Goal: Task Accomplishment & Management: Manage account settings

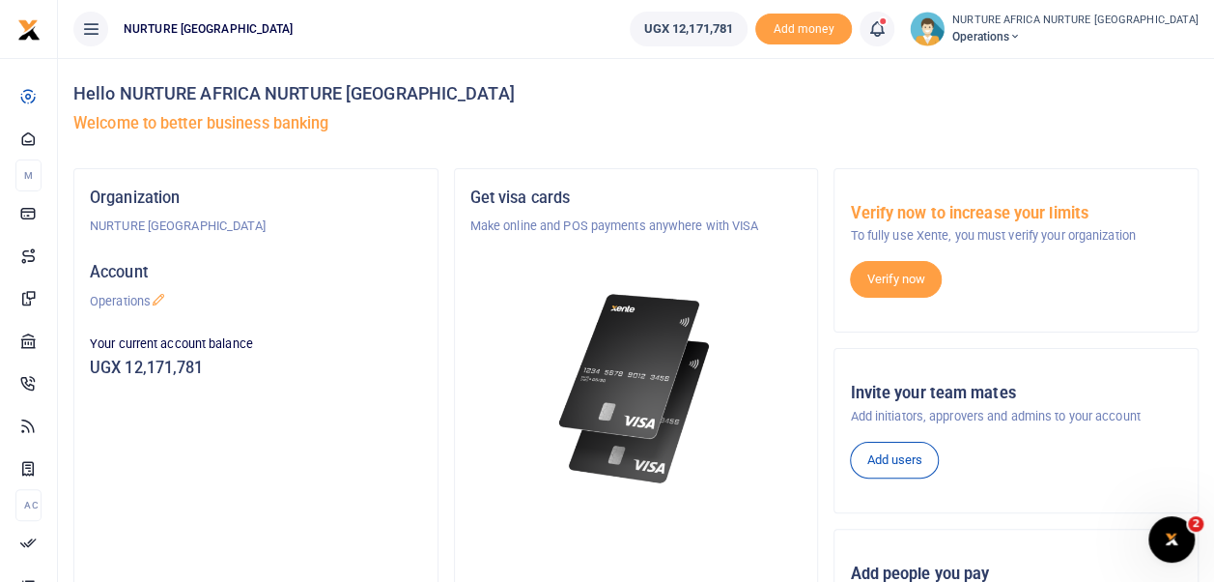
click at [887, 29] on span at bounding box center [887, 29] width 0 height 0
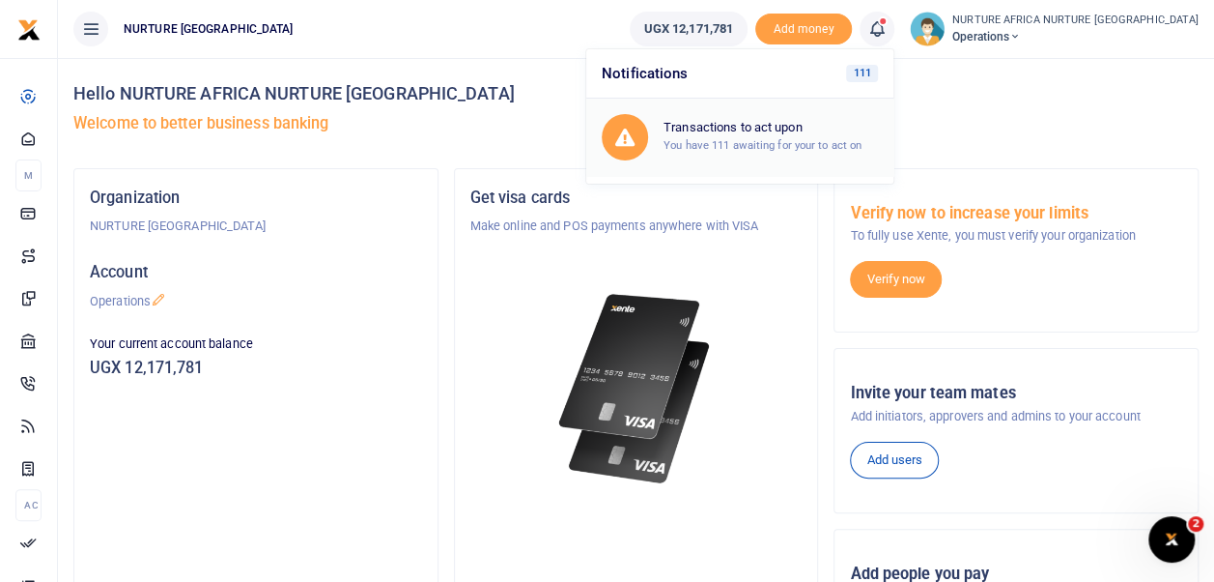
click at [848, 144] on small "You have 111 awaiting for your to act on" at bounding box center [763, 145] width 198 height 14
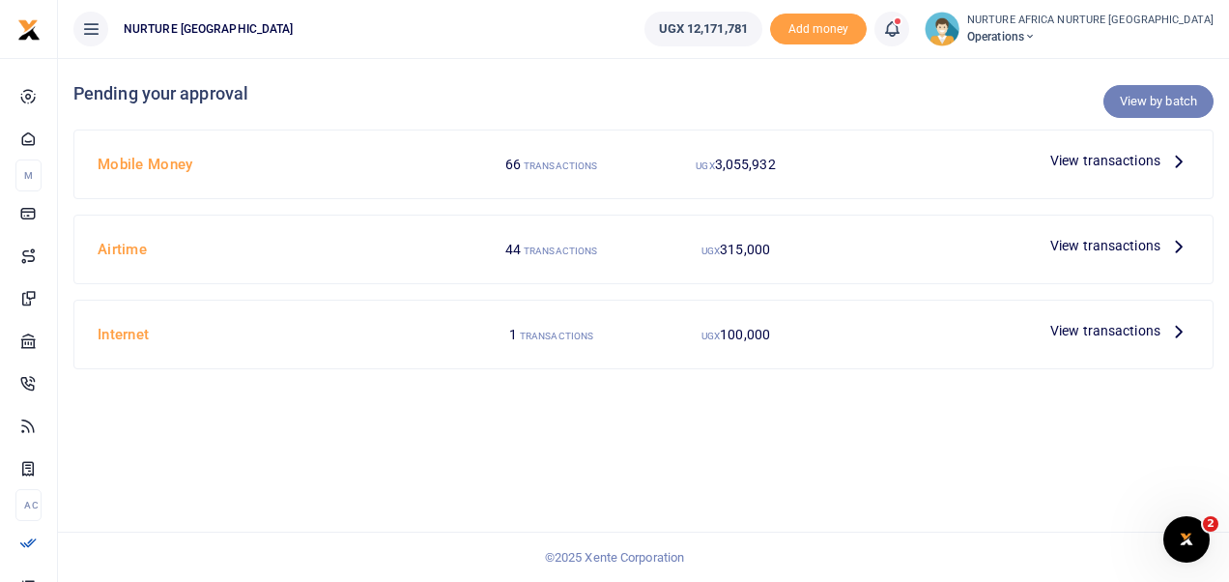
click at [1149, 104] on link "View by batch" at bounding box center [1158, 101] width 110 height 33
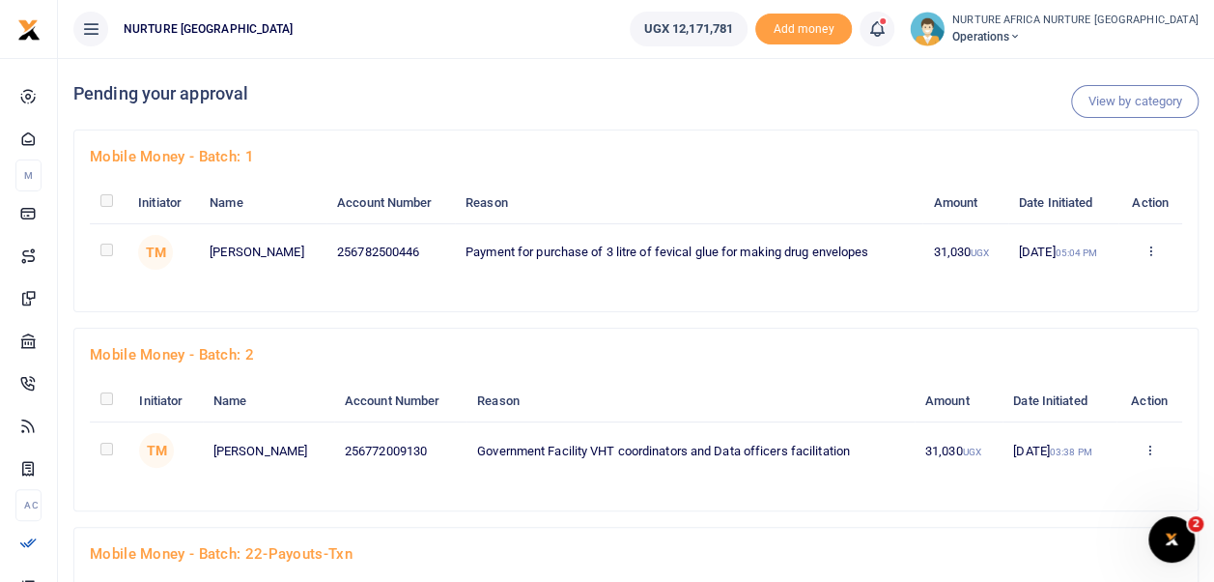
scroll to position [8079, 0]
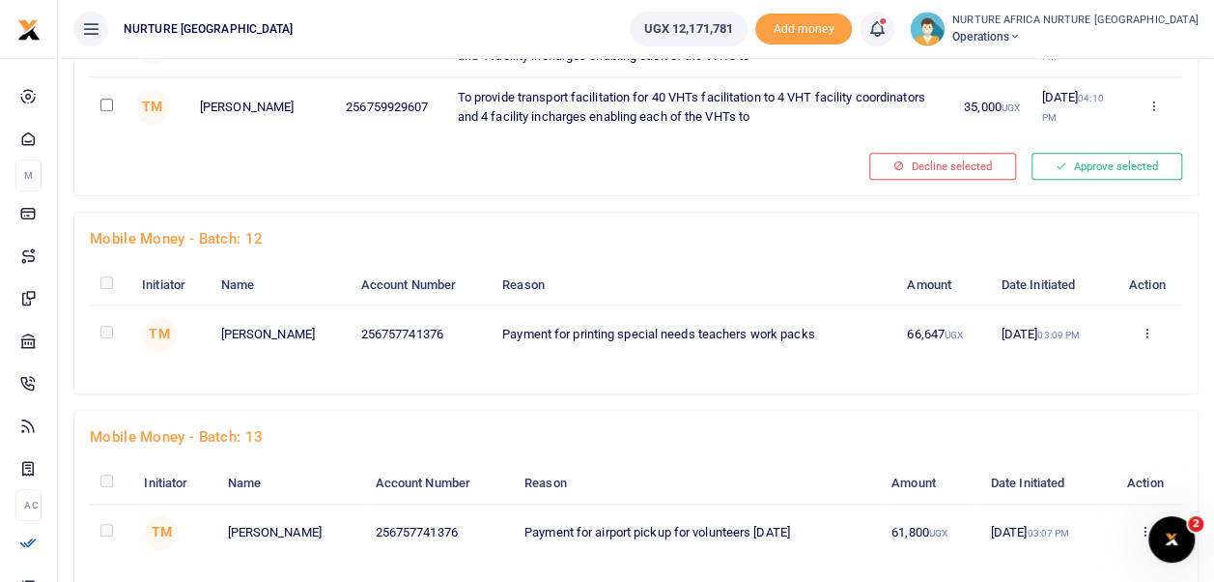
click at [638, 265] on th "Reason" at bounding box center [694, 285] width 405 height 41
click at [1089, 352] on link "Approve" at bounding box center [1076, 365] width 153 height 27
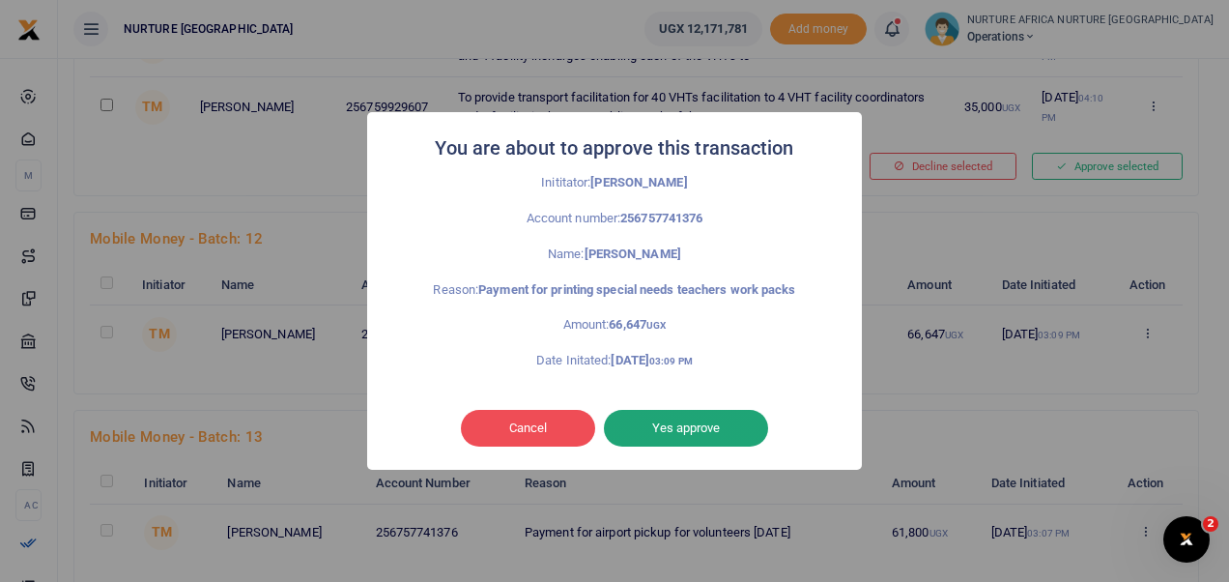
click at [698, 423] on button "Yes approve" at bounding box center [686, 428] width 164 height 37
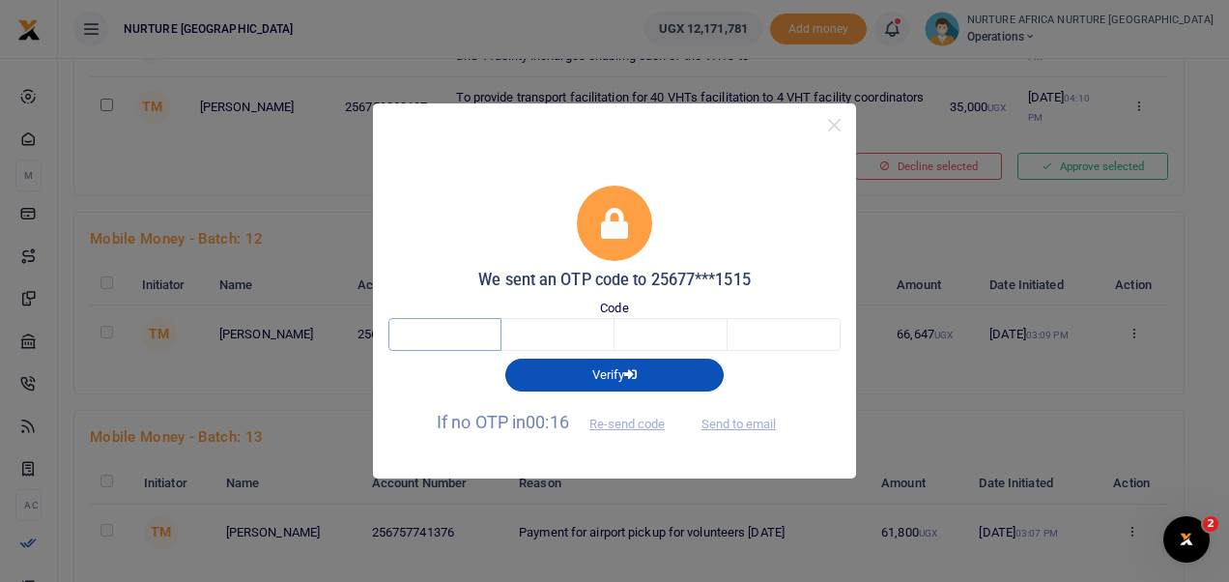
click at [429, 327] on input "text" at bounding box center [444, 334] width 113 height 33
type input "8"
type input "2"
type input "6"
type input "0"
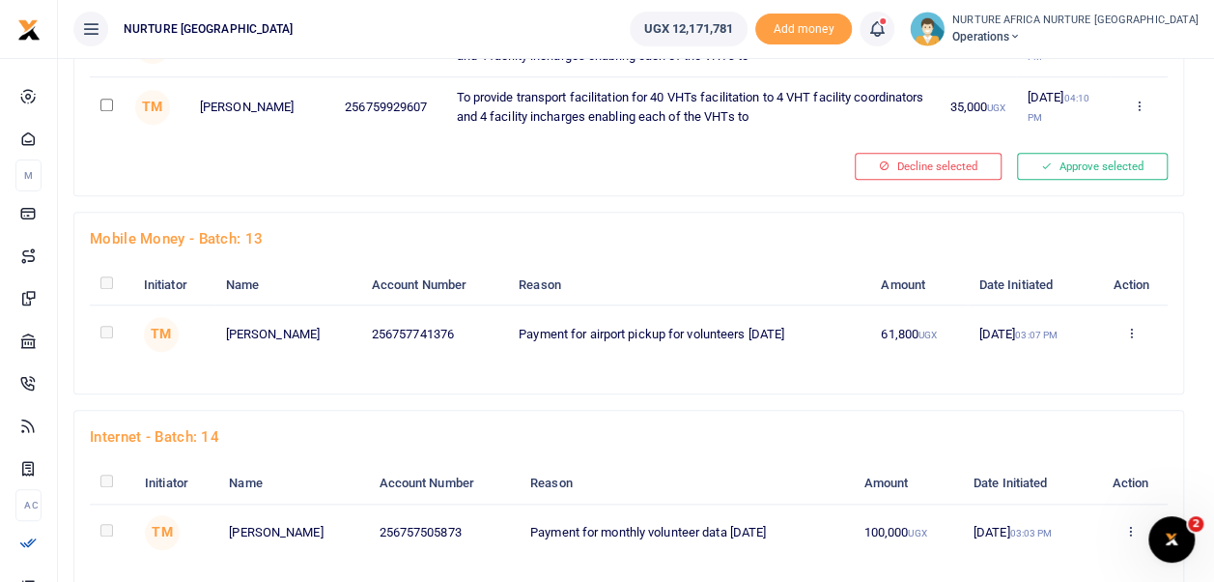
click at [693, 323] on div "Initiator Name Account Number Reason Amount Date Initiated Action TM 61,800" at bounding box center [629, 321] width 1078 height 113
click at [680, 329] on div "Initiator Name Account Number Reason Amount Date Initiated Action TM 61,800" at bounding box center [629, 321] width 1078 height 113
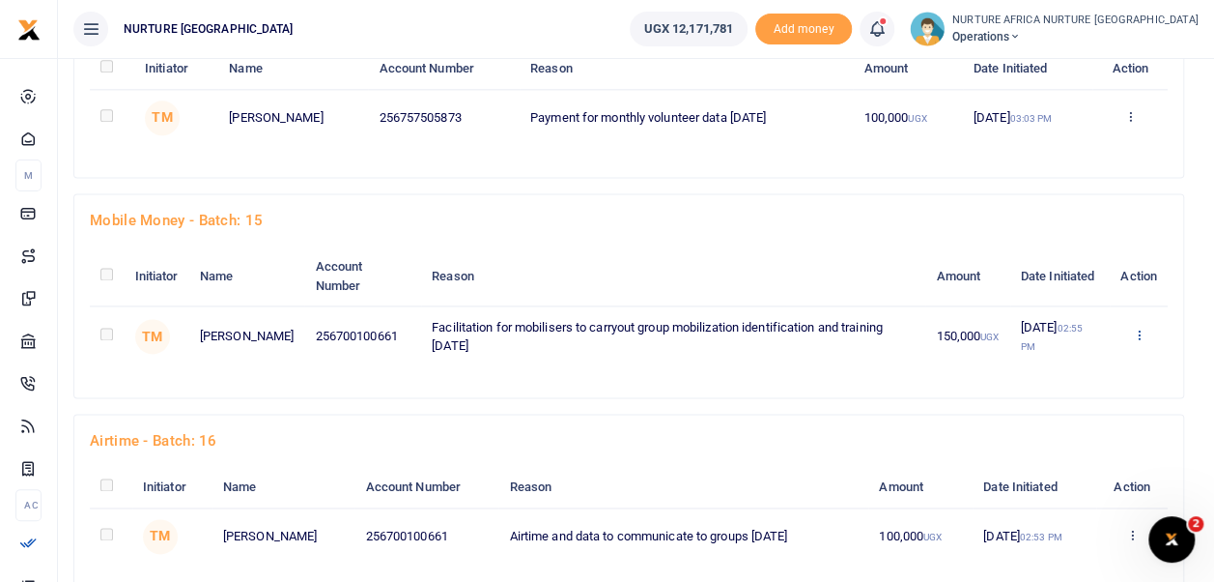
click at [1084, 354] on link "Approve" at bounding box center [1067, 367] width 153 height 27
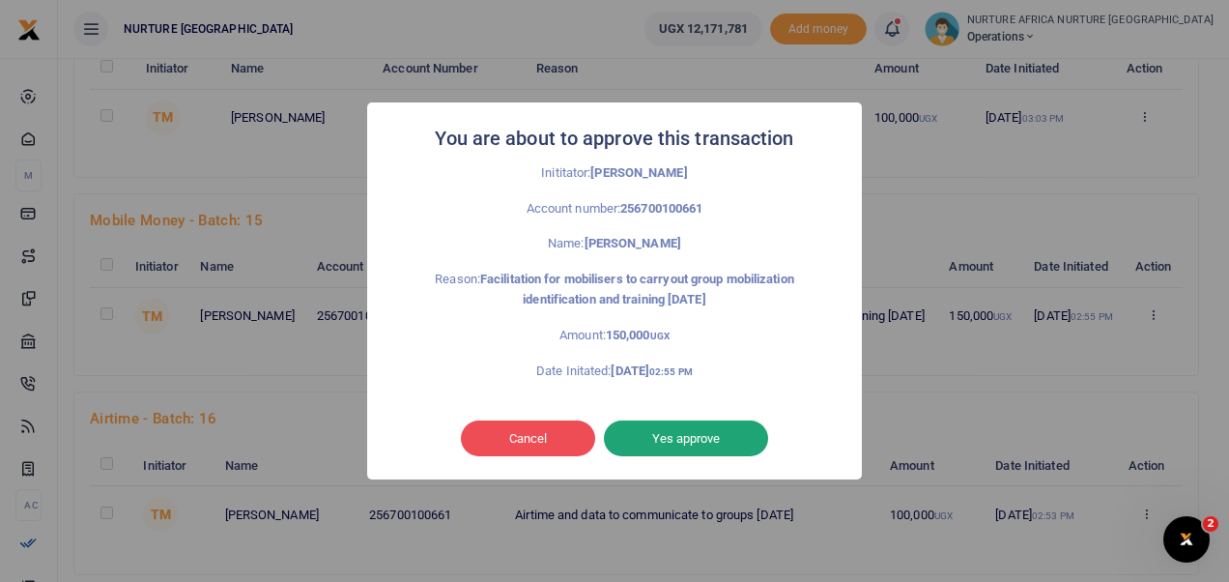
click at [710, 433] on button "Yes approve" at bounding box center [686, 438] width 164 height 37
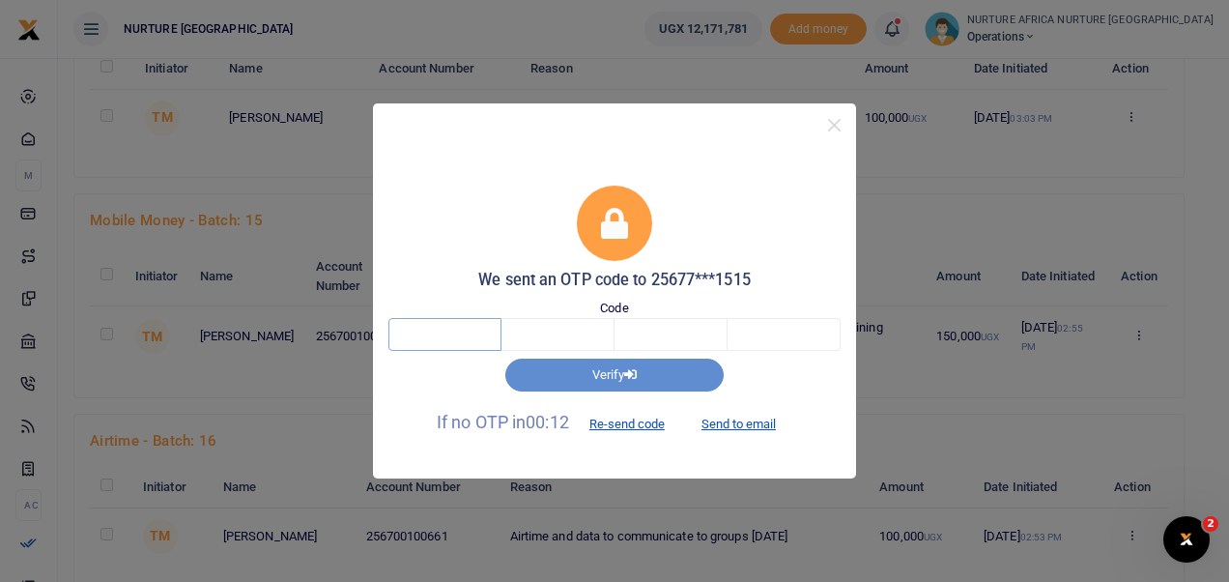
click at [456, 346] on input "text" at bounding box center [444, 334] width 113 height 33
type input "8"
type input "9"
type input "8"
type input "0"
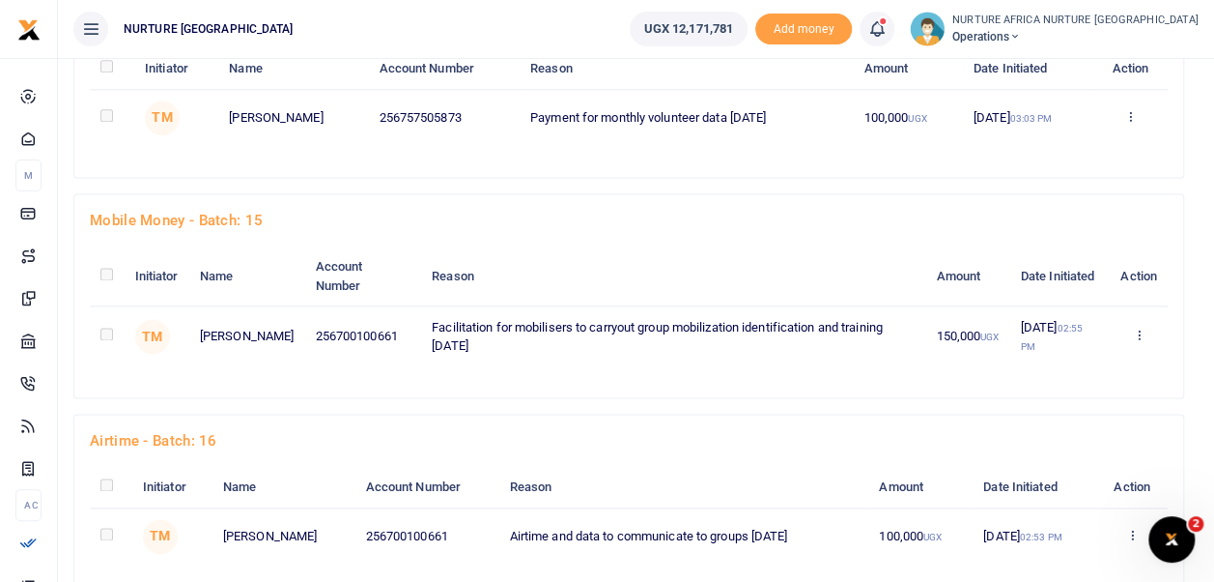
scroll to position [8309, 0]
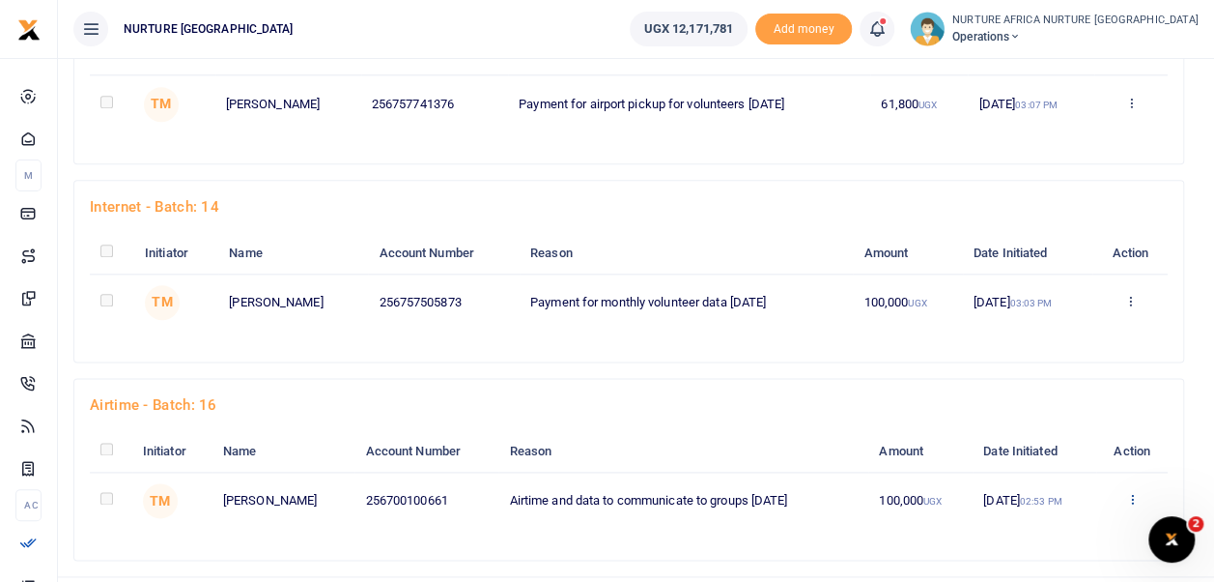
click at [1063, 369] on link "Approve" at bounding box center [1064, 382] width 153 height 27
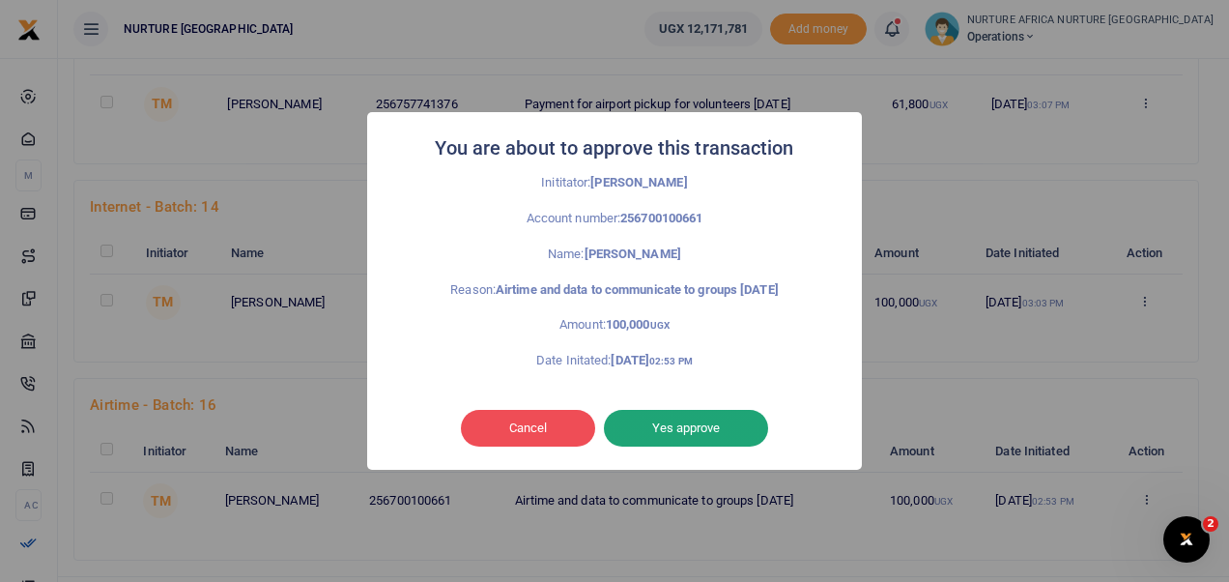
click at [672, 425] on button "Yes approve" at bounding box center [686, 428] width 164 height 37
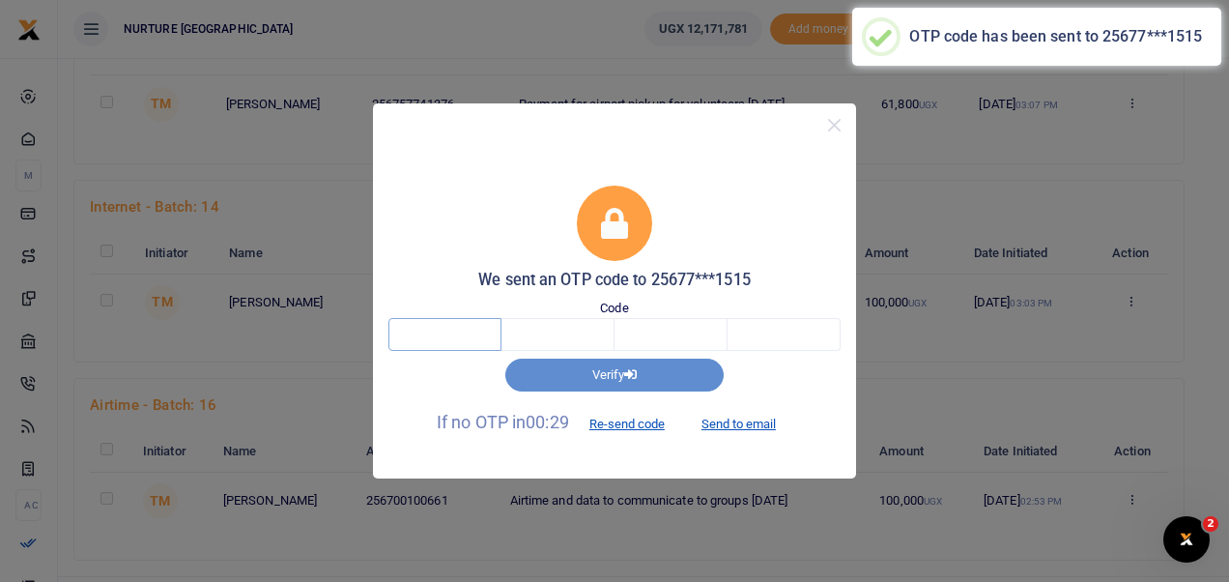
click at [462, 327] on input "text" at bounding box center [444, 334] width 113 height 33
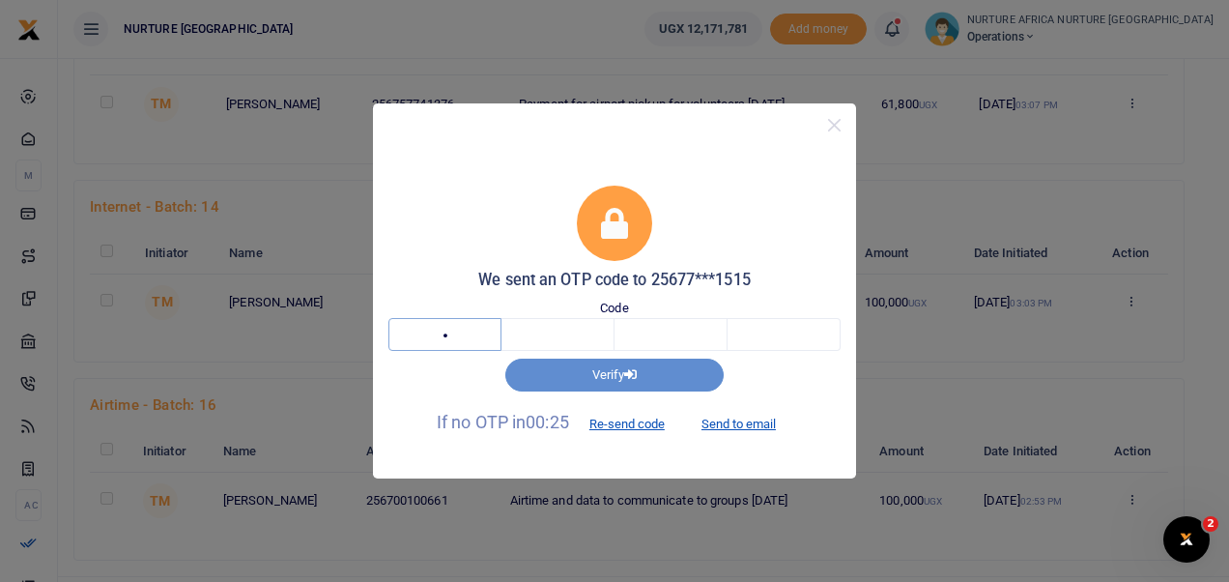
type input "2"
type input "5"
type input "0"
type input "3"
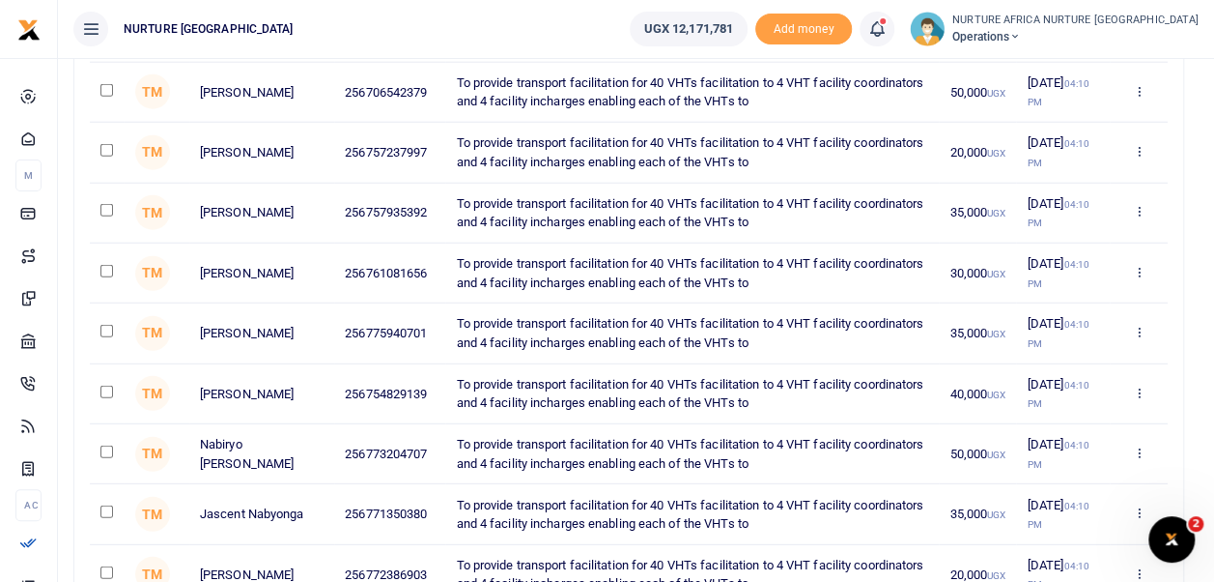
scroll to position [3422, 0]
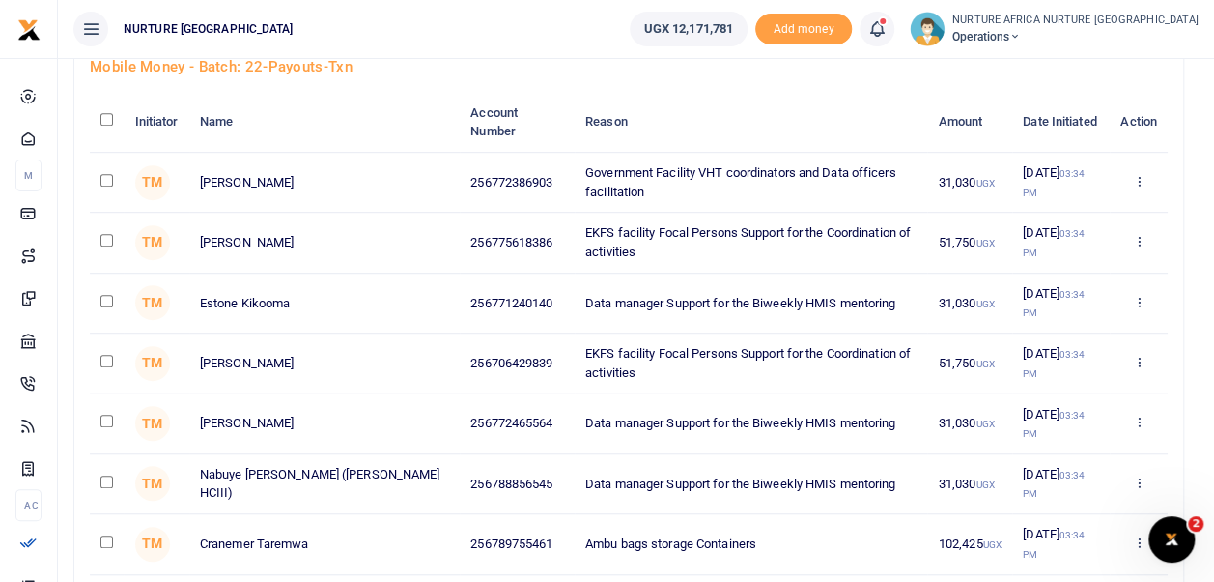
scroll to position [1575, 0]
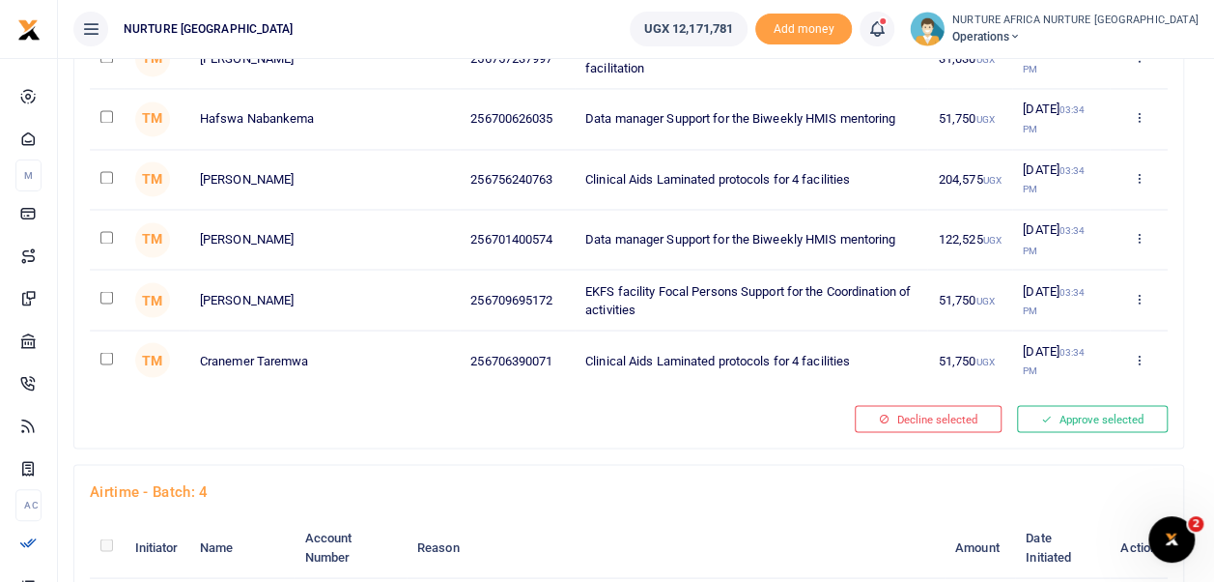
click at [108, 291] on input "checkbox" at bounding box center [106, 297] width 13 height 13
checkbox input "true"
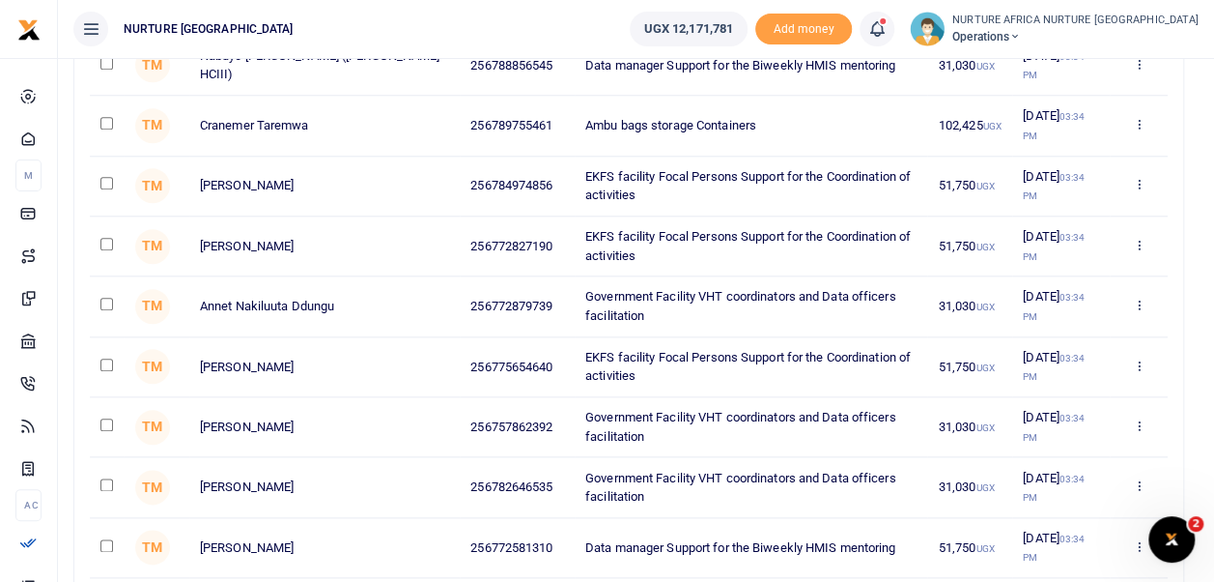
scroll to position [898, 0]
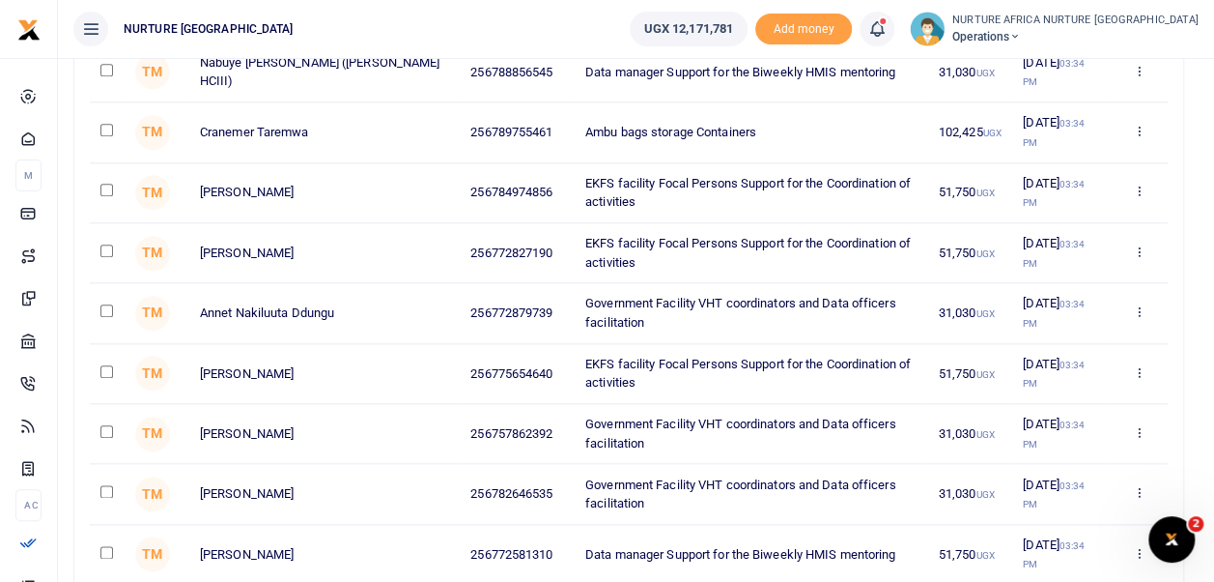
click at [106, 185] on input "checkbox" at bounding box center [106, 190] width 13 height 13
checkbox input "true"
click at [104, 245] on input "checkbox" at bounding box center [106, 250] width 13 height 13
checkbox input "true"
click at [106, 365] on input "checkbox" at bounding box center [106, 371] width 13 height 13
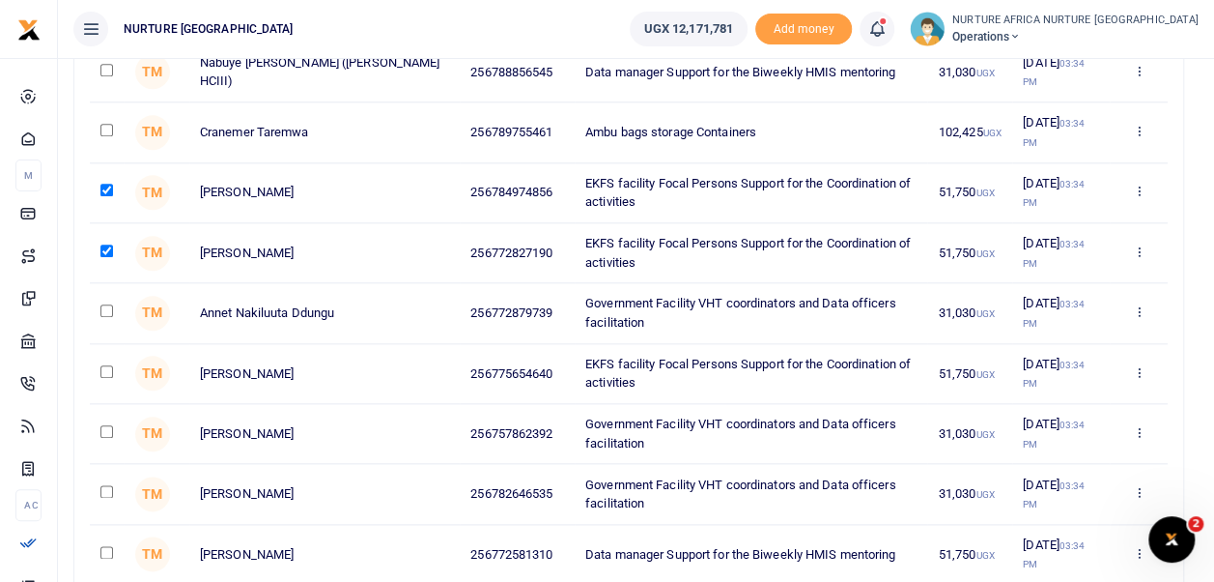
checkbox input "true"
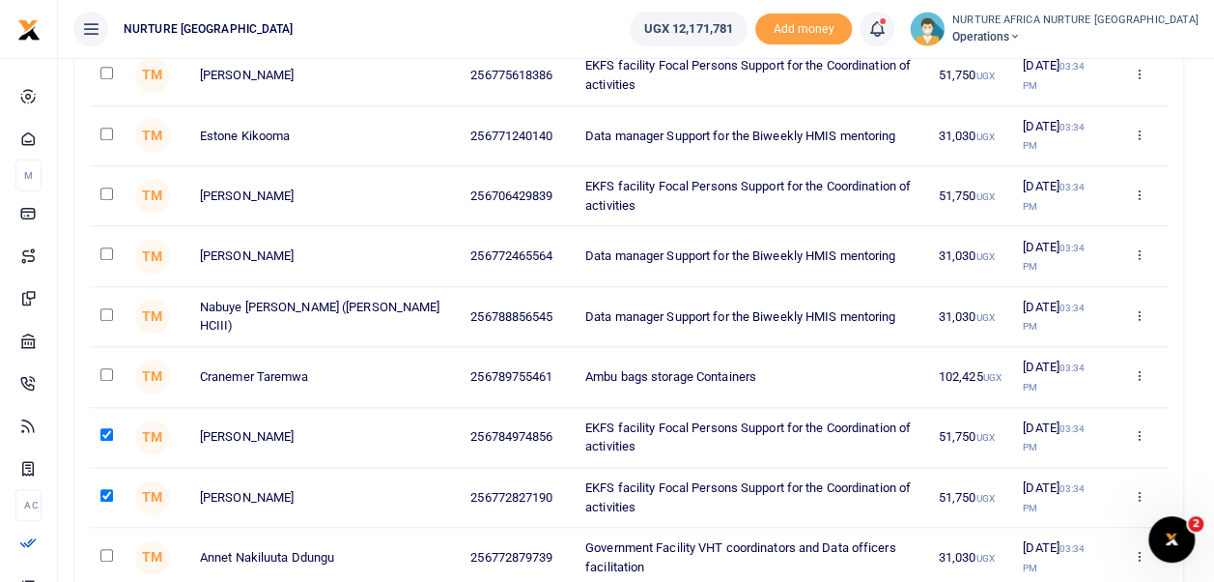
scroll to position [653, 0]
click at [108, 190] on input "checkbox" at bounding box center [106, 194] width 13 height 13
checkbox input "true"
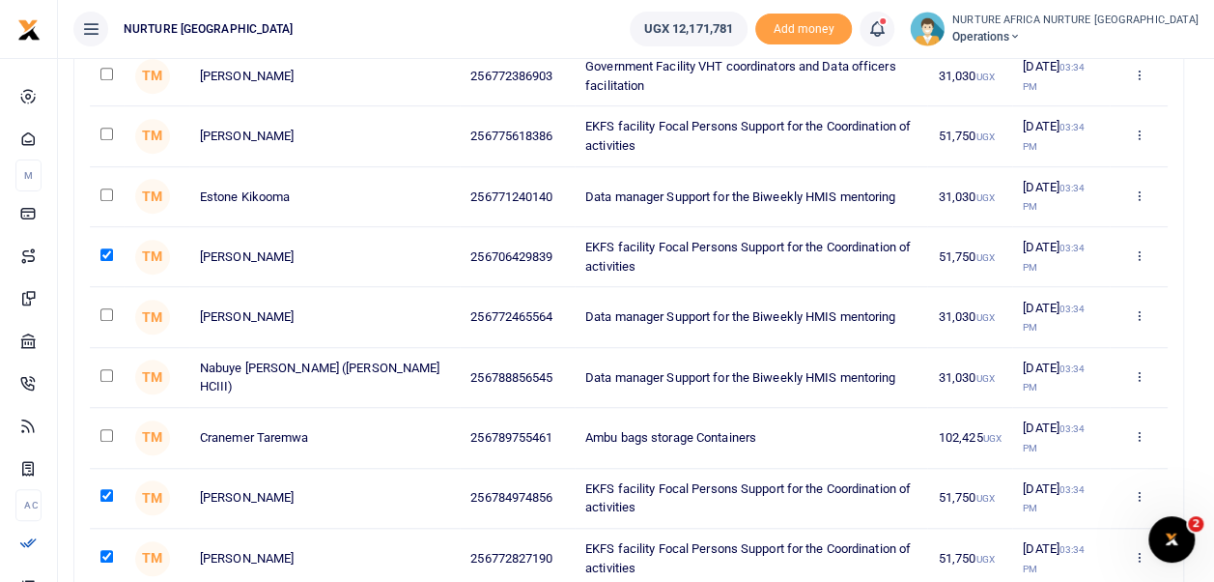
scroll to position [591, 0]
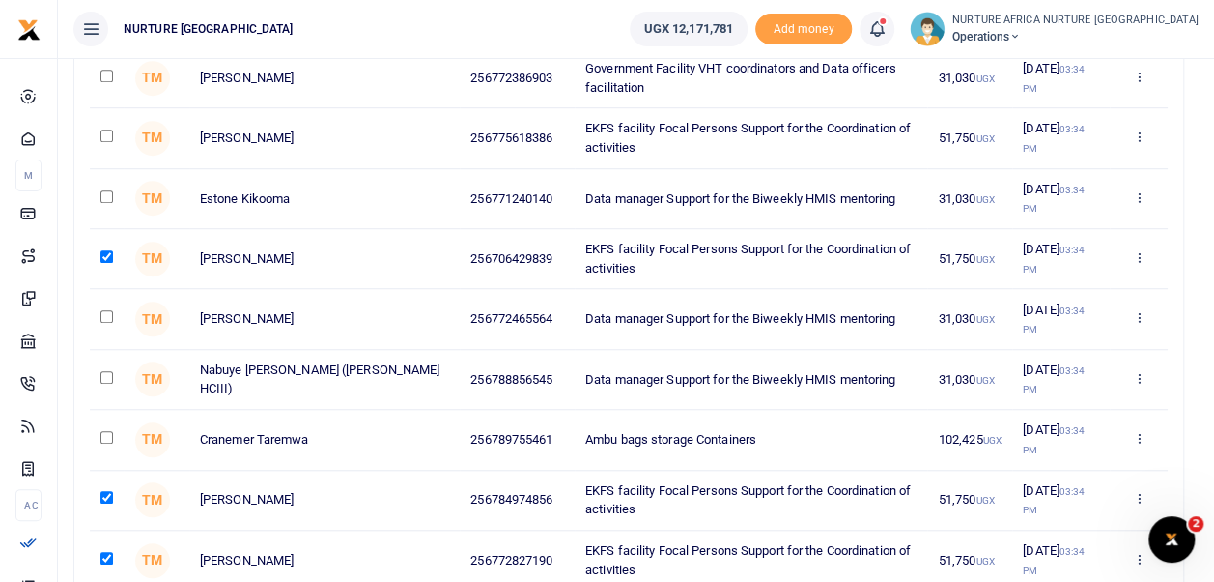
click at [102, 139] on input "checkbox" at bounding box center [106, 135] width 13 height 13
checkbox input "true"
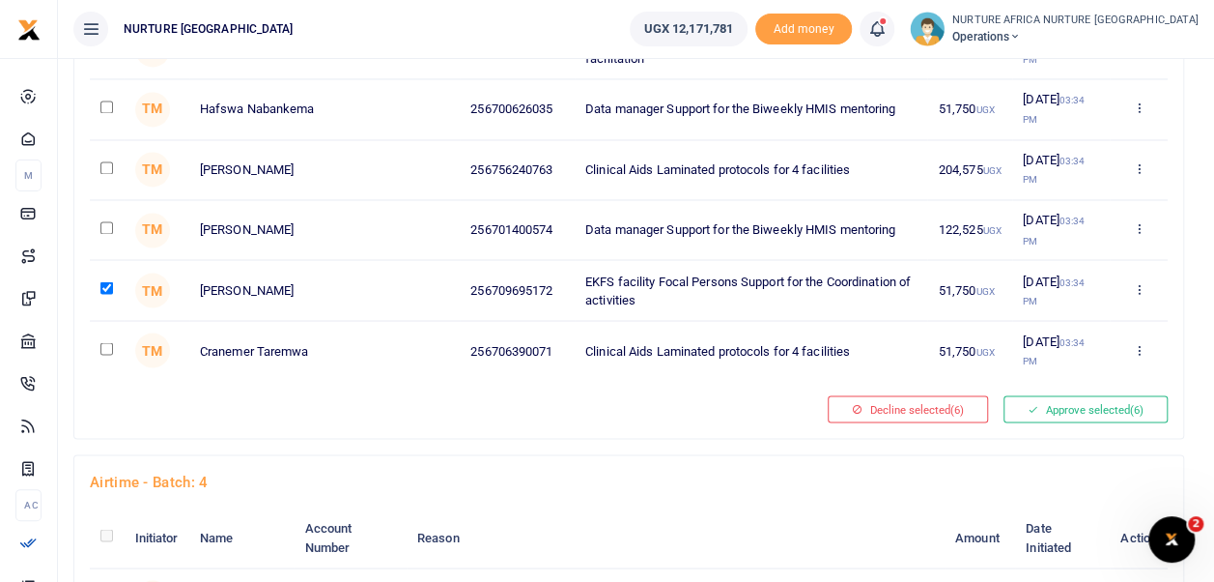
scroll to position [1590, 0]
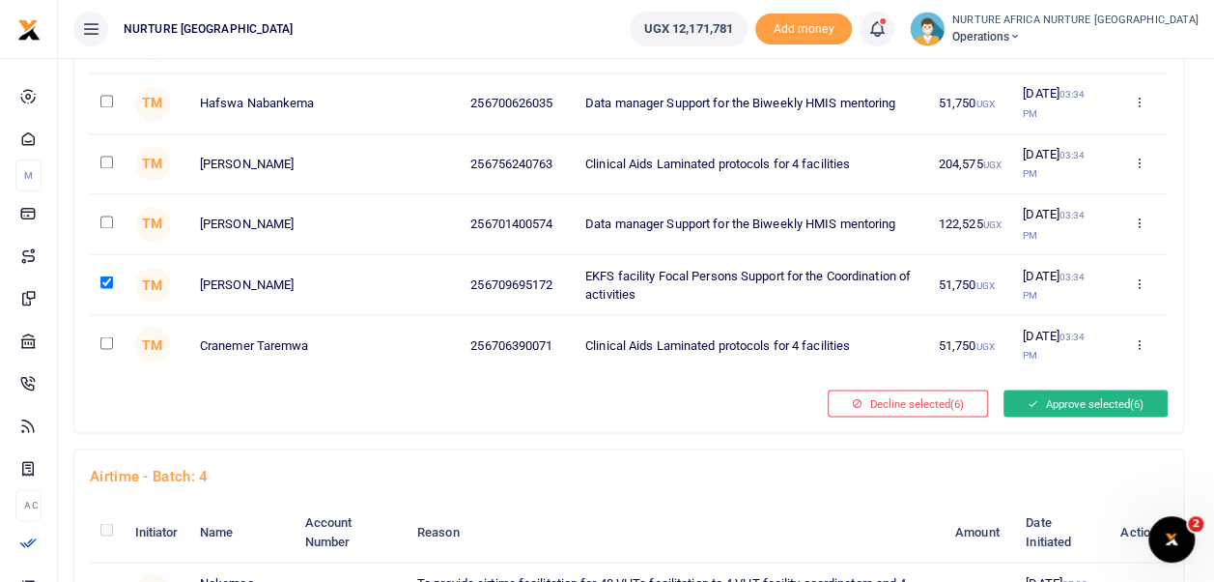
click at [1092, 395] on button "Approve selected (6)" at bounding box center [1086, 402] width 164 height 27
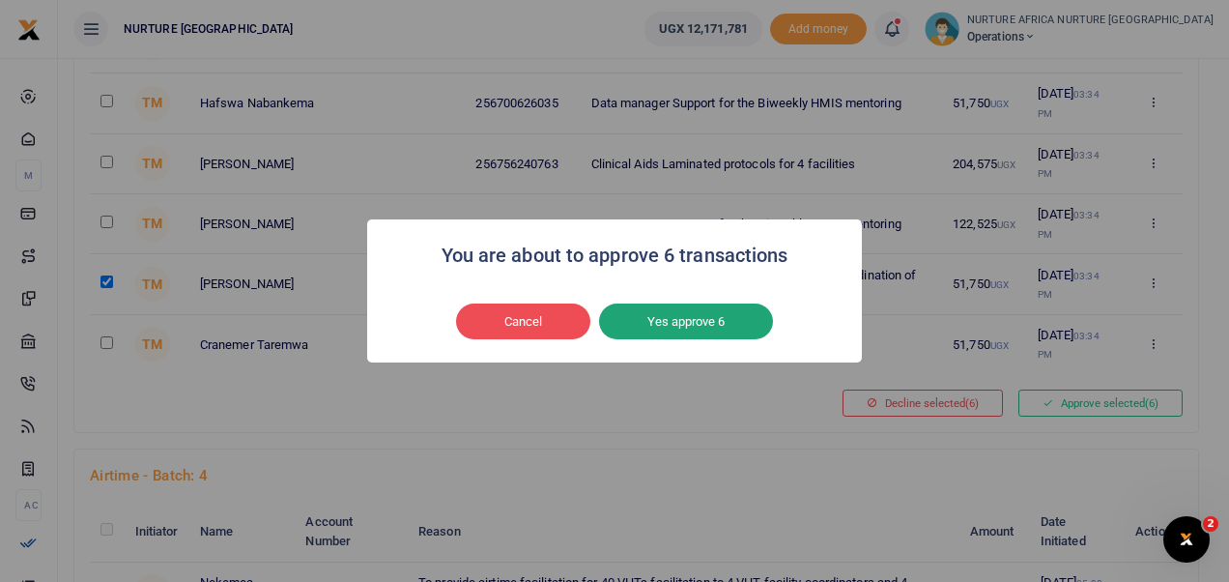
click at [750, 310] on button "Yes approve 6" at bounding box center [686, 321] width 174 height 37
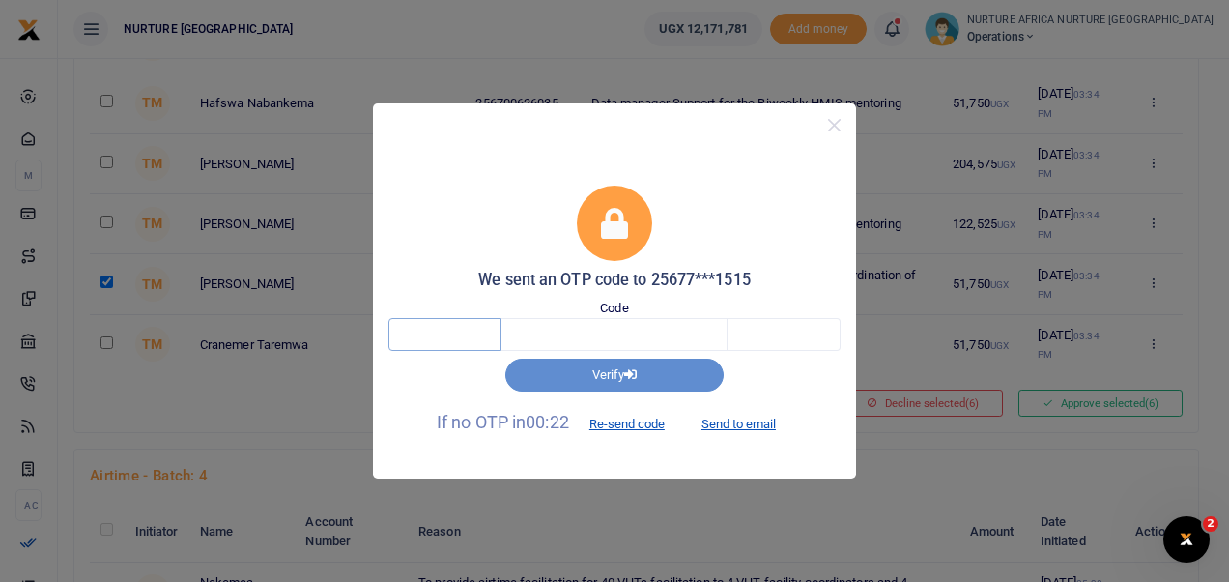
click at [456, 339] on input "text" at bounding box center [444, 334] width 113 height 33
type input "2"
type input "7"
type input "9"
type input "1"
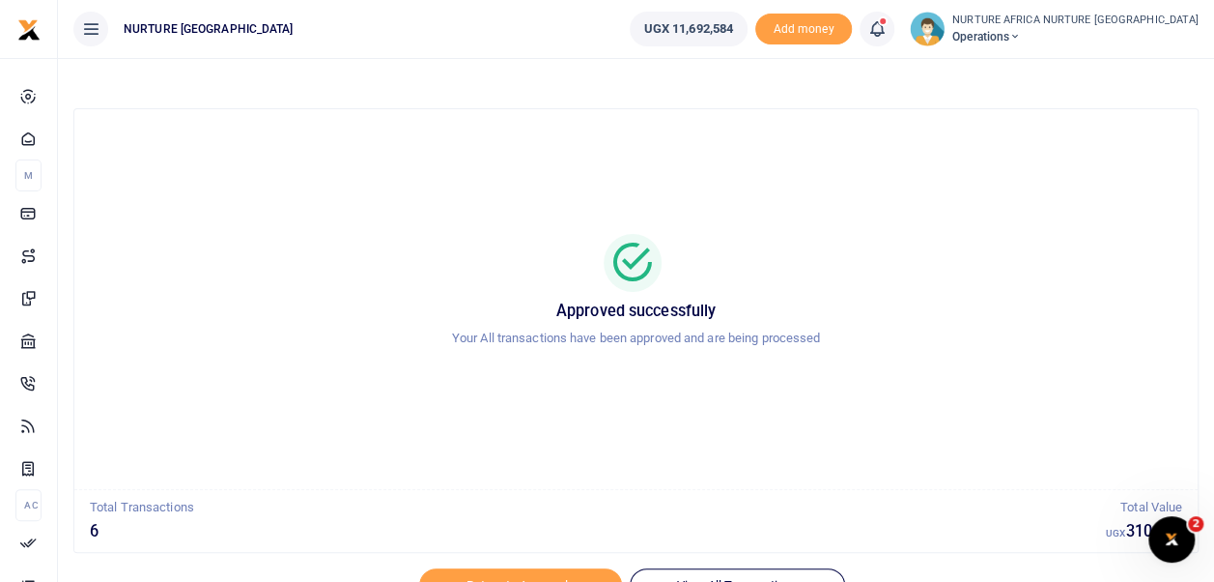
scroll to position [92, 0]
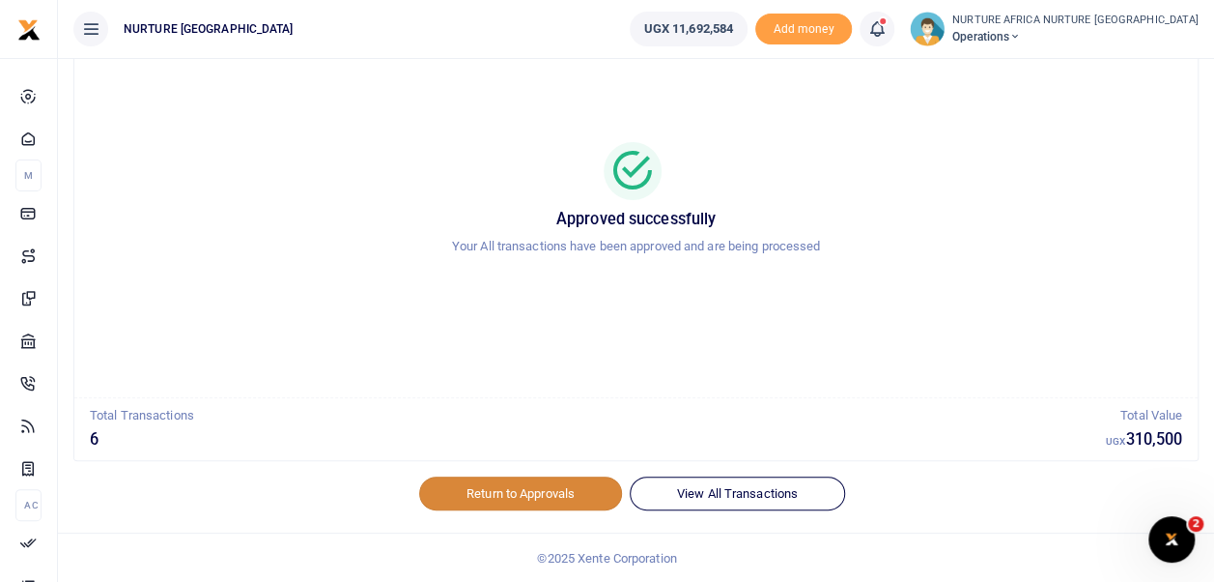
click at [533, 483] on link "Return to Approvals" at bounding box center [520, 492] width 203 height 33
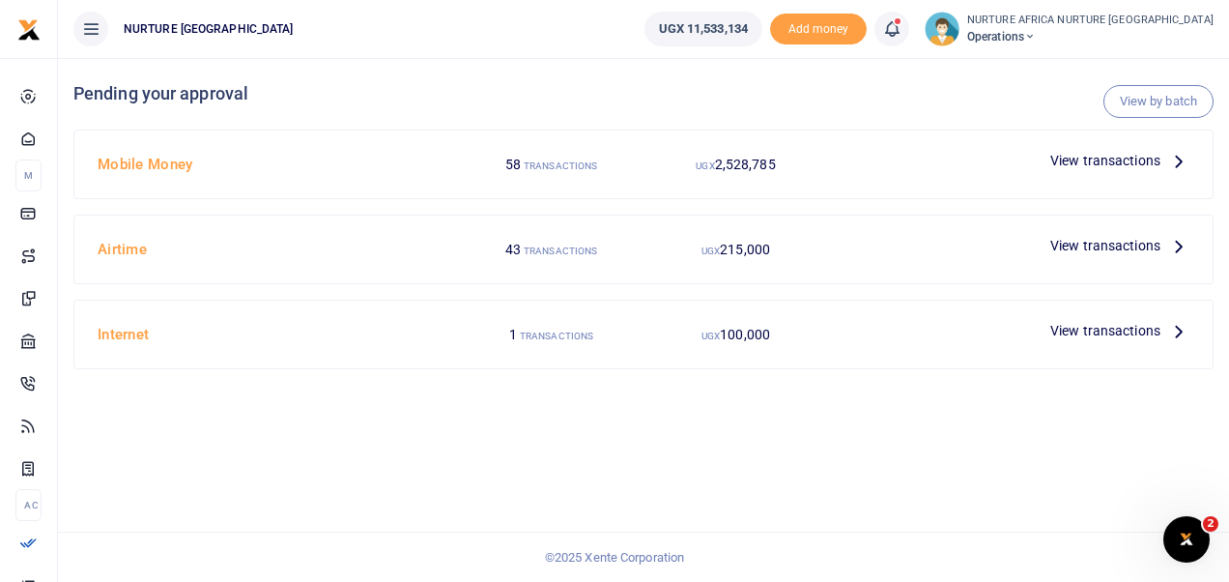
click at [1098, 161] on span "View transactions" at bounding box center [1105, 160] width 110 height 21
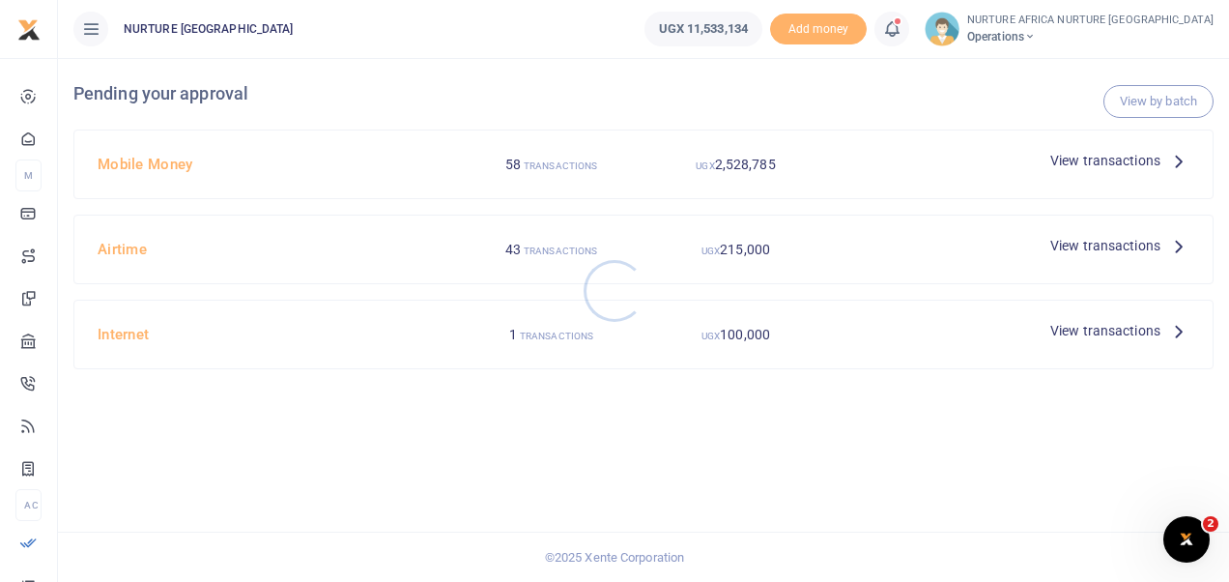
click at [1163, 100] on div at bounding box center [614, 291] width 1229 height 582
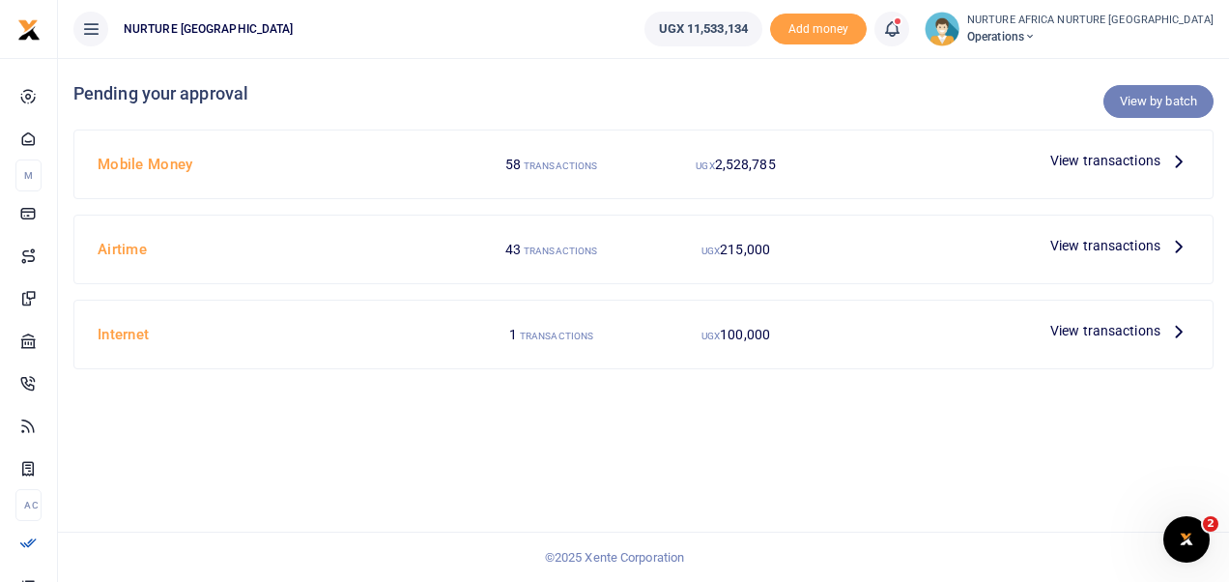
click at [1144, 102] on link "View by batch" at bounding box center [1158, 101] width 110 height 33
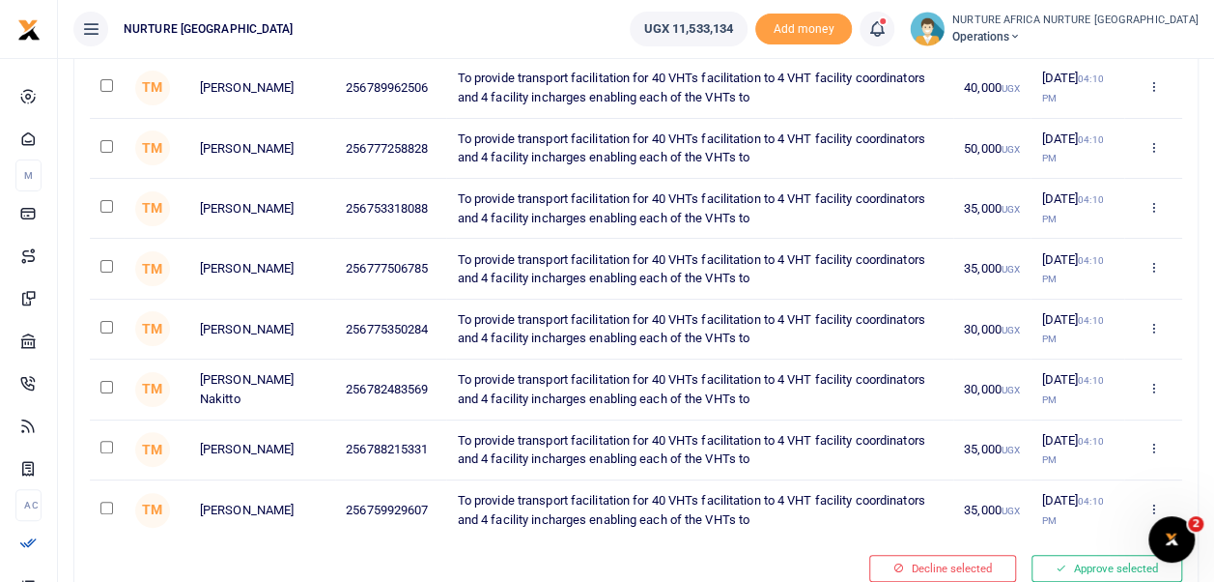
scroll to position [795, 0]
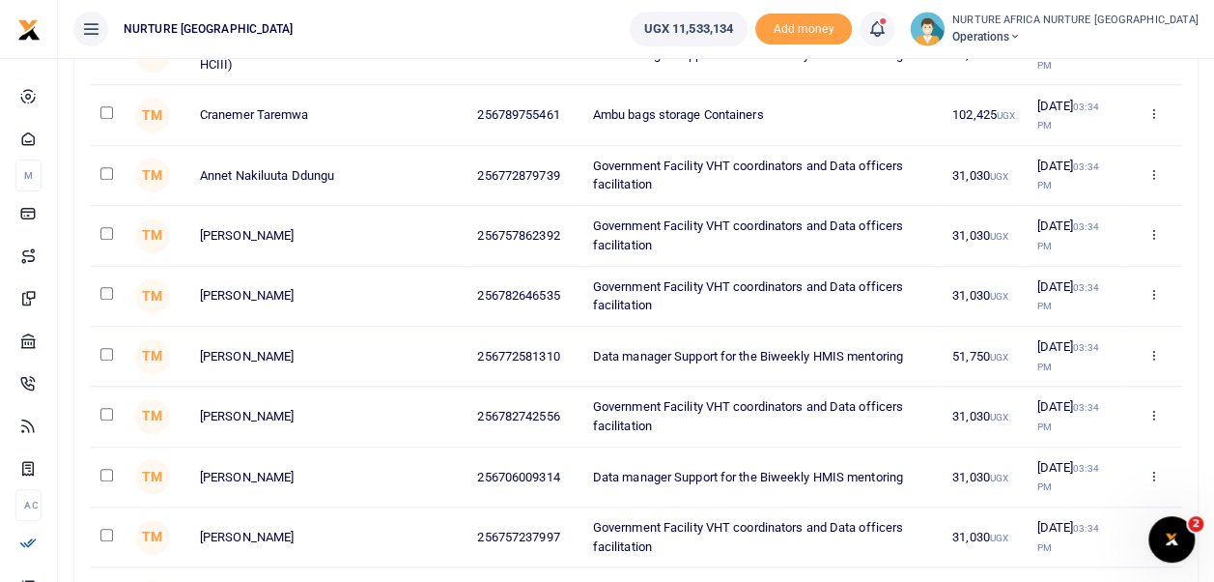
click at [103, 287] on input "checkbox" at bounding box center [106, 293] width 13 height 13
checkbox input "true"
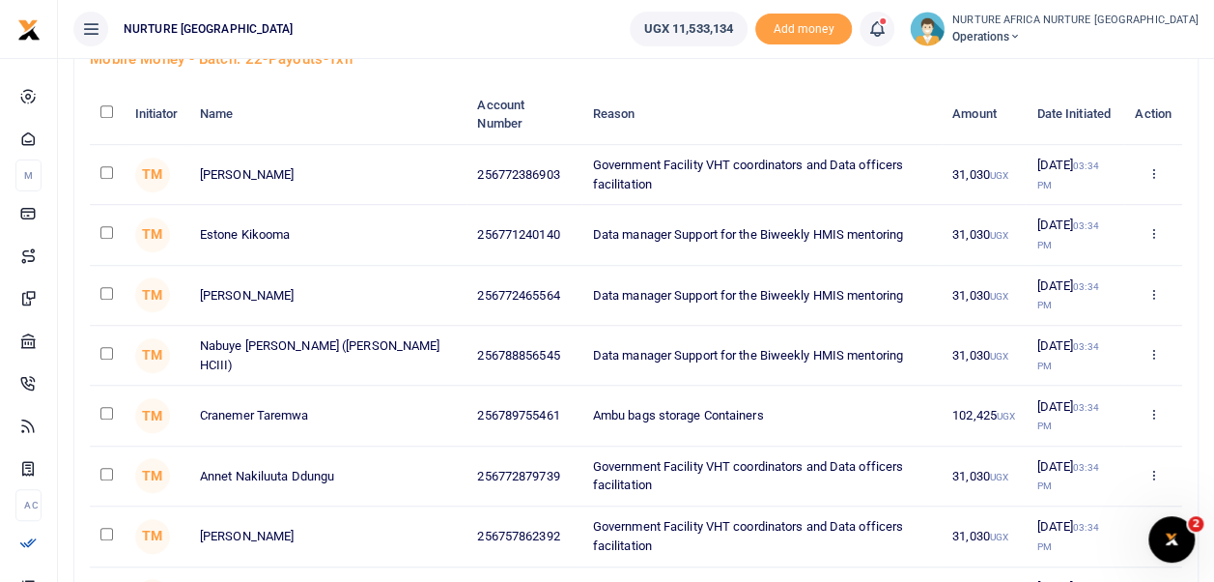
scroll to position [491, 0]
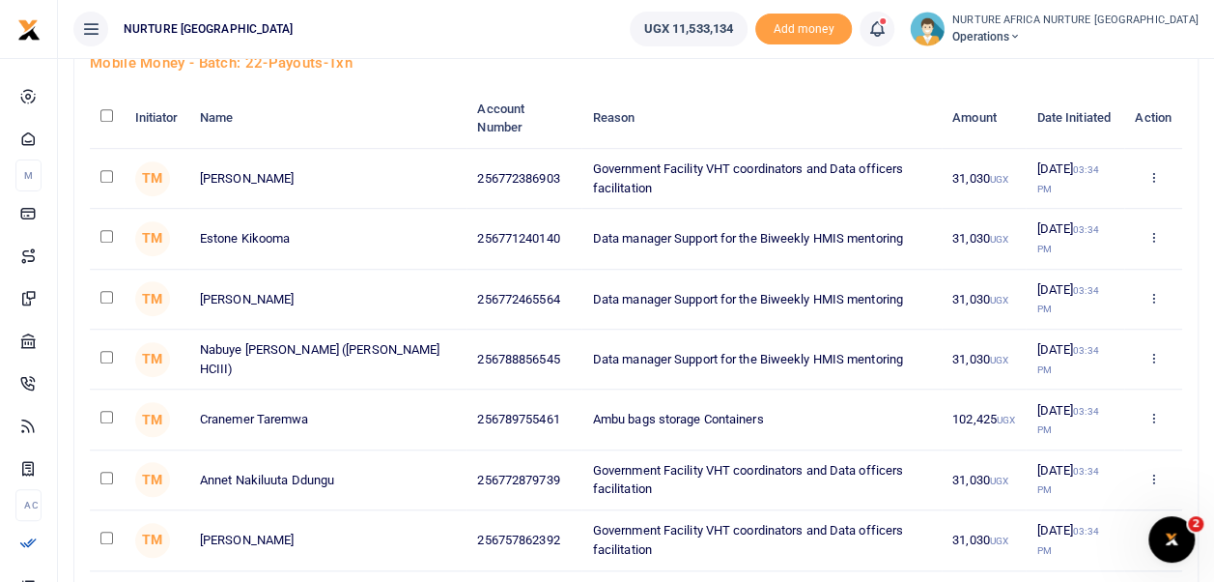
checkbox input "true"
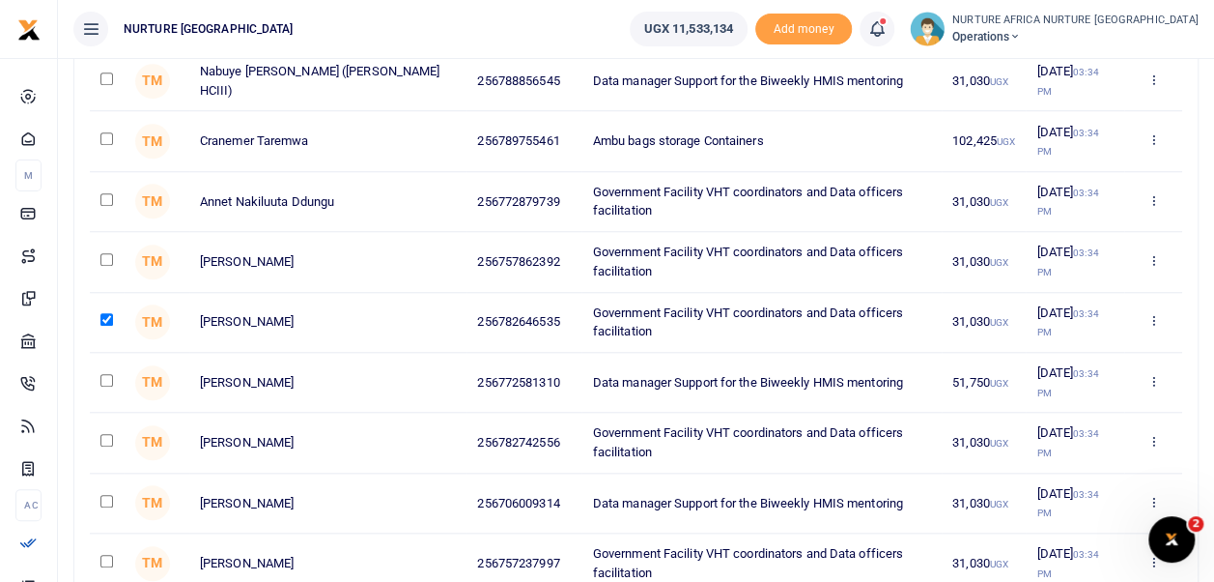
scroll to position [779, 0]
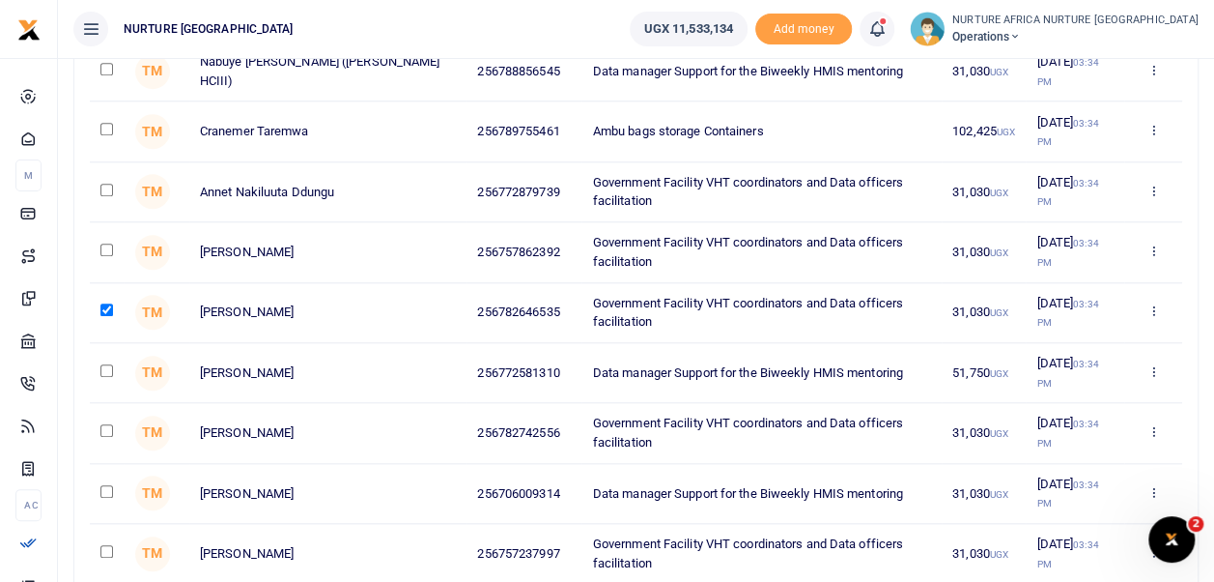
click at [104, 431] on input "checkbox" at bounding box center [106, 430] width 13 height 13
checkbox input "true"
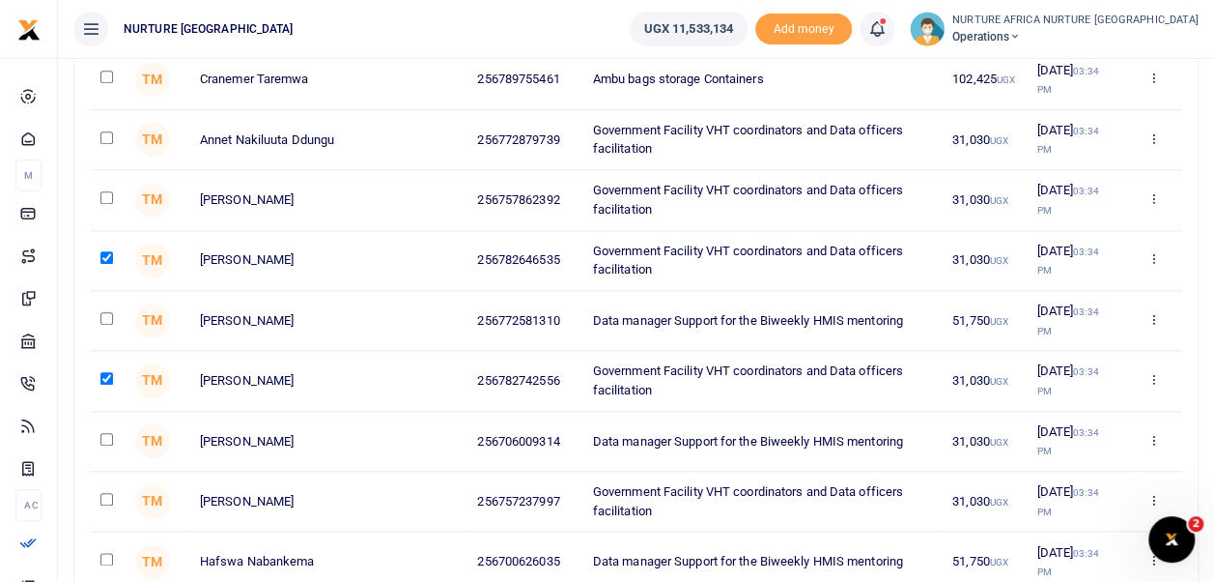
scroll to position [833, 0]
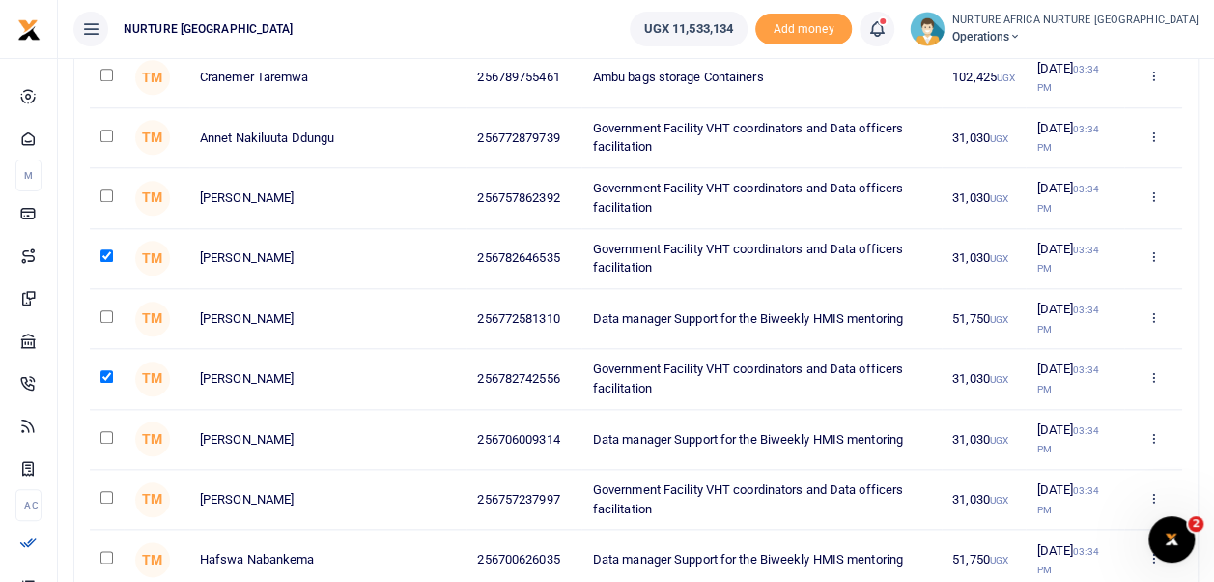
click at [105, 493] on input "checkbox" at bounding box center [106, 497] width 13 height 13
checkbox input "true"
click at [104, 191] on input "checkbox" at bounding box center [106, 195] width 13 height 13
checkbox input "true"
click at [106, 131] on input "checkbox" at bounding box center [106, 135] width 13 height 13
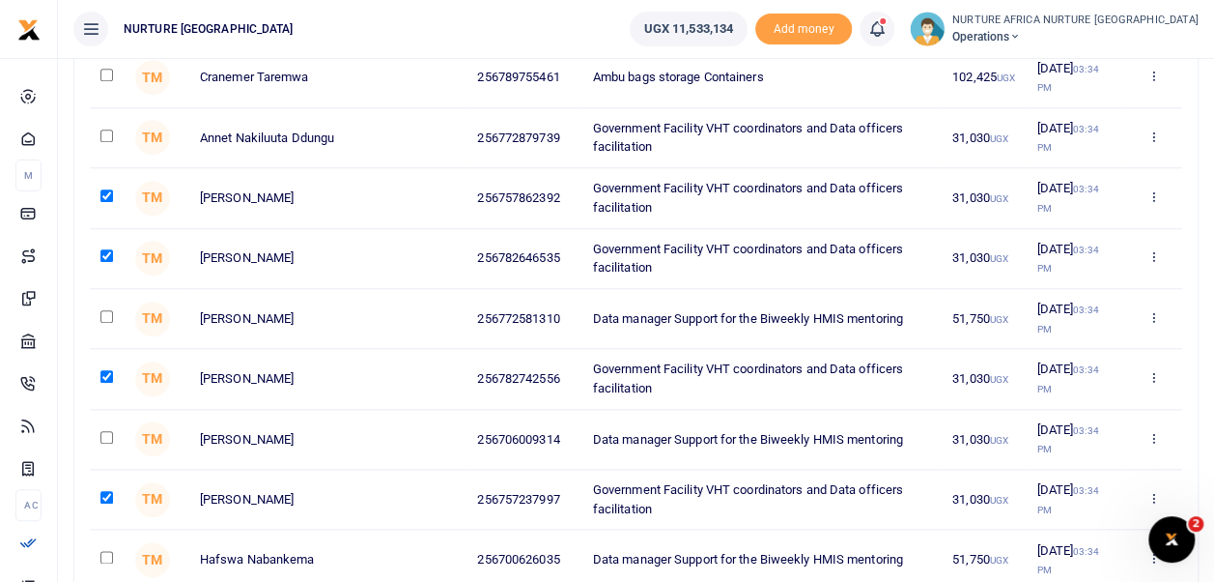
checkbox input "true"
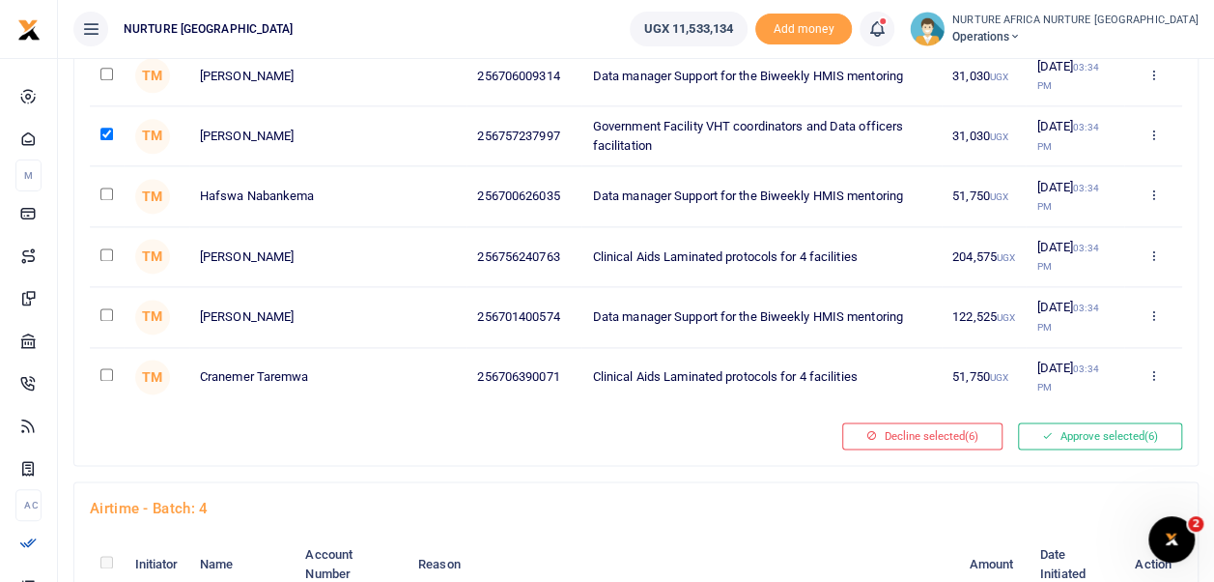
scroll to position [1197, 0]
click at [1118, 429] on button "Approve selected (6)" at bounding box center [1100, 434] width 164 height 27
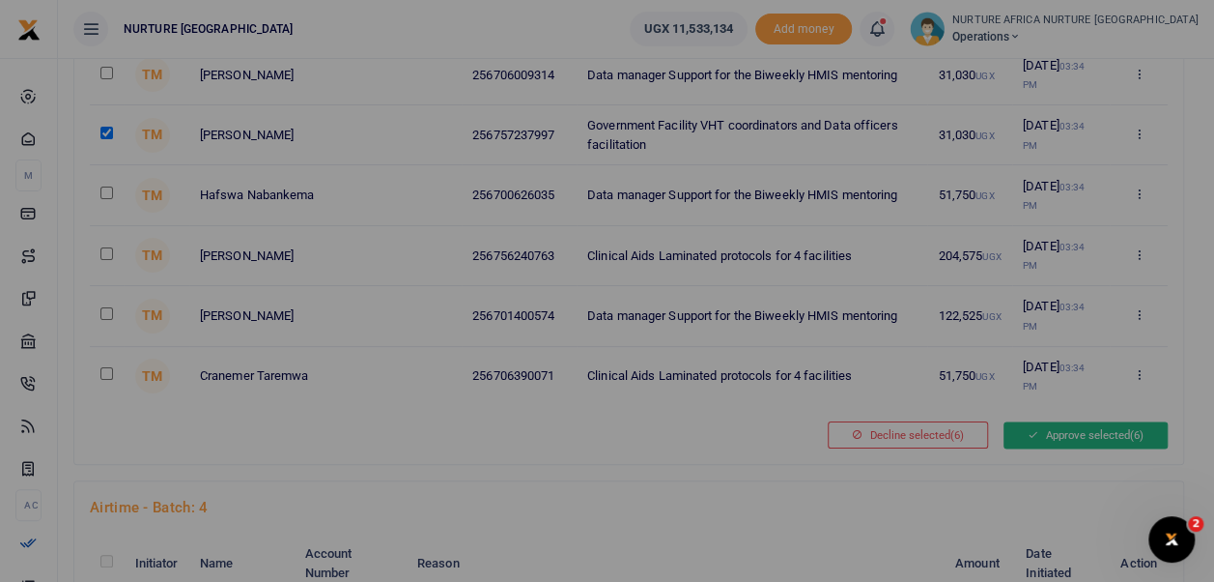
scroll to position [1151, 0]
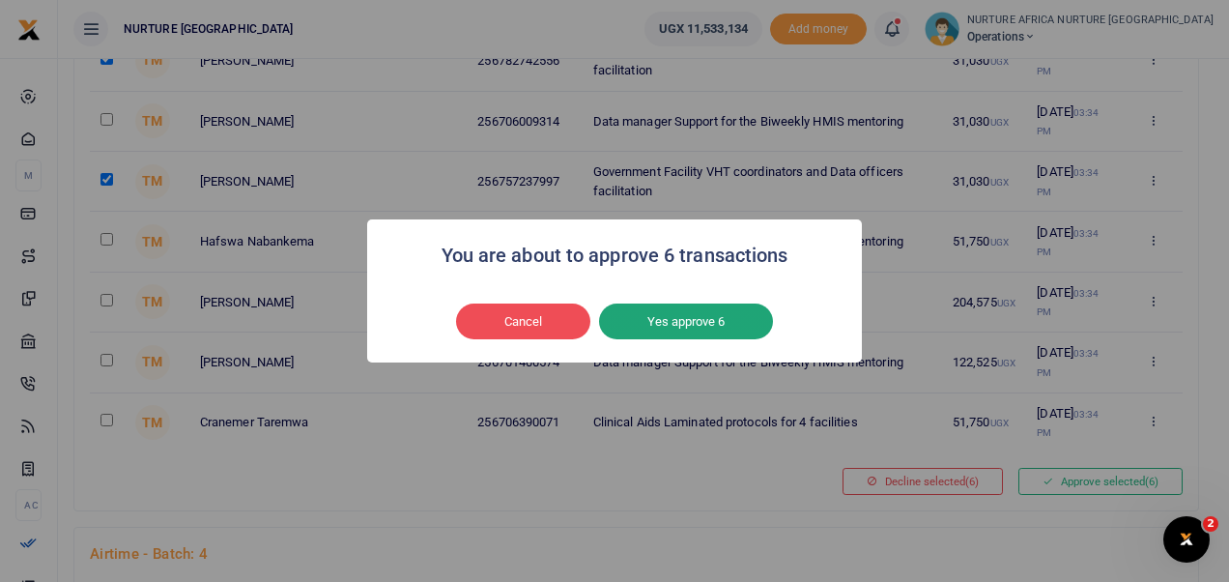
click at [722, 321] on button "Yes approve 6" at bounding box center [686, 321] width 174 height 37
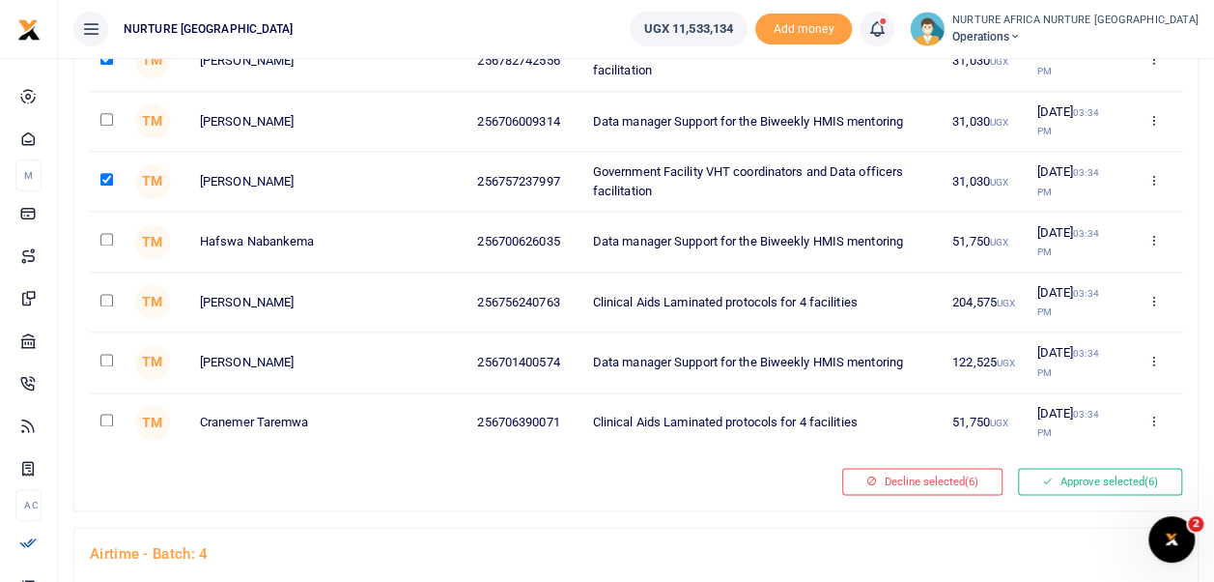
scroll to position [1109, 0]
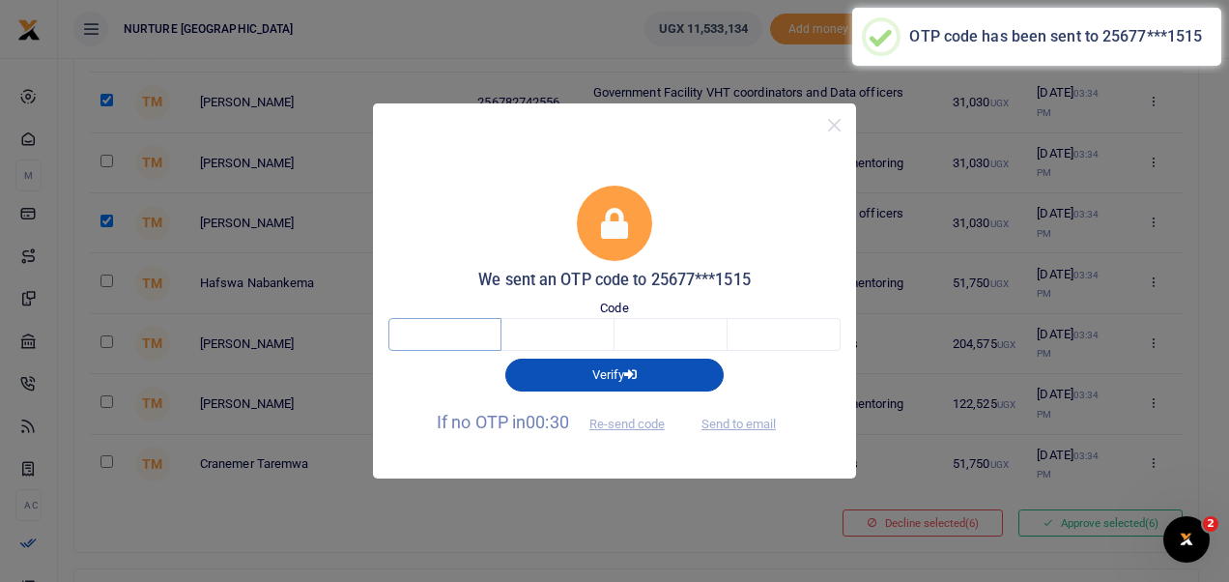
click at [445, 338] on input "text" at bounding box center [444, 334] width 113 height 33
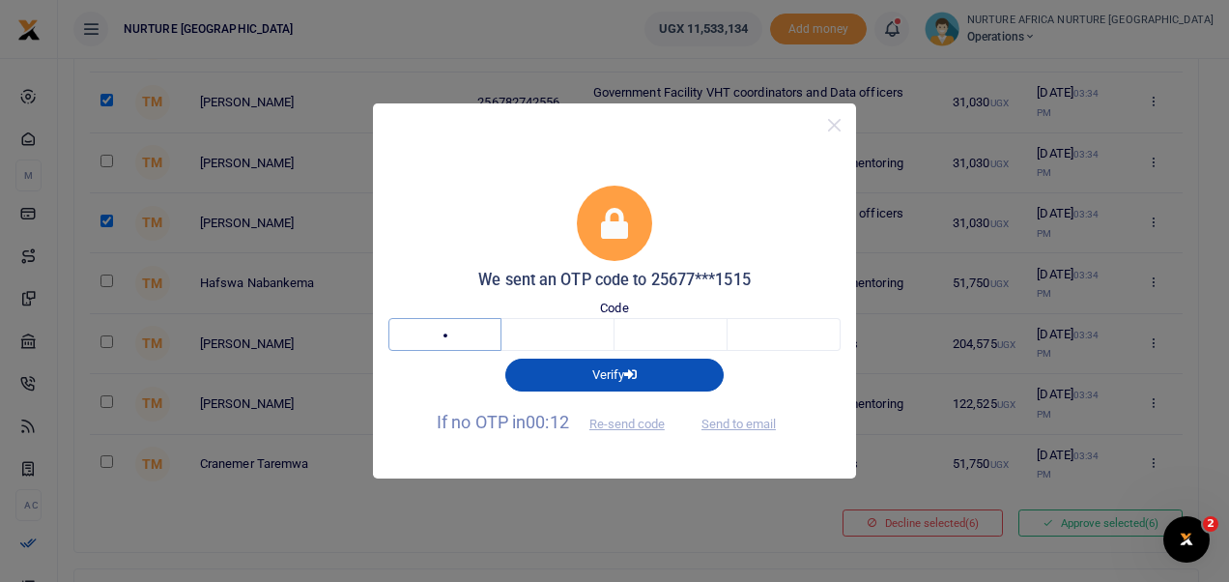
type input "2"
type input "8"
type input "9"
type input "2"
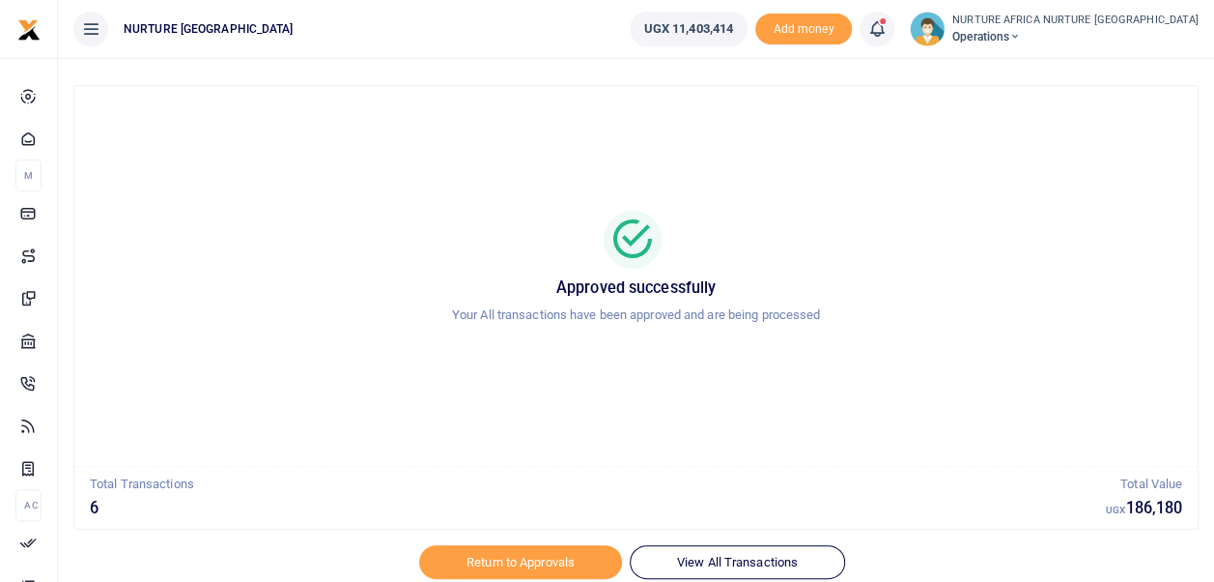
scroll to position [92, 0]
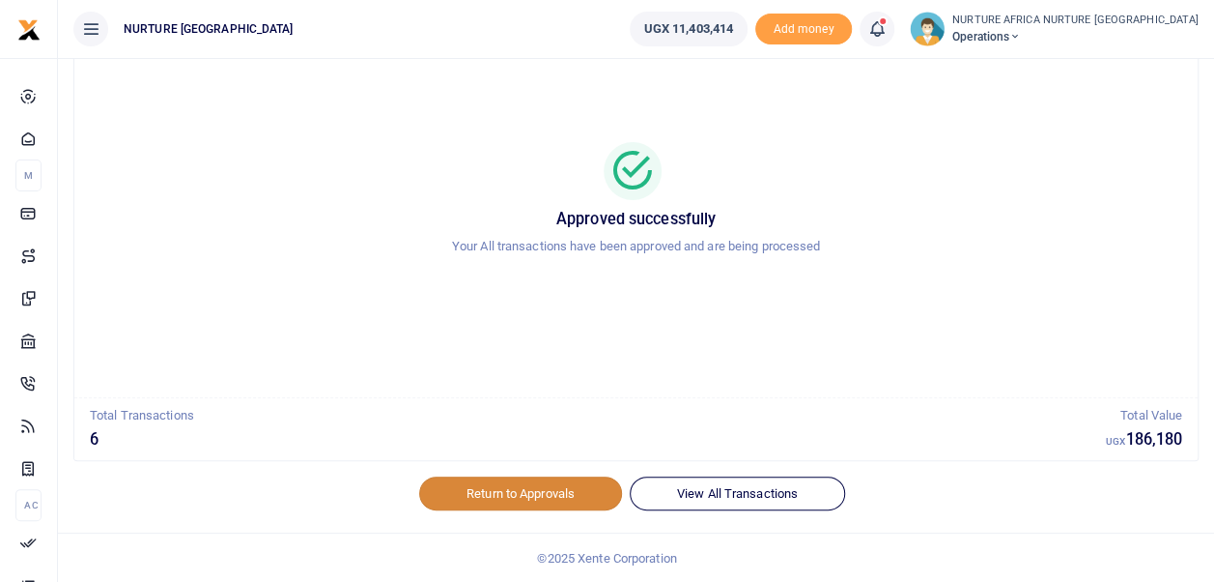
click at [556, 482] on link "Return to Approvals" at bounding box center [520, 492] width 203 height 33
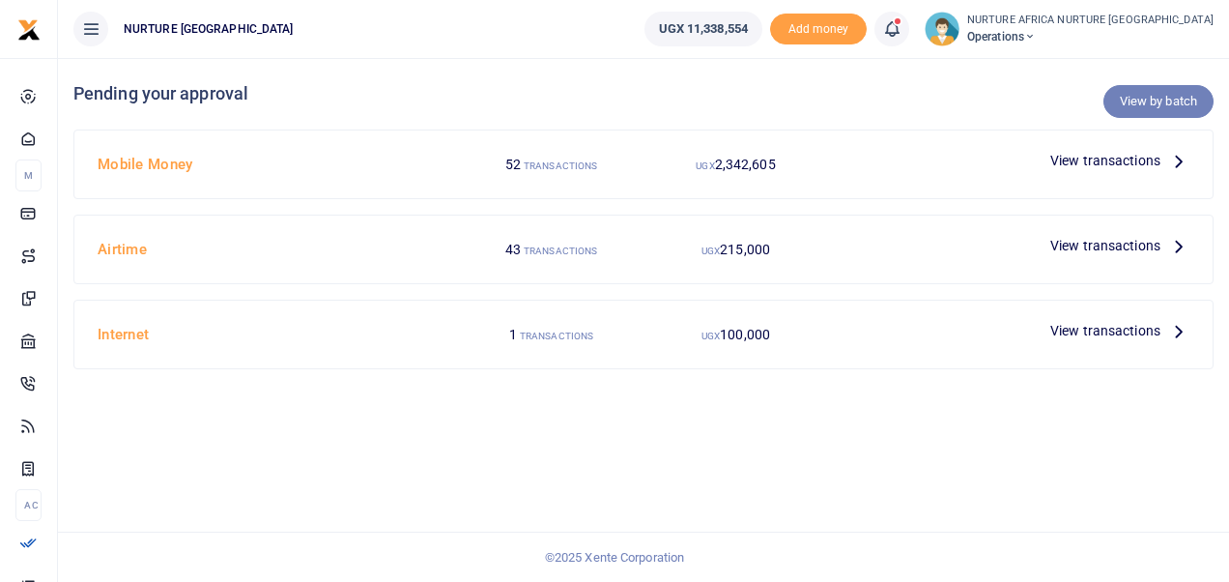
click at [1144, 114] on link "View by batch" at bounding box center [1158, 101] width 110 height 33
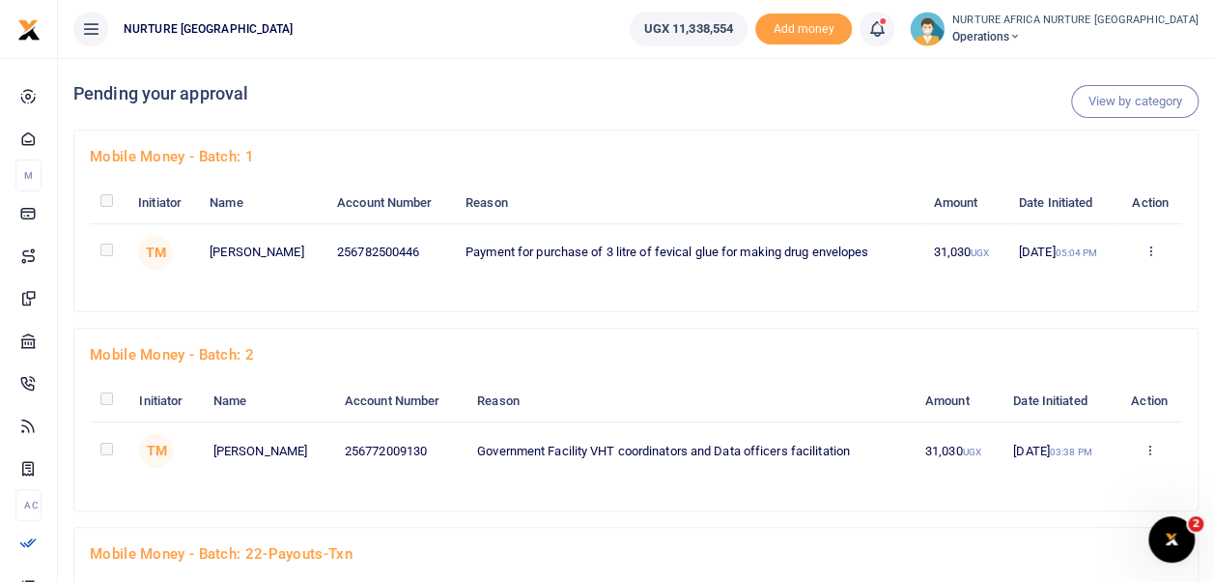
scroll to position [811, 0]
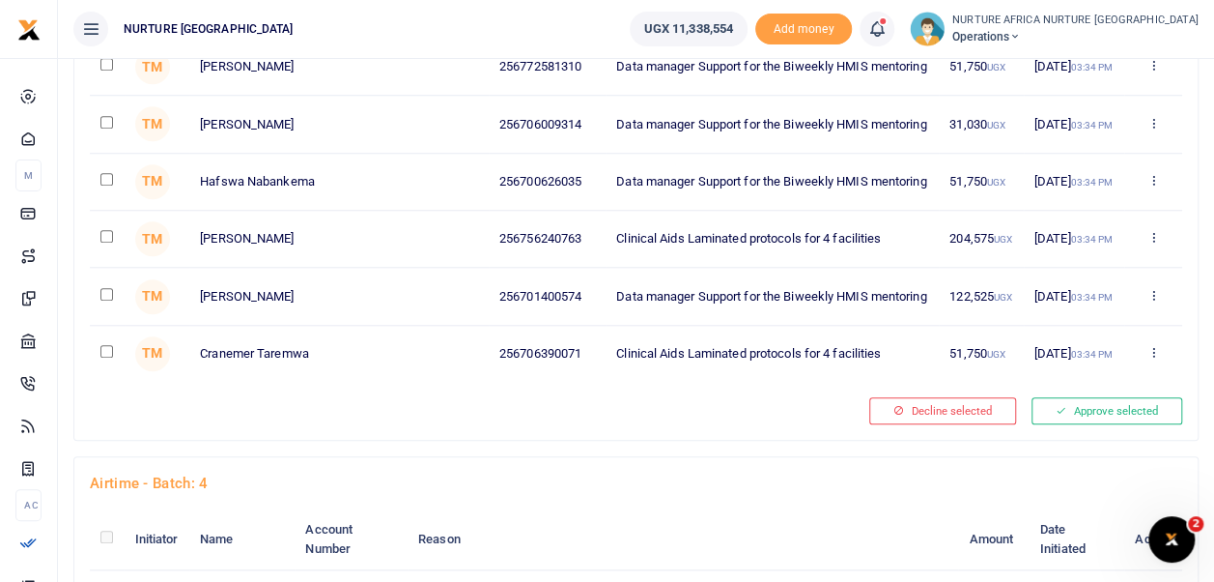
click at [106, 290] on input "checkbox" at bounding box center [106, 294] width 13 height 13
checkbox input "true"
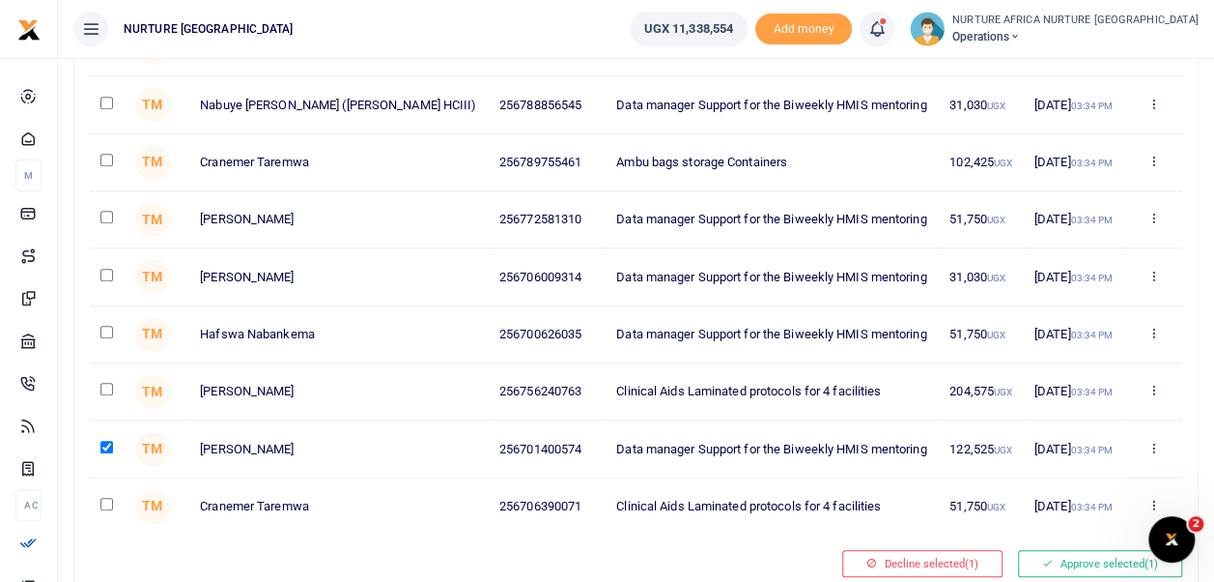
scroll to position [655, 0]
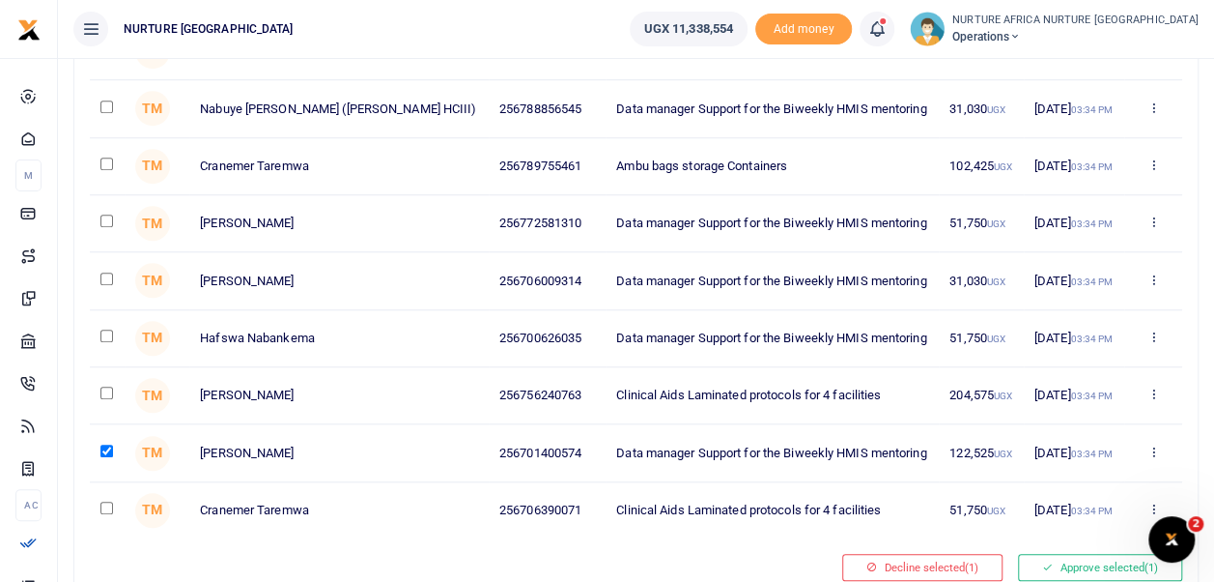
click at [107, 159] on input "checkbox" at bounding box center [106, 163] width 13 height 13
click at [106, 162] on input "checkbox" at bounding box center [106, 163] width 13 height 13
click at [106, 159] on input "checkbox" at bounding box center [106, 163] width 13 height 13
checkbox input "true"
click at [106, 502] on input "checkbox" at bounding box center [106, 507] width 13 height 13
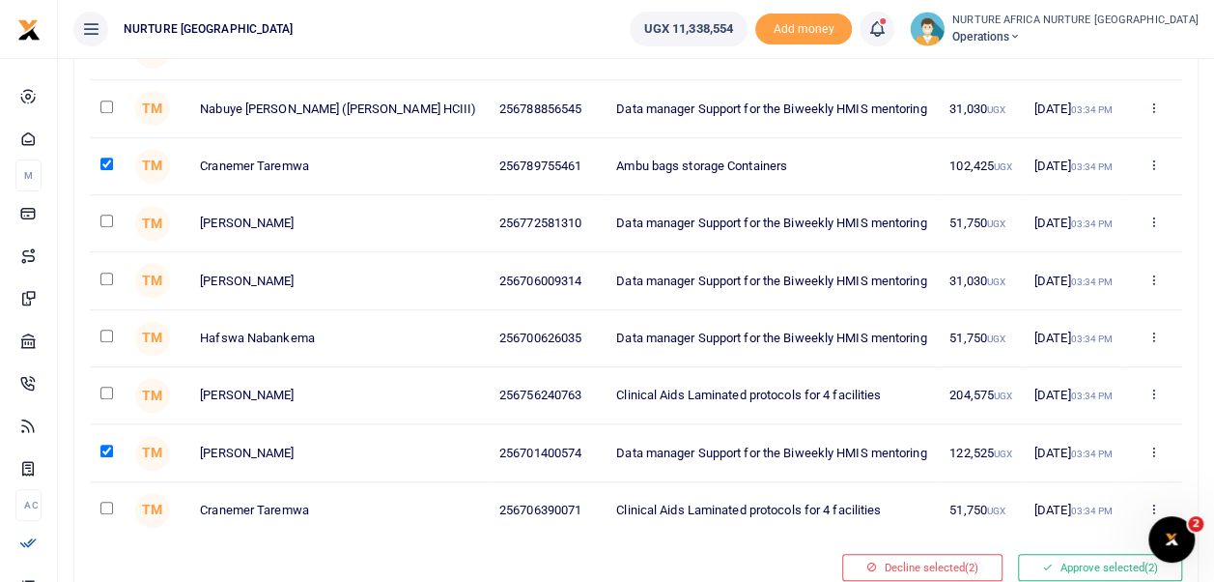
checkbox input "true"
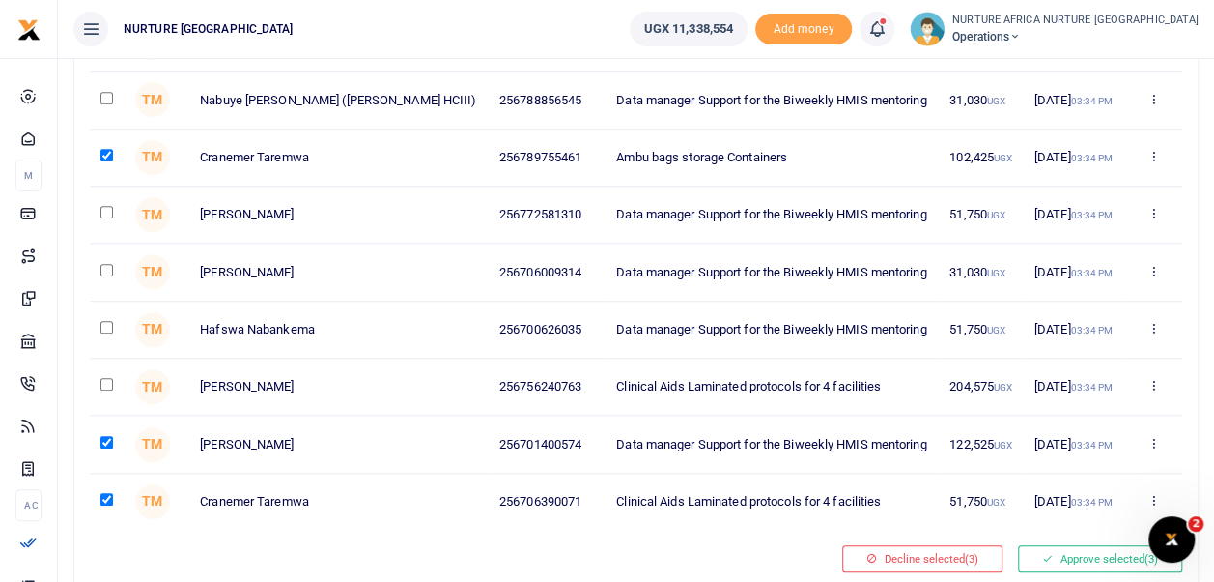
scroll to position [724, 0]
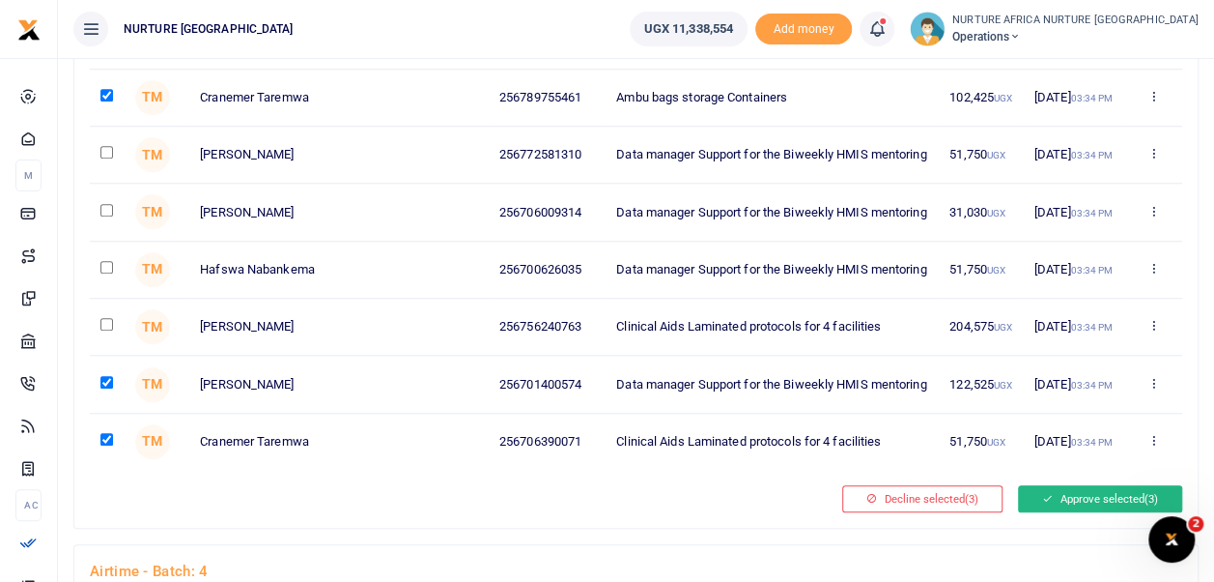
click at [1096, 489] on button "Approve selected (3)" at bounding box center [1100, 498] width 164 height 27
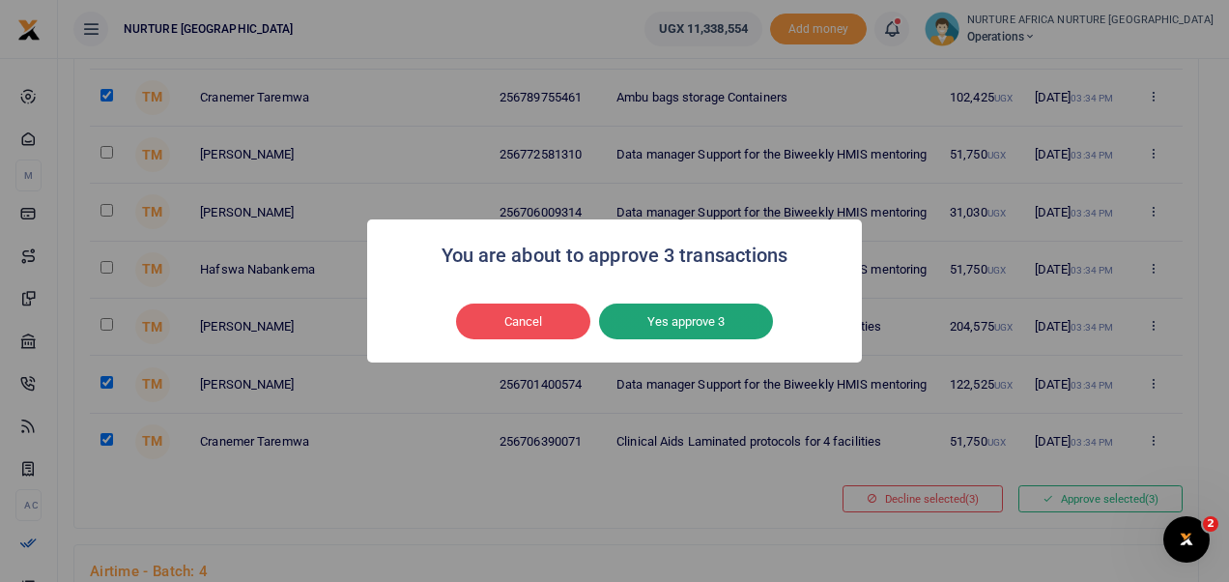
click at [717, 332] on button "Yes approve 3" at bounding box center [686, 321] width 174 height 37
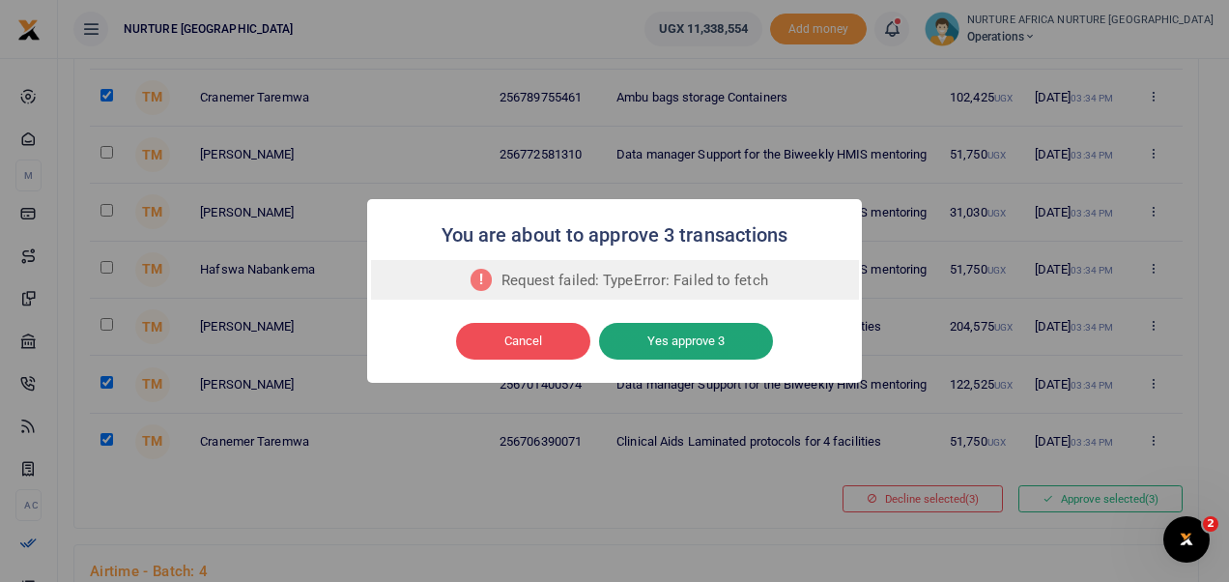
click at [731, 345] on button "Yes approve 3" at bounding box center [686, 341] width 174 height 37
click at [702, 342] on button "Yes approve 3" at bounding box center [686, 341] width 174 height 37
click at [724, 341] on button "Yes approve 3" at bounding box center [686, 341] width 174 height 37
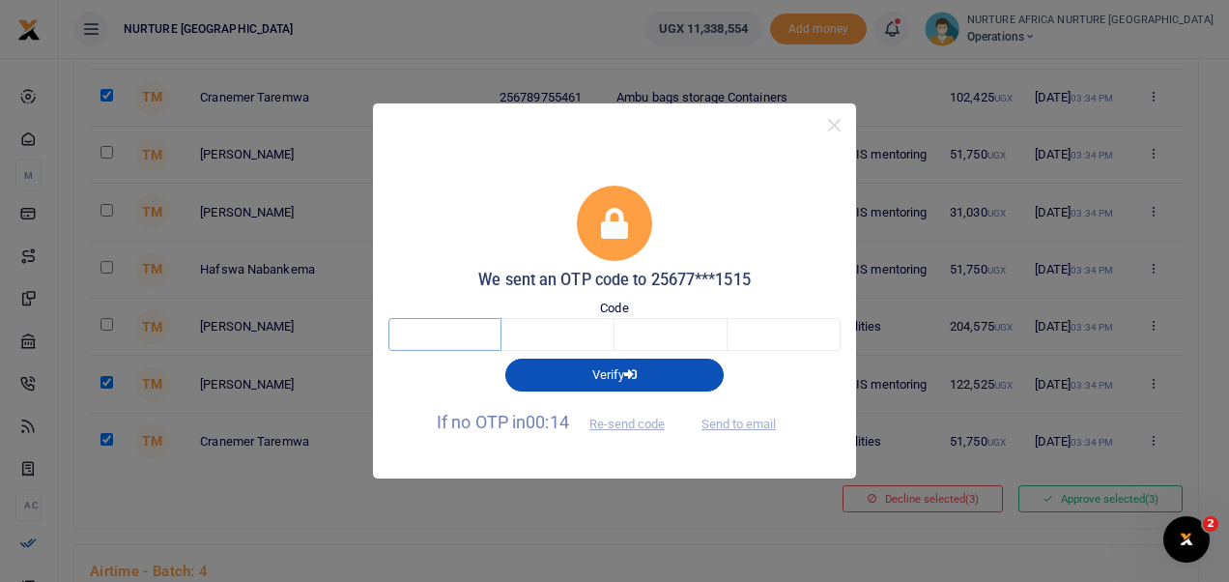
click at [450, 338] on input "text" at bounding box center [444, 334] width 113 height 33
type input "2"
type input "8"
type input "9"
type input "2"
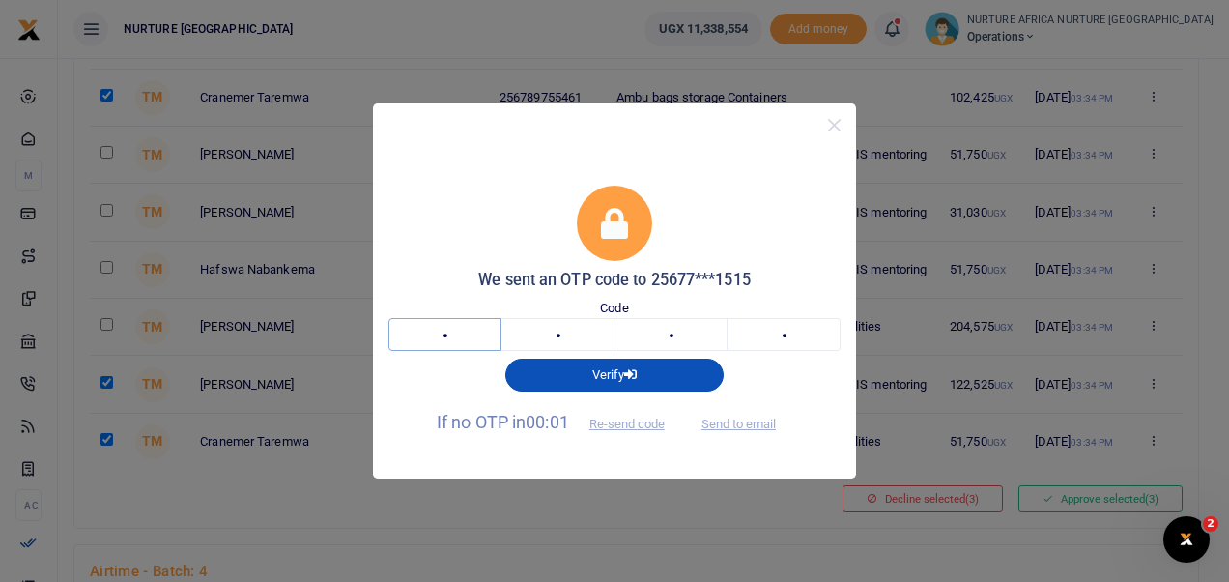
click at [485, 330] on input "2" at bounding box center [444, 334] width 113 height 33
type input "9"
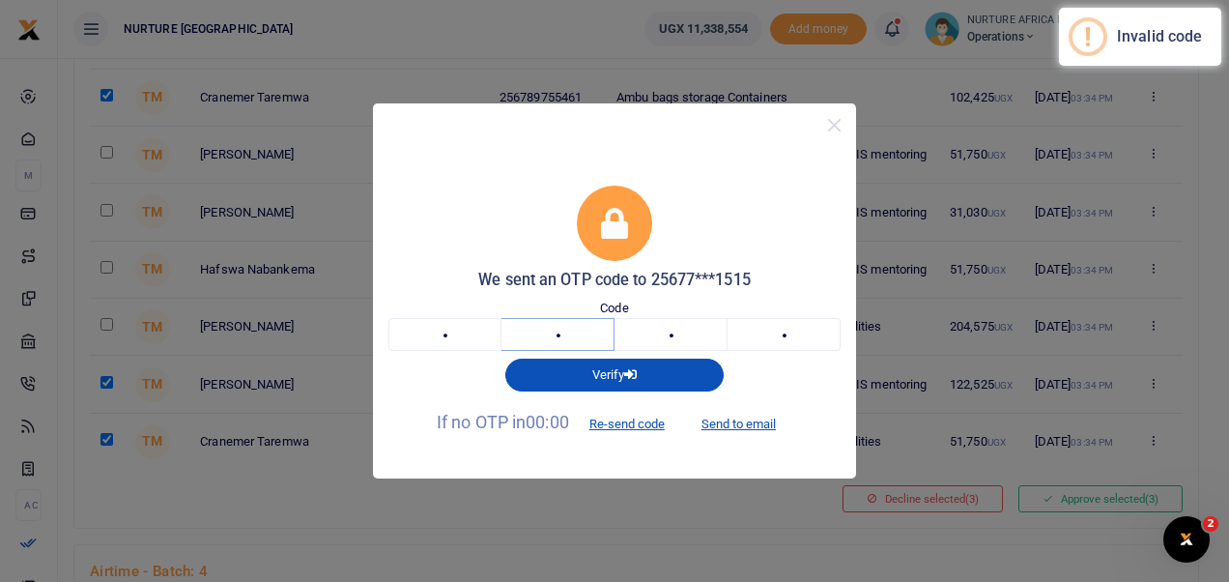
type input "6"
type input "5"
type input "8"
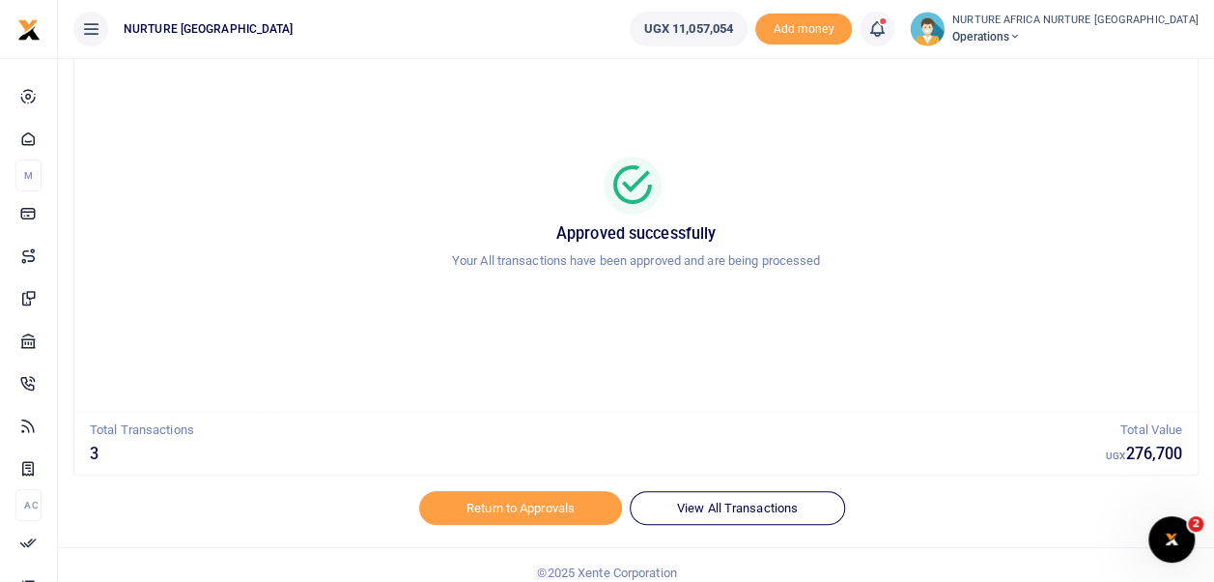
scroll to position [92, 0]
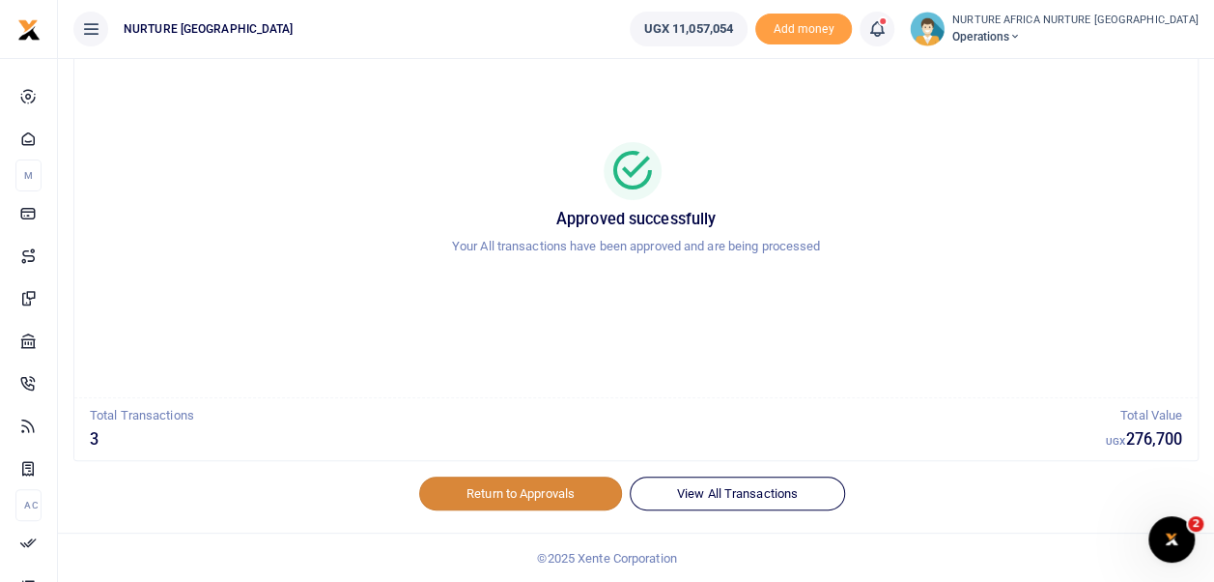
click at [530, 496] on link "Return to Approvals" at bounding box center [520, 492] width 203 height 33
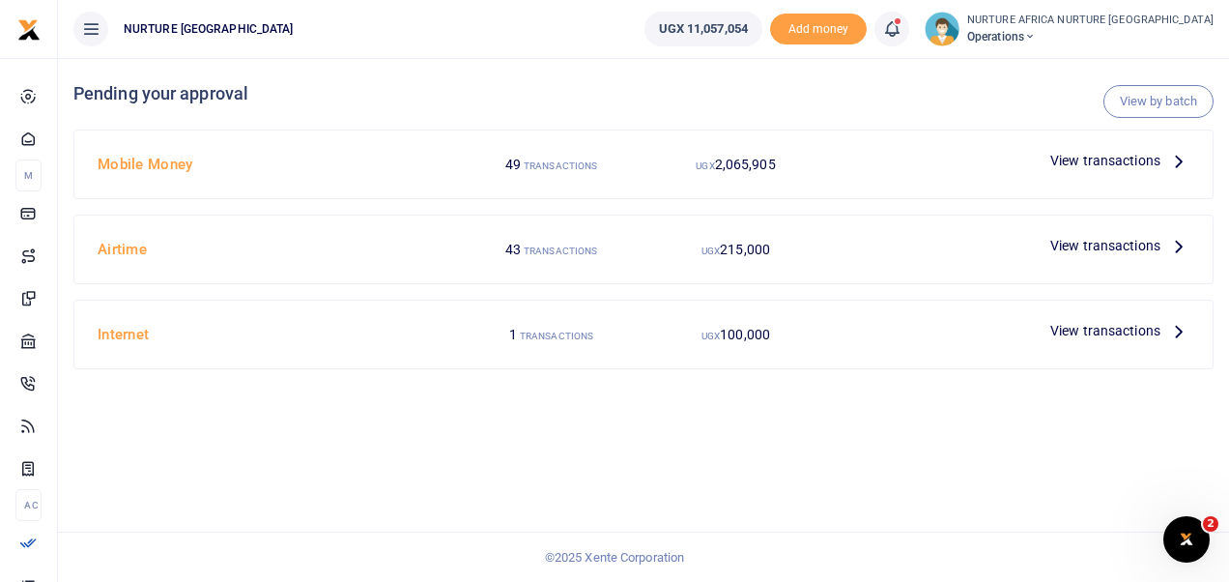
click at [1121, 161] on span "View transactions" at bounding box center [1105, 160] width 110 height 21
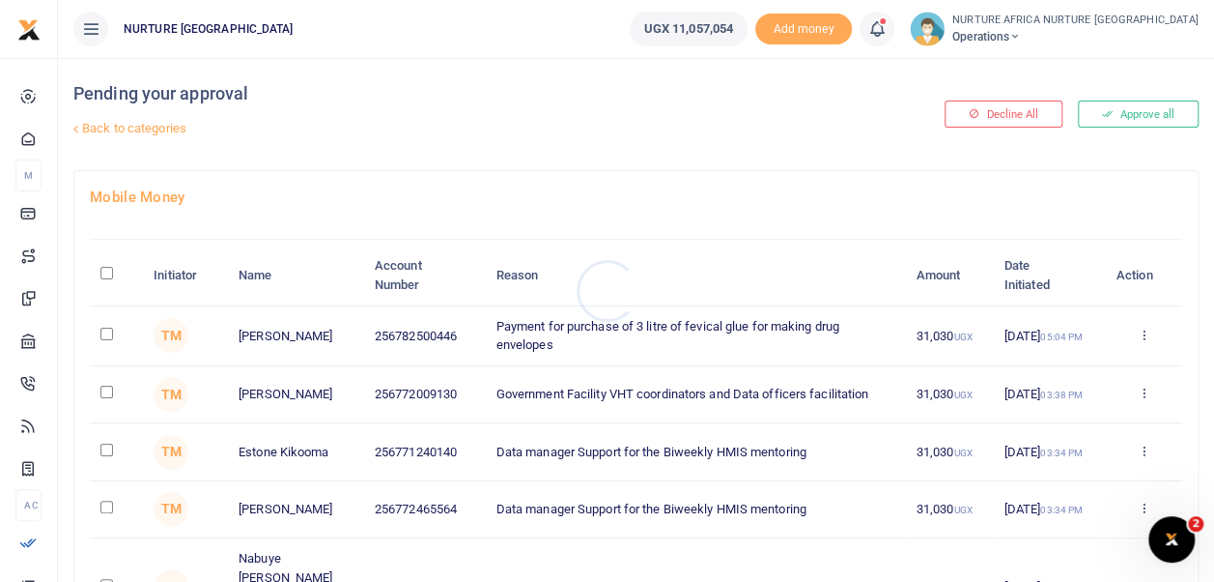
click at [164, 128] on div at bounding box center [607, 291] width 1214 height 582
click at [156, 126] on link "Back to categories" at bounding box center [444, 128] width 750 height 33
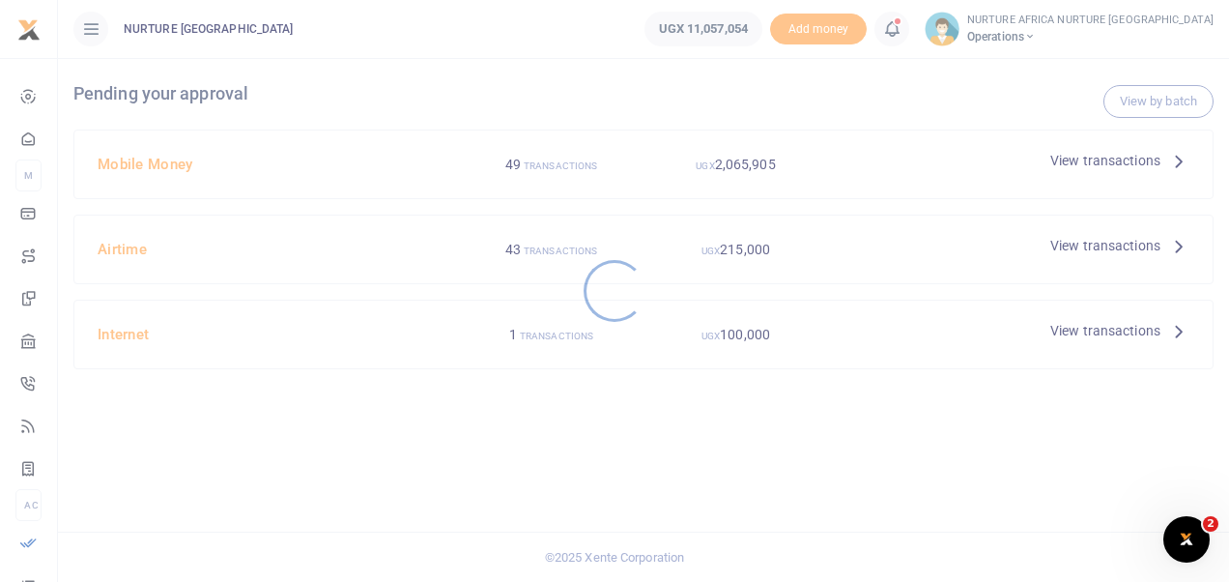
click at [1177, 94] on div at bounding box center [614, 291] width 1229 height 582
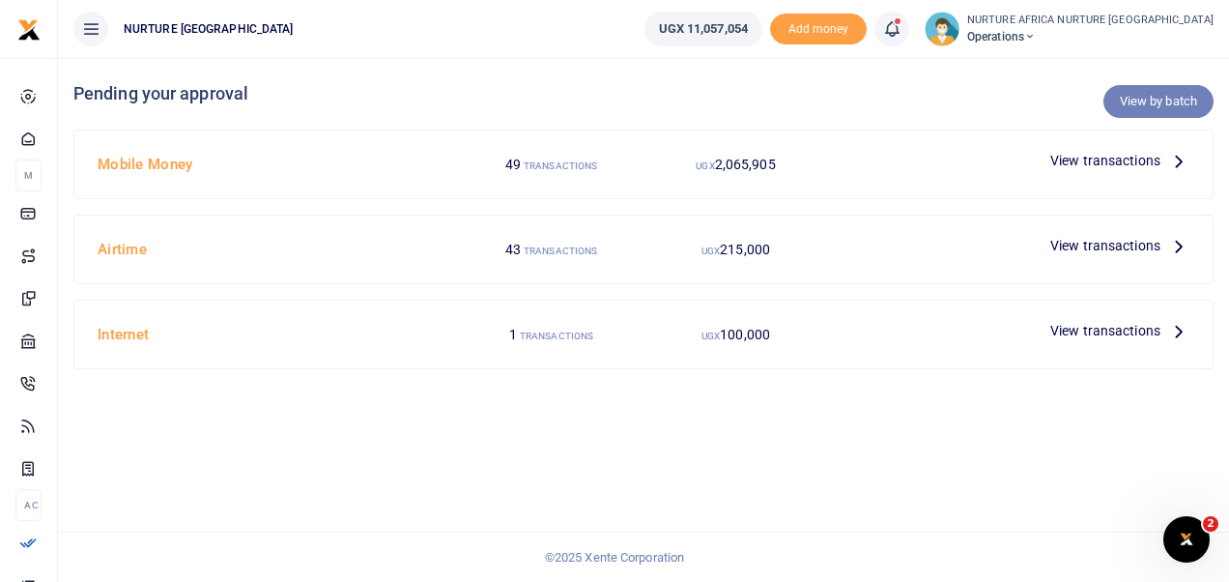
click at [1173, 97] on link "View by batch" at bounding box center [1158, 101] width 110 height 33
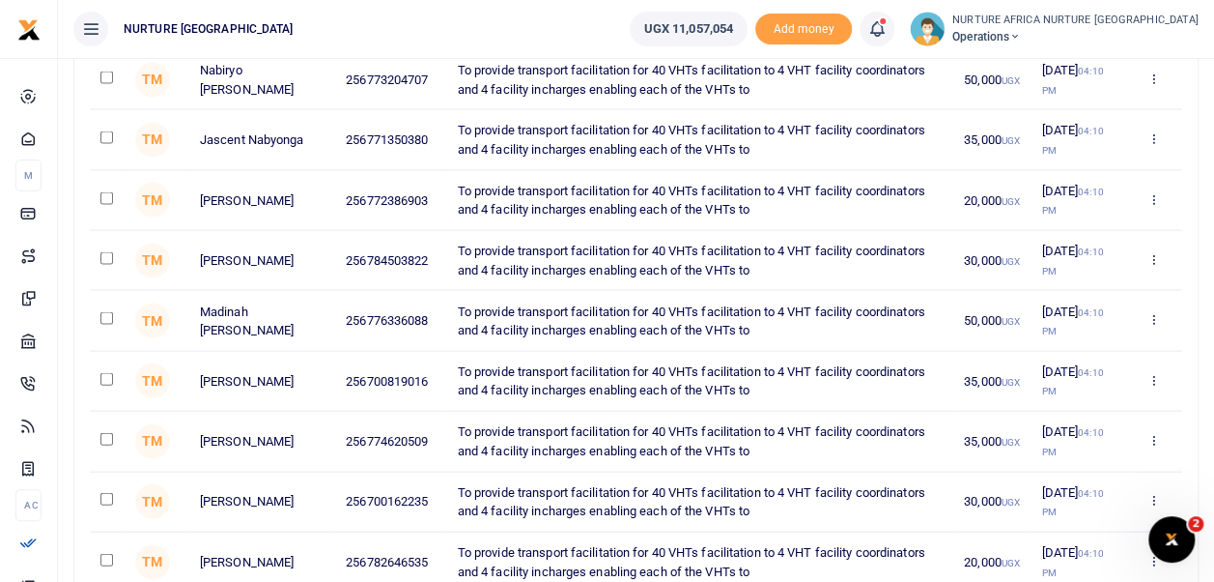
scroll to position [698, 0]
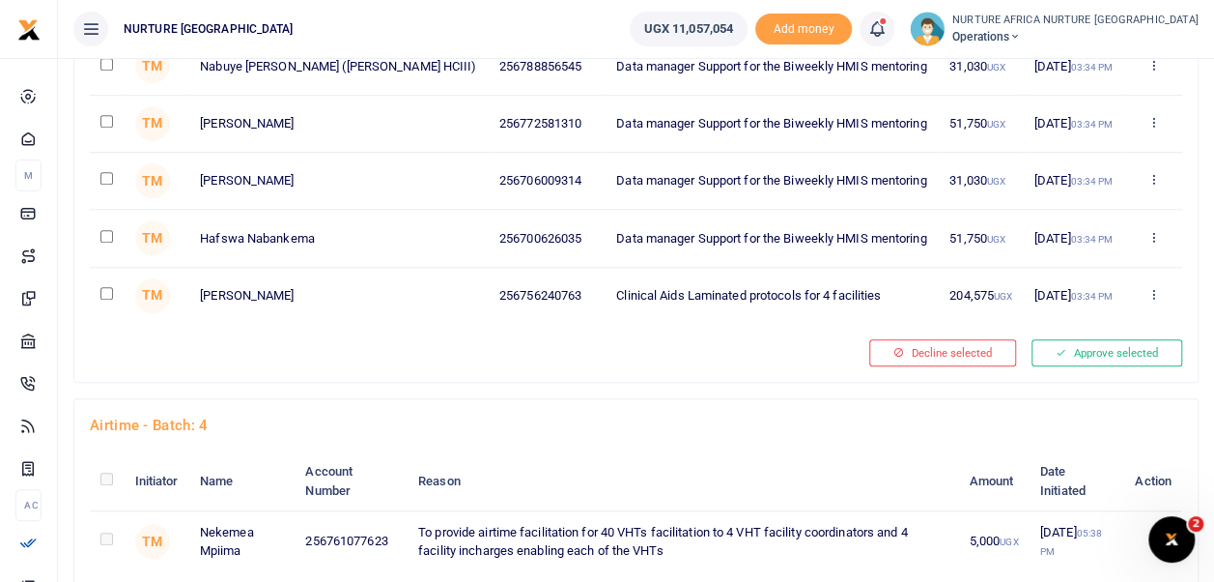
click at [106, 288] on input "checkbox" at bounding box center [106, 293] width 13 height 13
checkbox input "true"
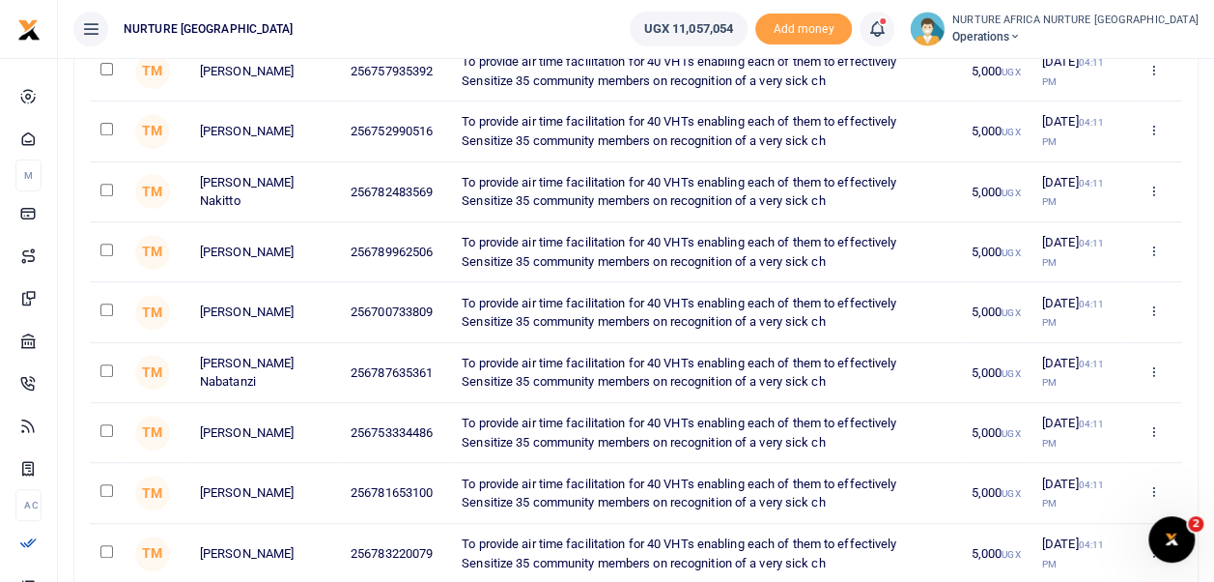
scroll to position [470, 0]
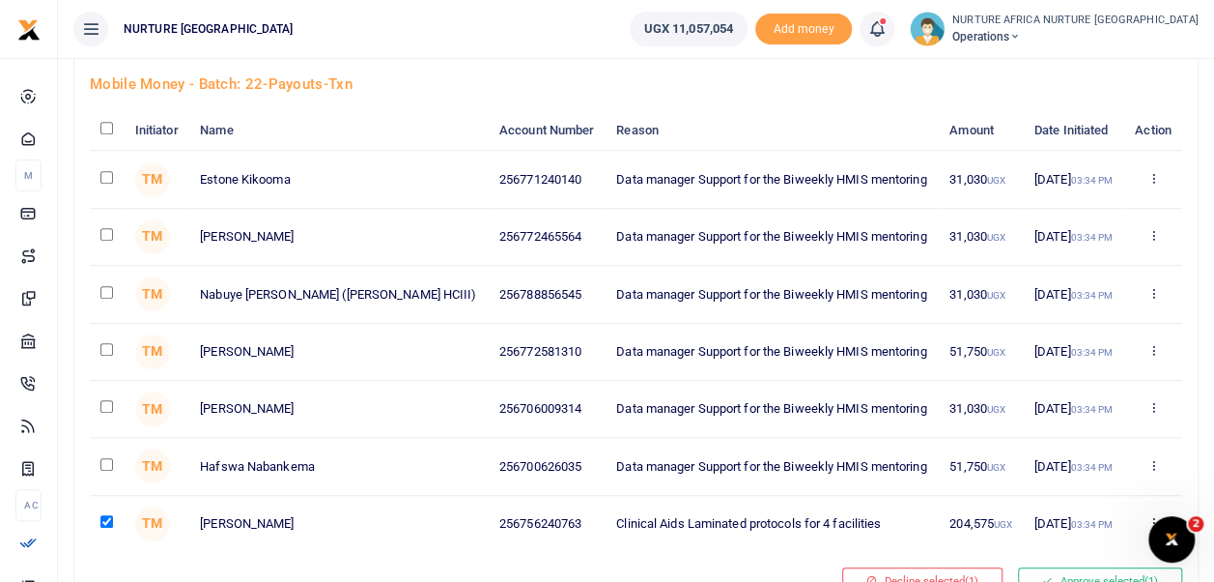
click at [103, 286] on input "checkbox" at bounding box center [106, 292] width 13 height 13
checkbox input "true"
click at [102, 232] on input "checkbox" at bounding box center [106, 234] width 13 height 13
checkbox input "true"
click at [108, 404] on input "checkbox" at bounding box center [106, 406] width 13 height 13
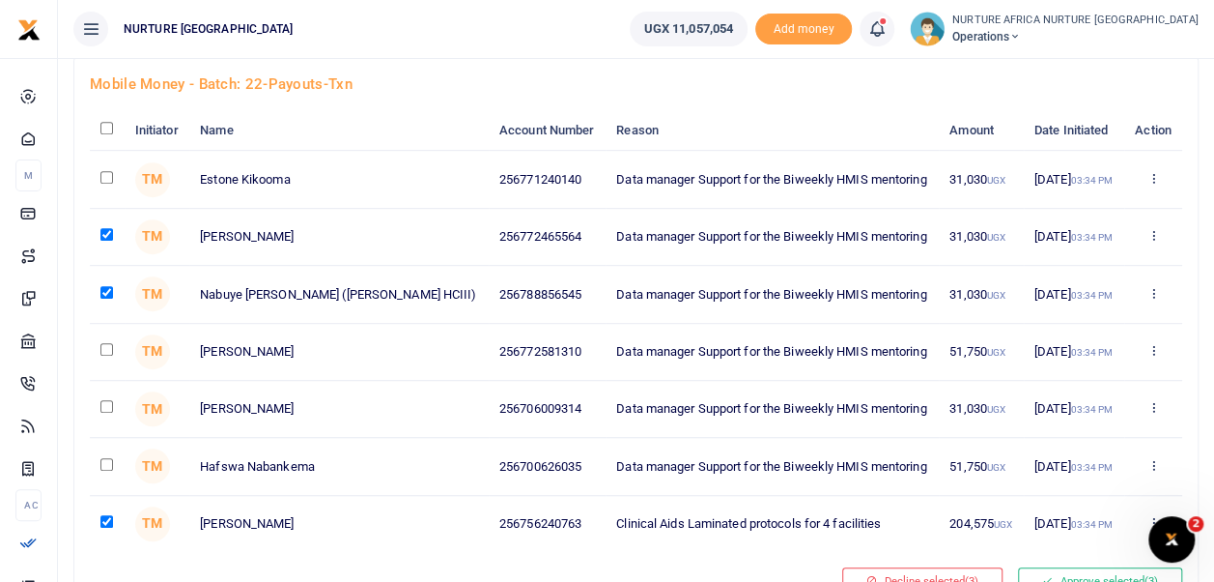
checkbox input "true"
click at [106, 345] on input "checkbox" at bounding box center [106, 349] width 13 height 13
checkbox input "true"
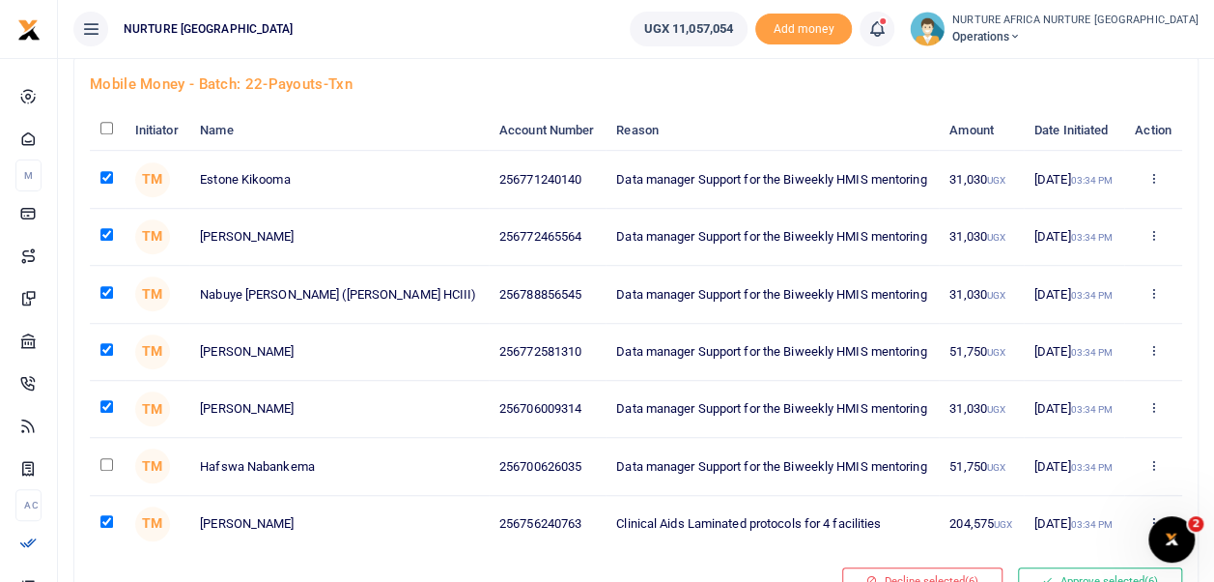
click at [106, 460] on input "checkbox" at bounding box center [106, 464] width 13 height 13
checkbox input "true"
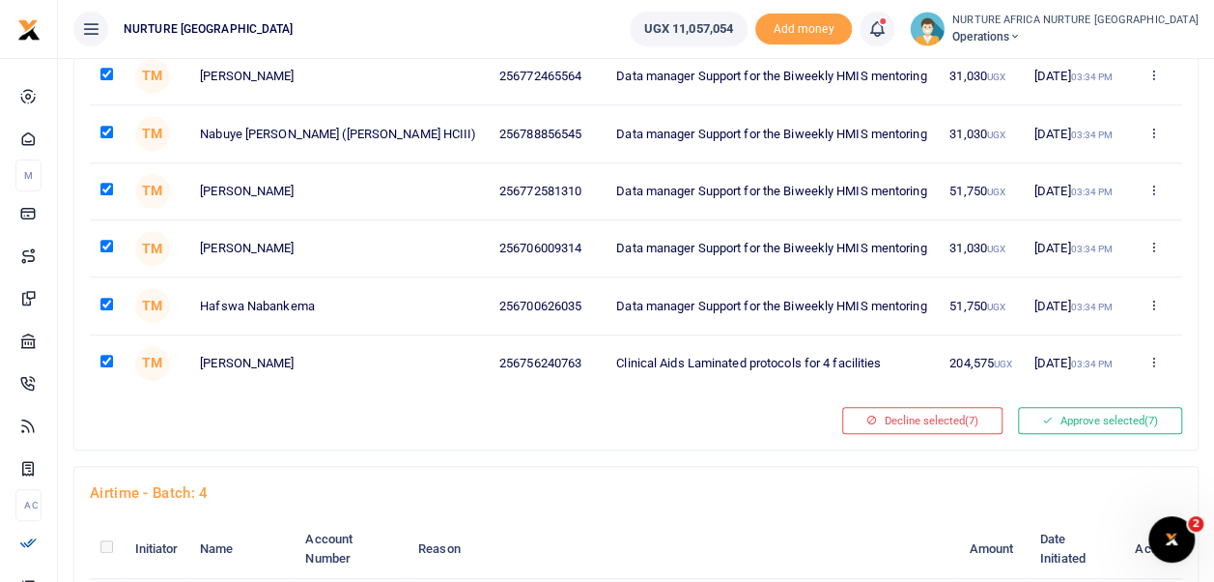
scroll to position [641, 0]
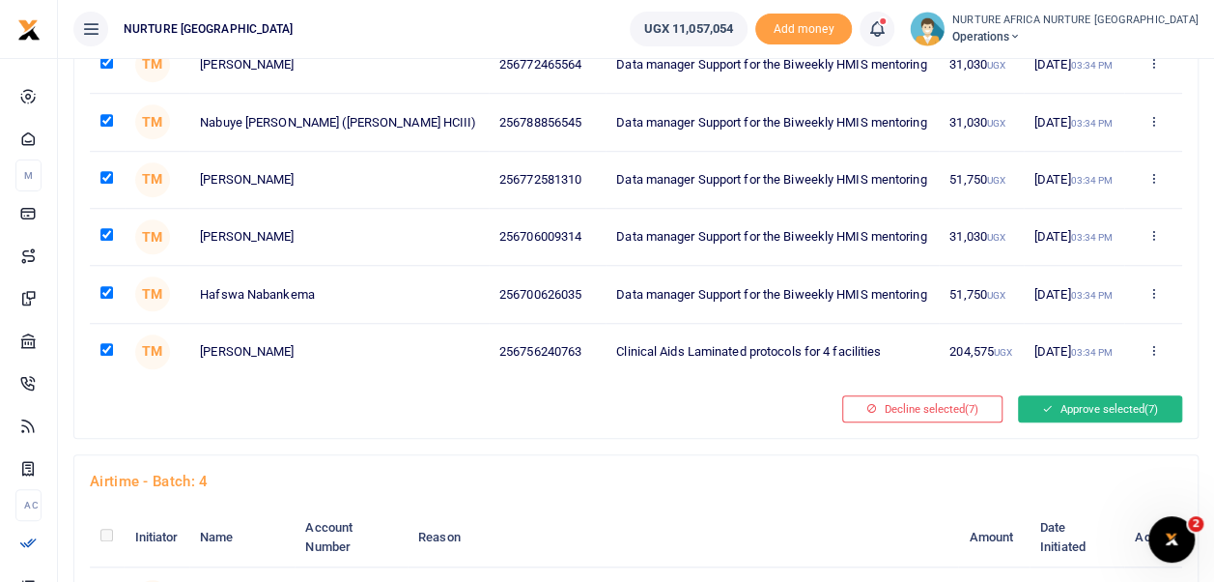
click at [1086, 403] on button "Approve selected (7)" at bounding box center [1100, 408] width 164 height 27
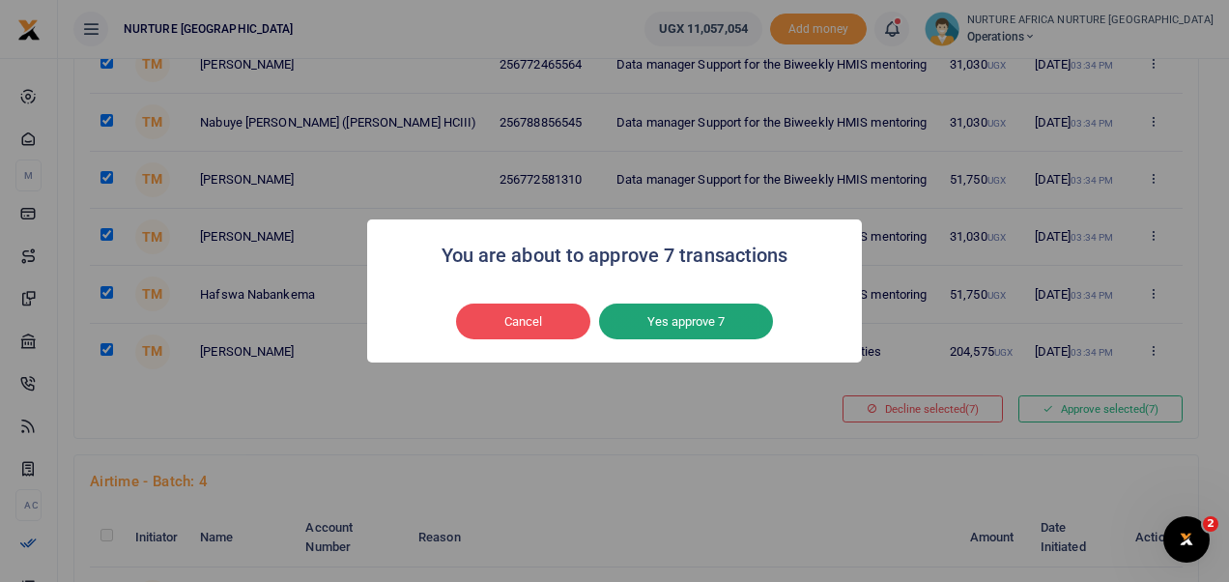
click at [729, 319] on button "Yes approve 7" at bounding box center [686, 321] width 174 height 37
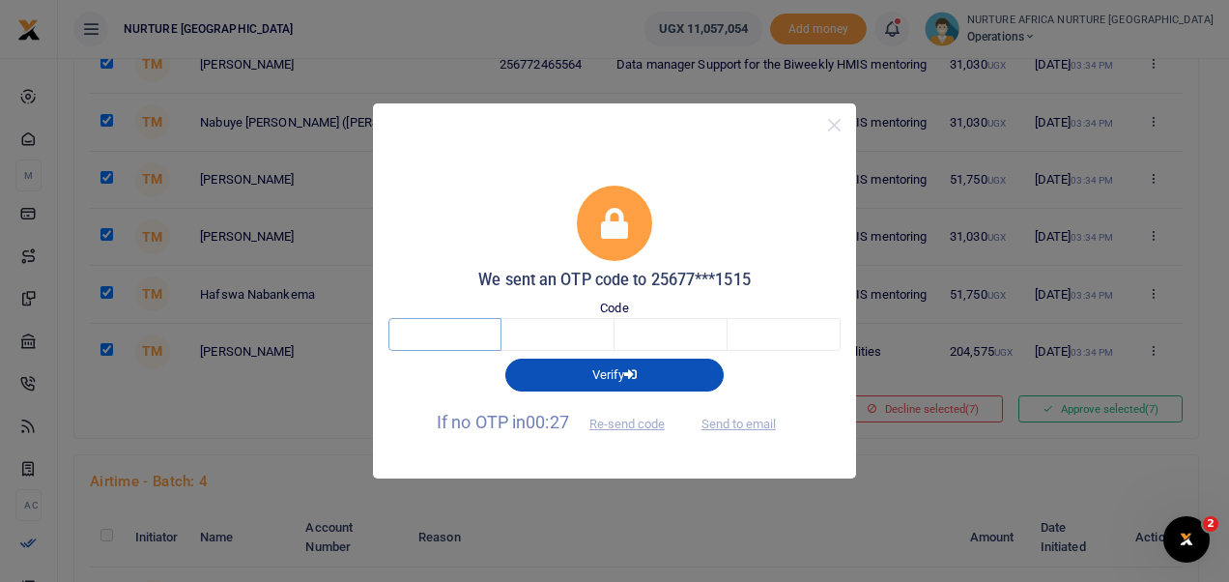
click at [465, 348] on input "text" at bounding box center [444, 334] width 113 height 33
type input "3"
type input "8"
type input "1"
type input "8"
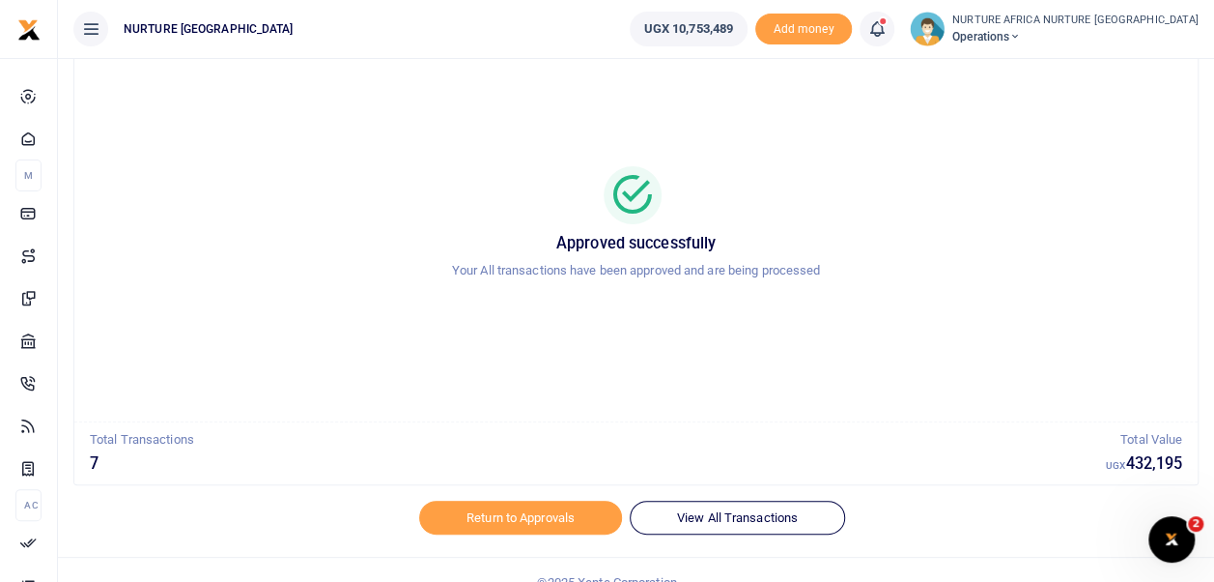
scroll to position [92, 0]
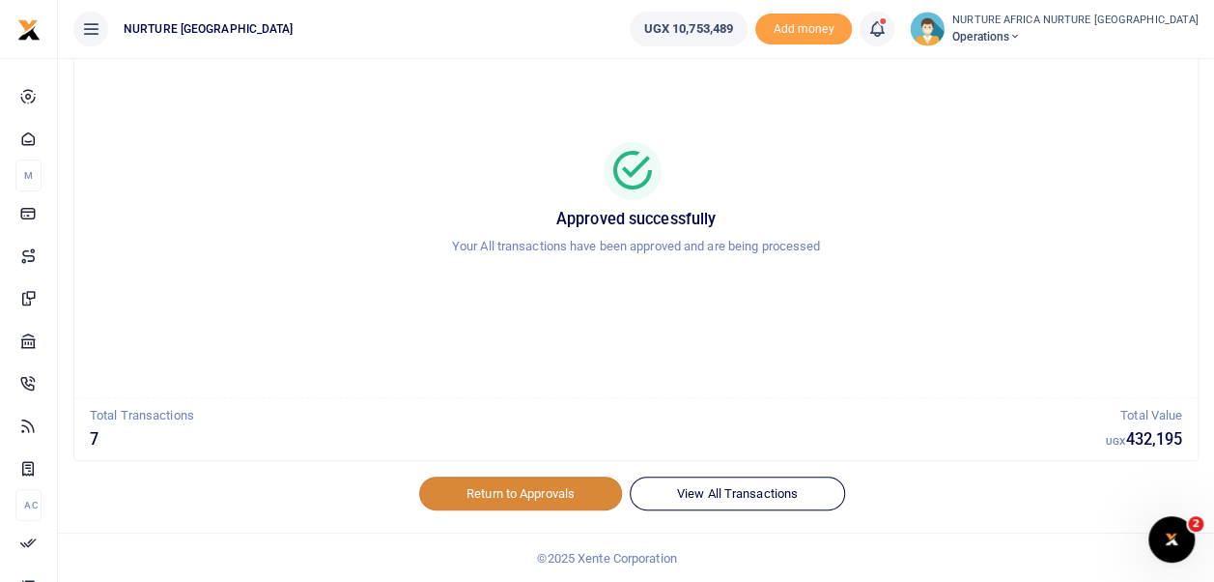
click at [478, 485] on link "Return to Approvals" at bounding box center [520, 492] width 203 height 33
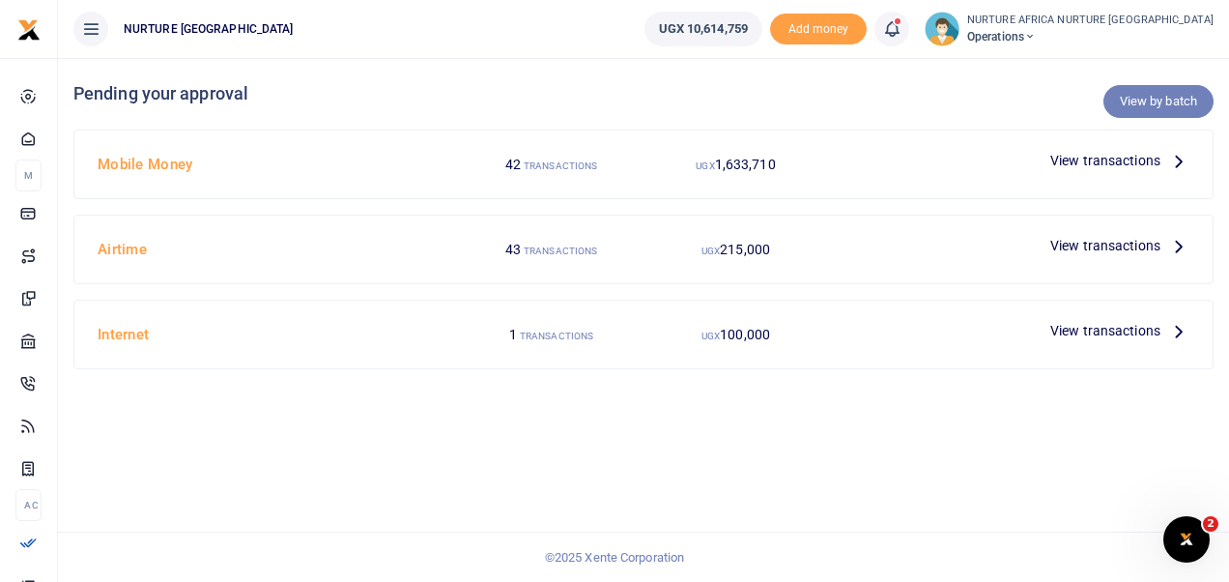
click at [1154, 108] on link "View by batch" at bounding box center [1158, 101] width 110 height 33
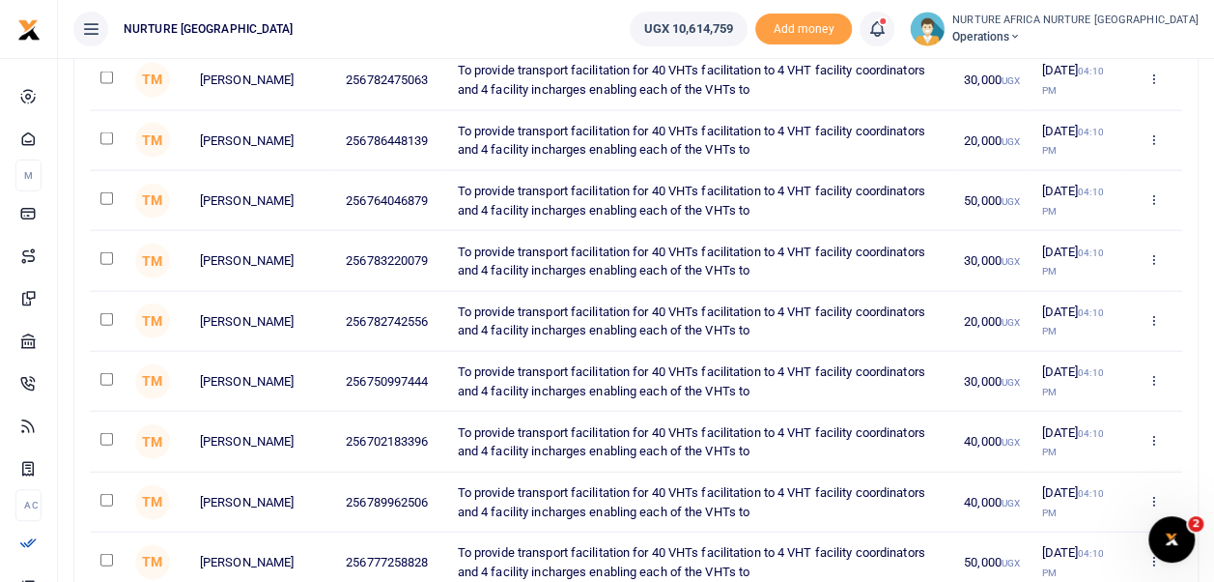
scroll to position [6575, 0]
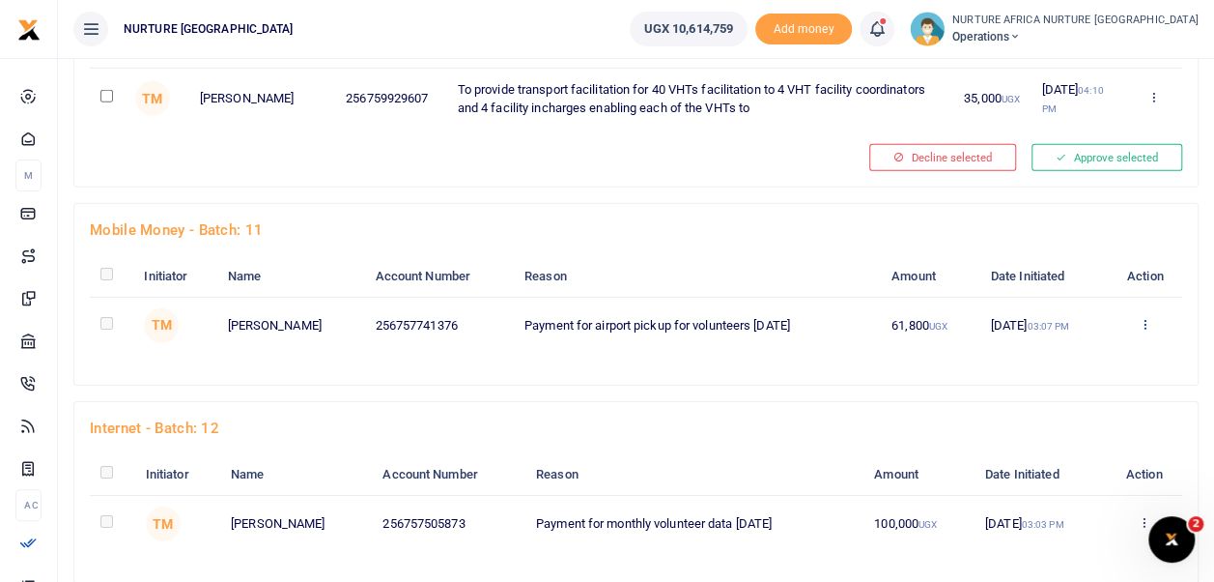
click at [1077, 343] on link "Approve" at bounding box center [1075, 356] width 153 height 27
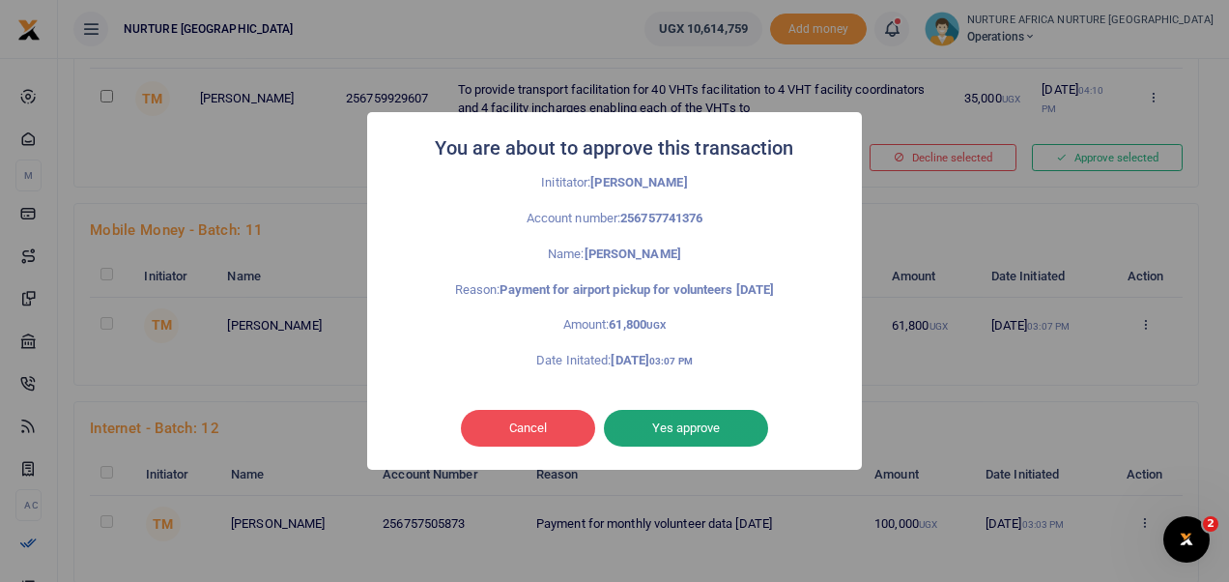
click at [711, 426] on button "Yes approve" at bounding box center [686, 428] width 164 height 37
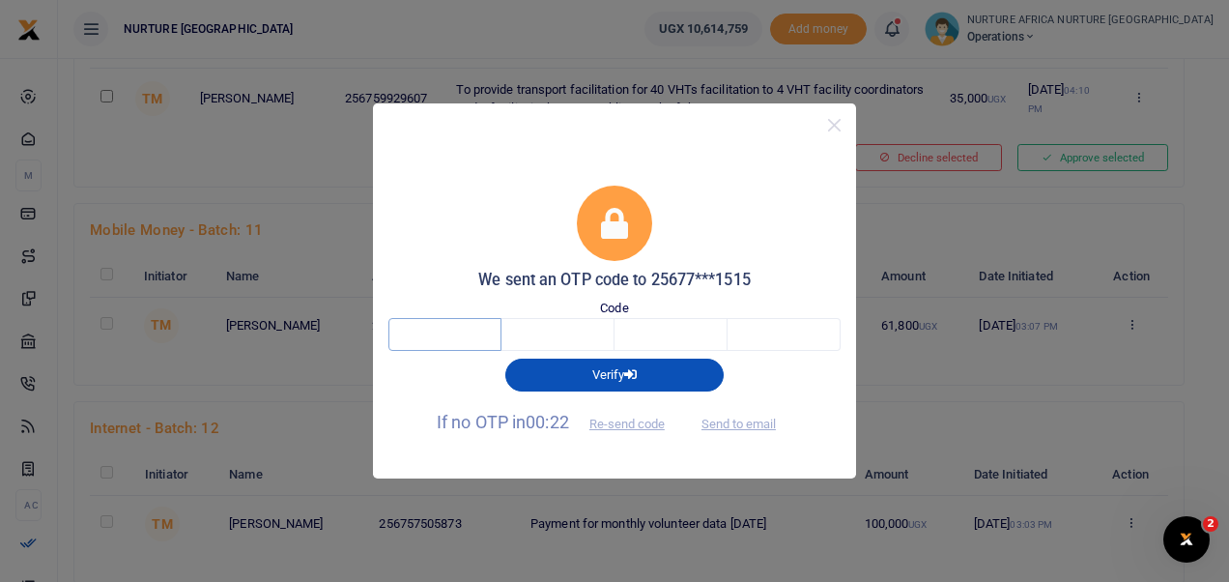
click at [477, 337] on input "text" at bounding box center [444, 334] width 113 height 33
type input "7"
type input "5"
type input "3"
type input "8"
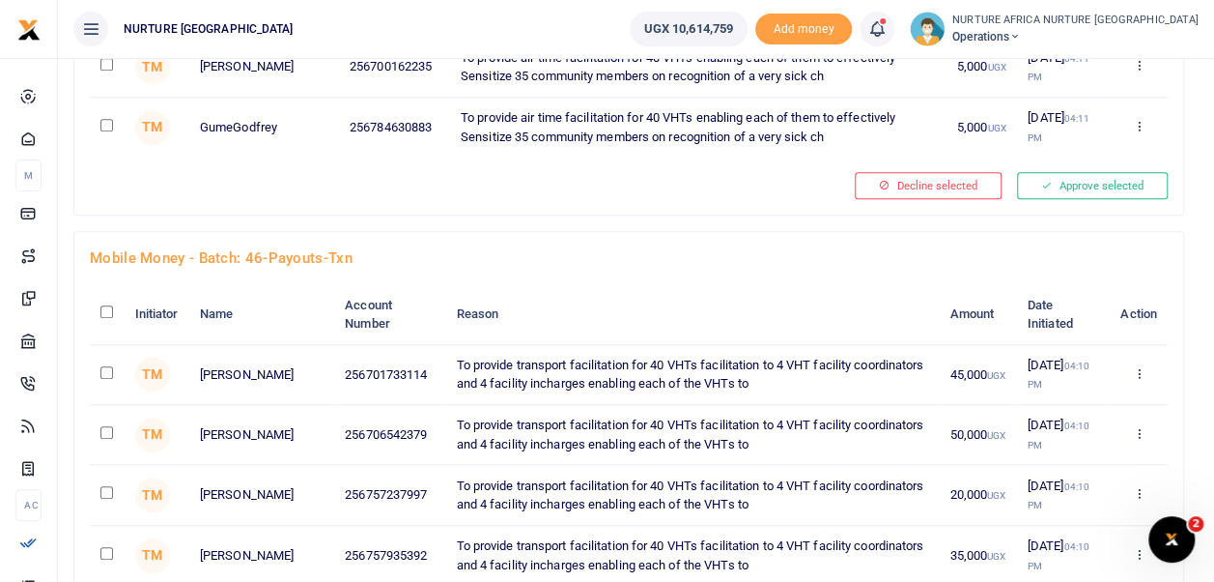
scroll to position [4264, 0]
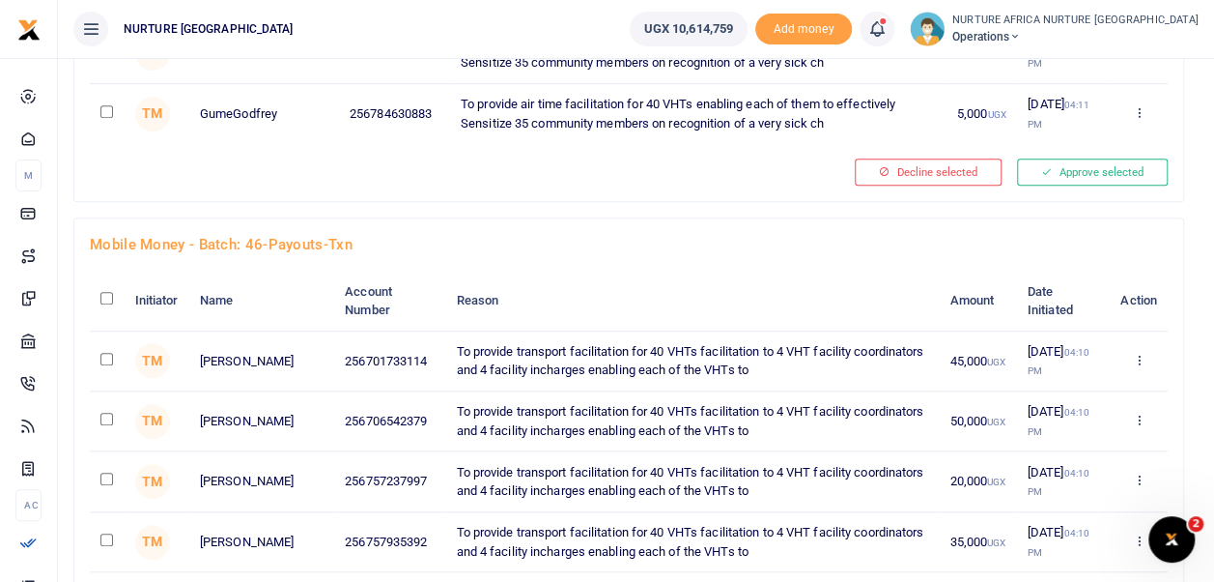
click at [107, 292] on input "checkbox" at bounding box center [106, 298] width 13 height 13
checkbox input "true"
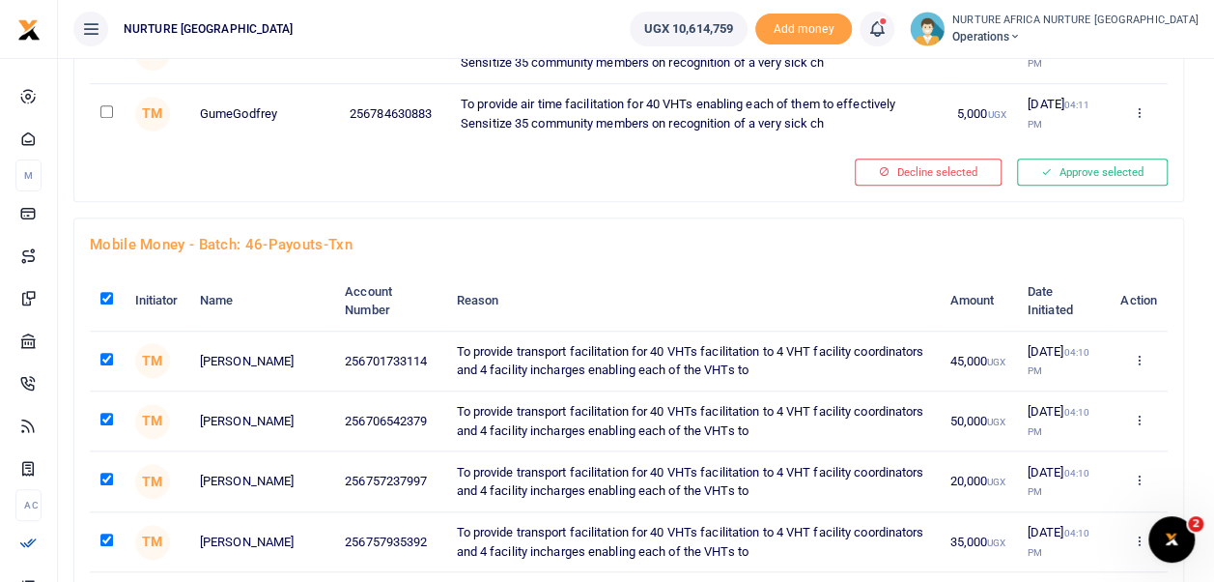
checkbox input "true"
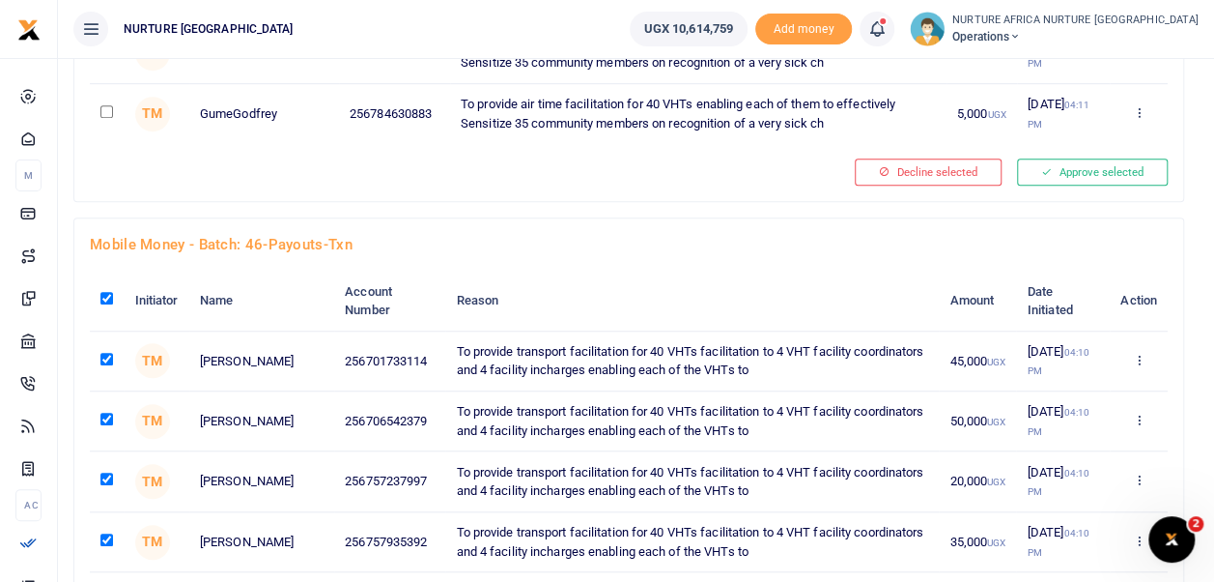
checkbox input "true"
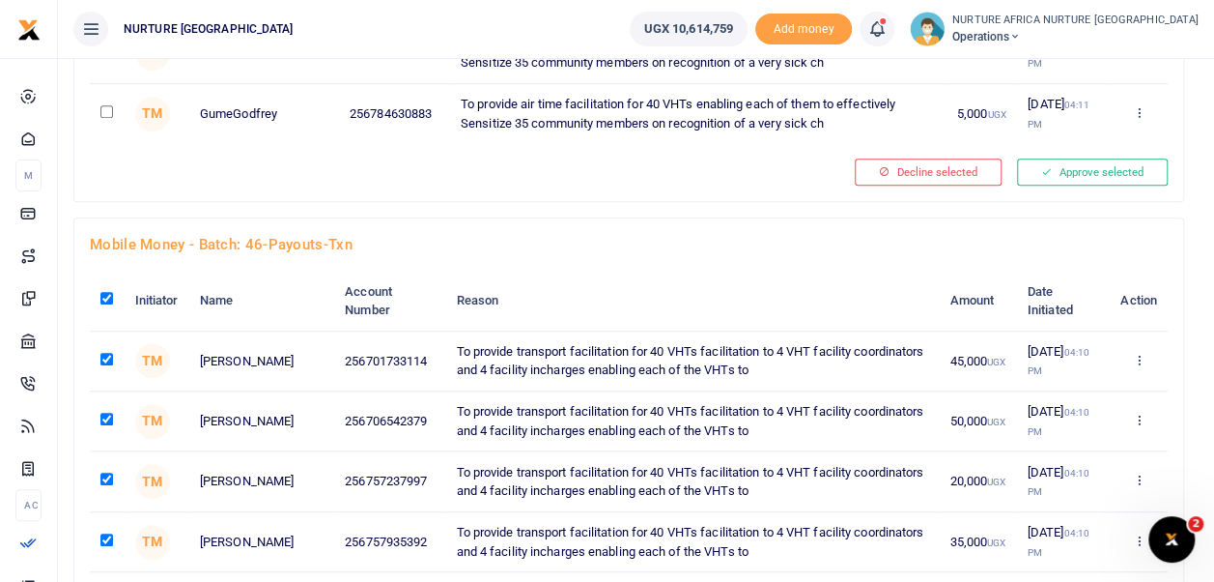
checkbox input "true"
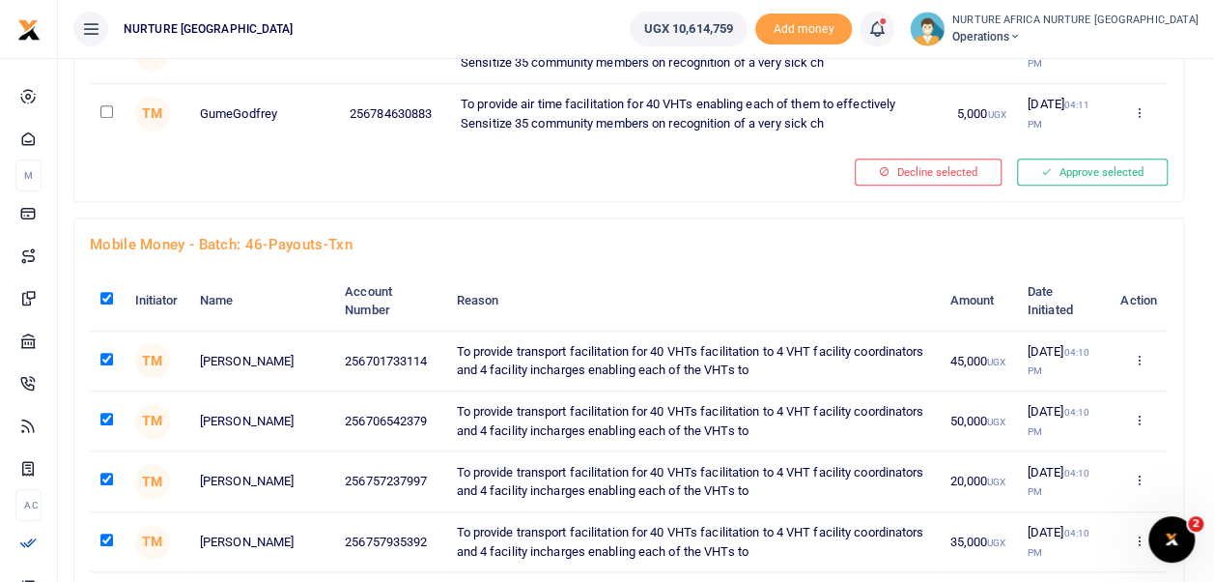
checkbox input "true"
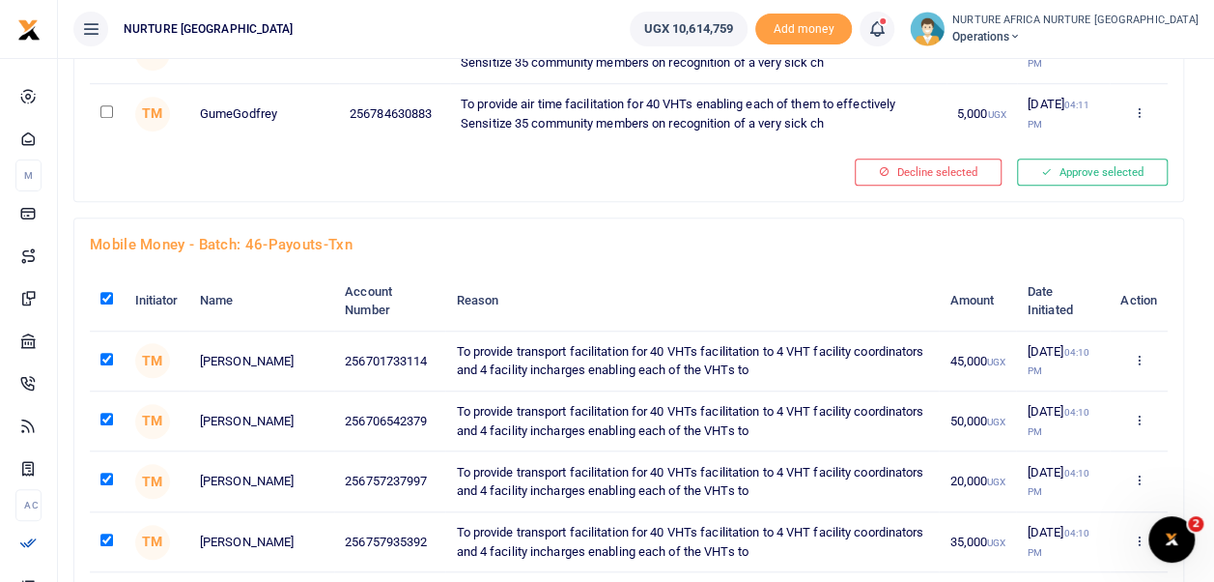
checkbox input "true"
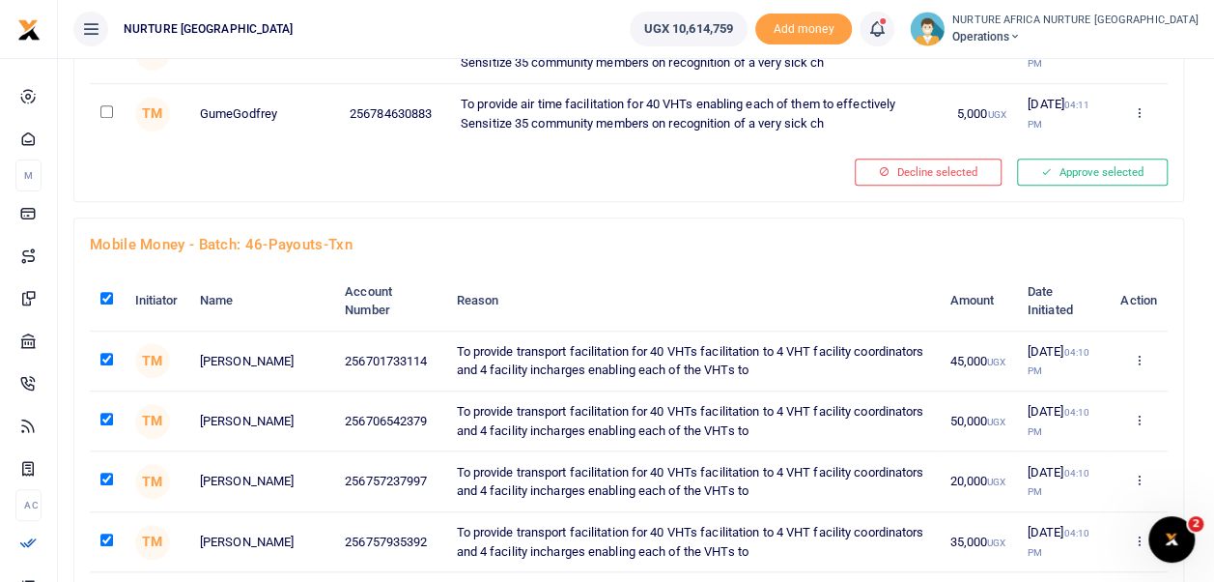
checkbox input "true"
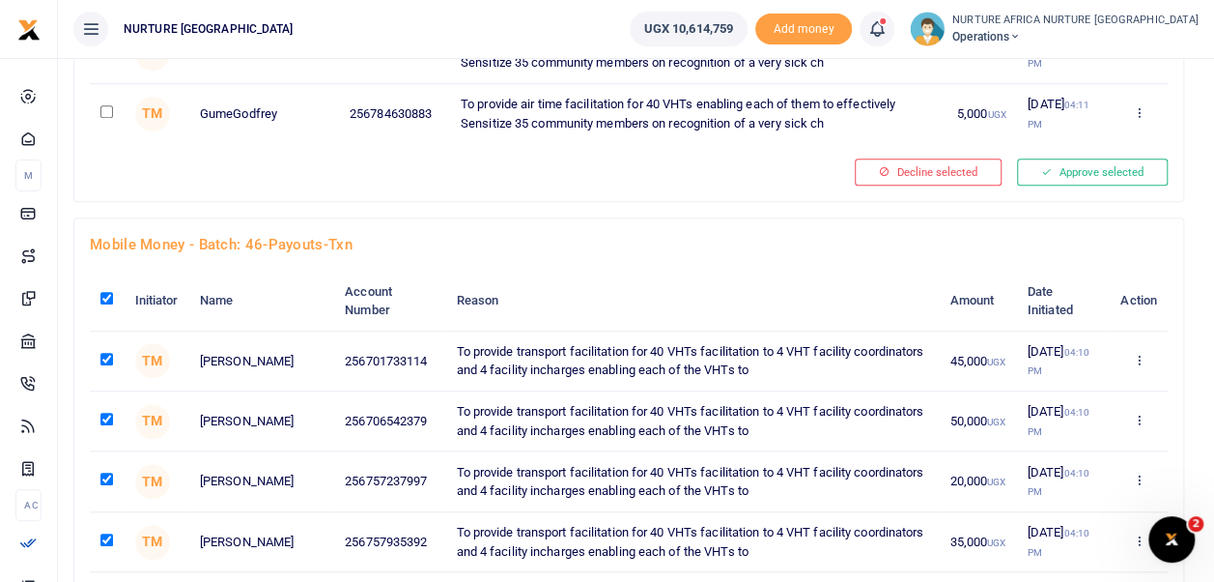
checkbox input "true"
click at [108, 292] on input "checkbox" at bounding box center [106, 298] width 13 height 13
checkbox input "false"
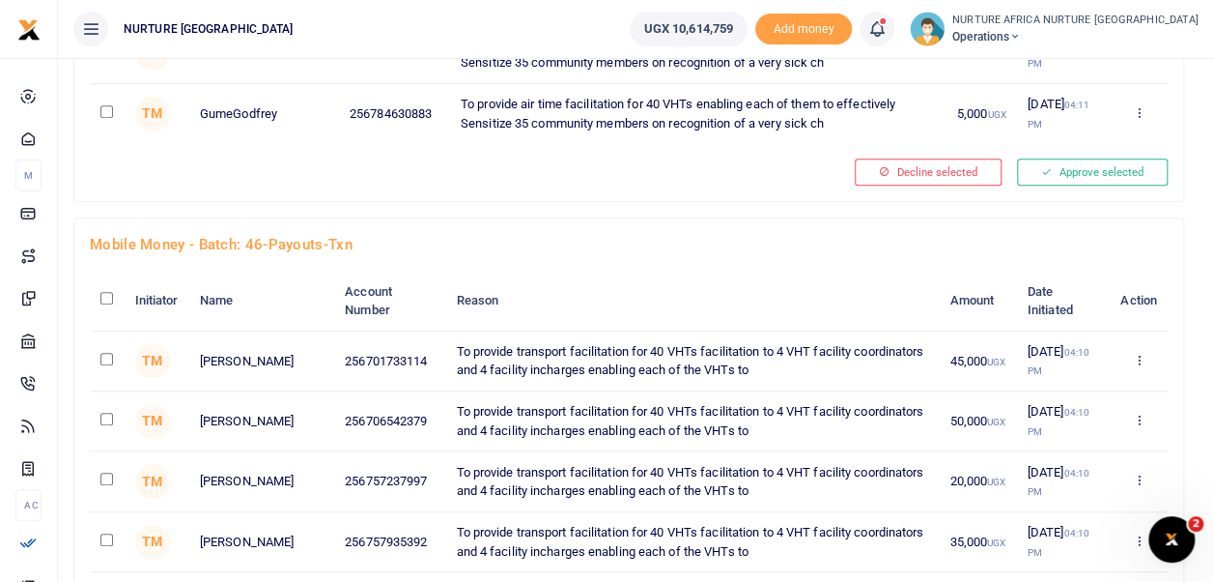
checkbox input "false"
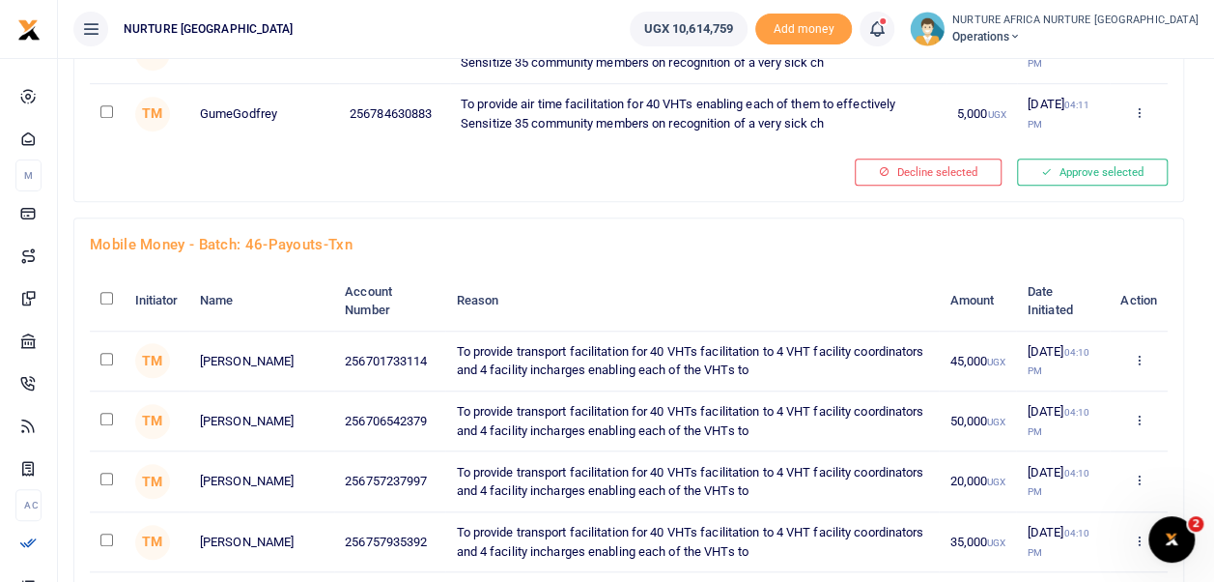
checkbox input "false"
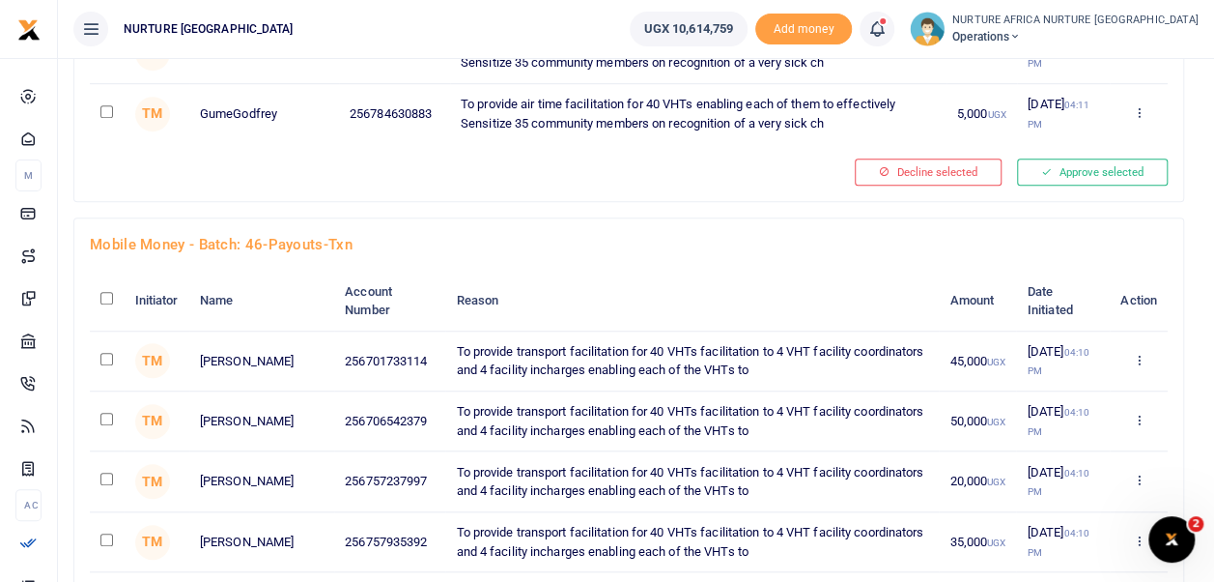
checkbox input "false"
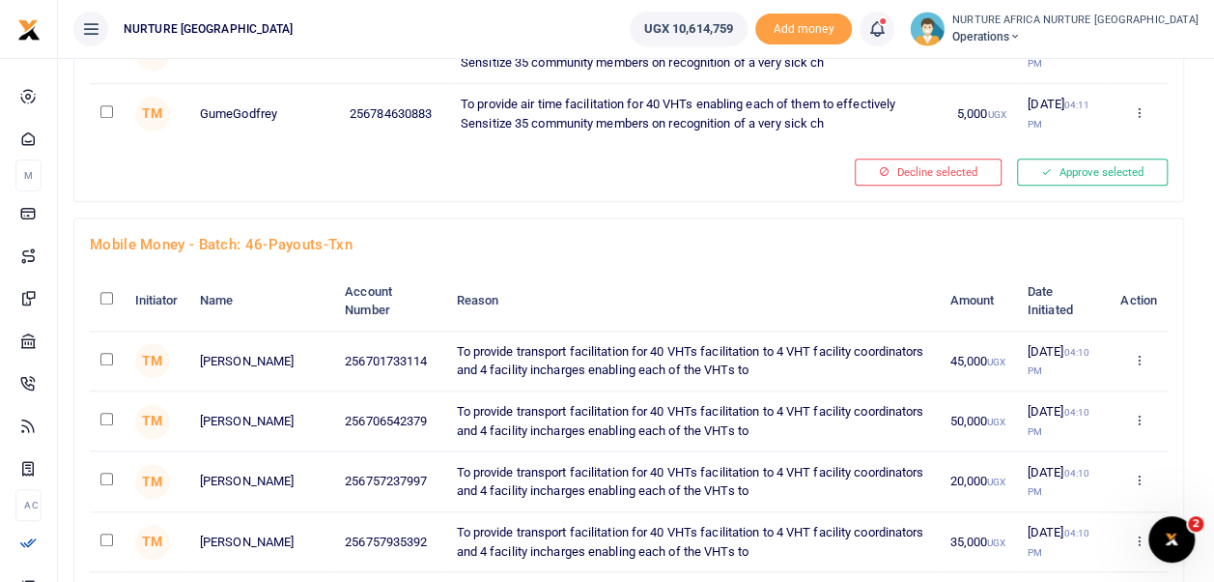
checkbox input "false"
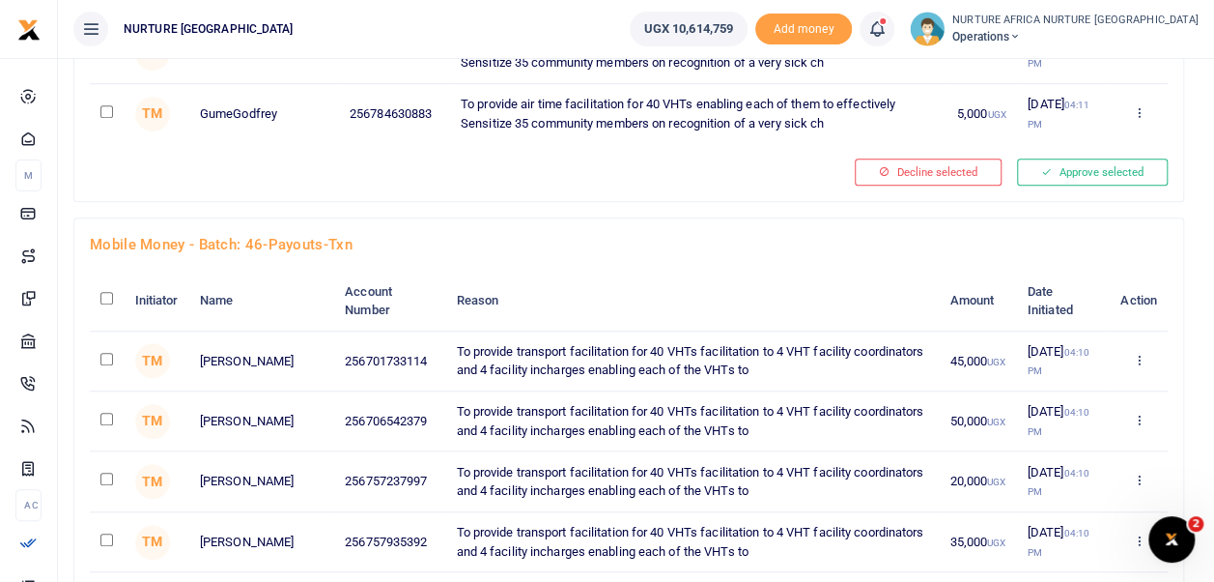
checkbox input "false"
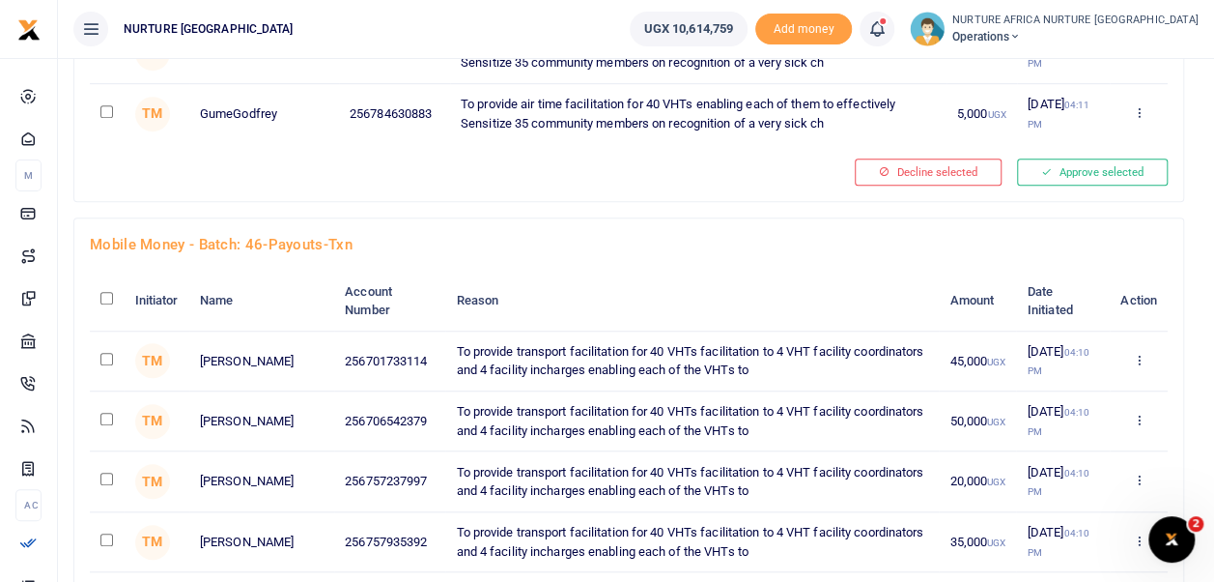
checkbox input "false"
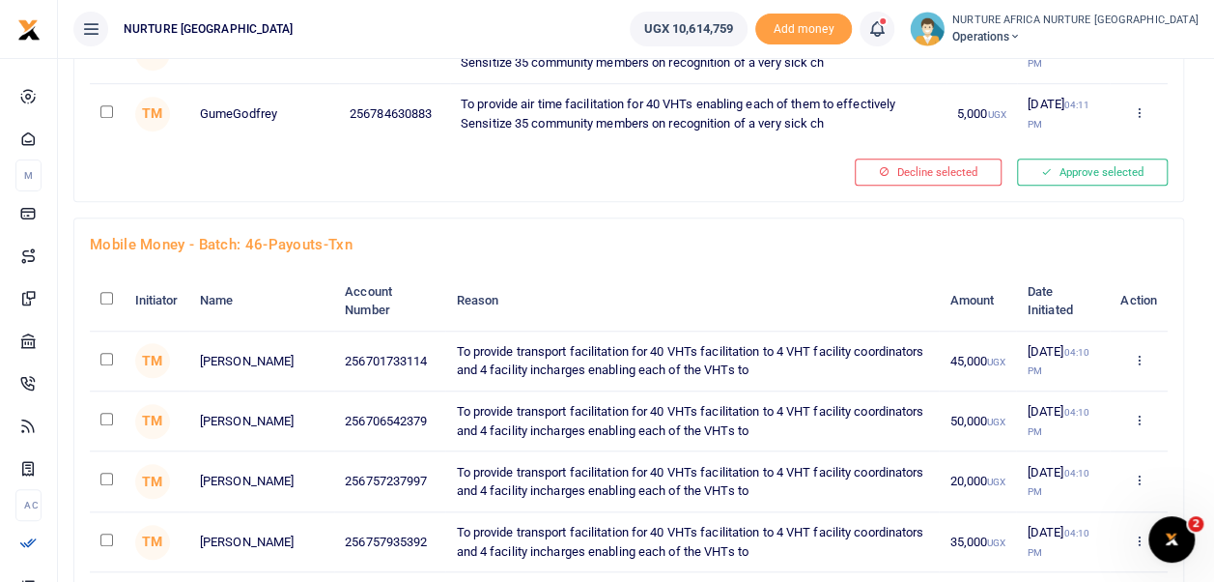
checkbox input "false"
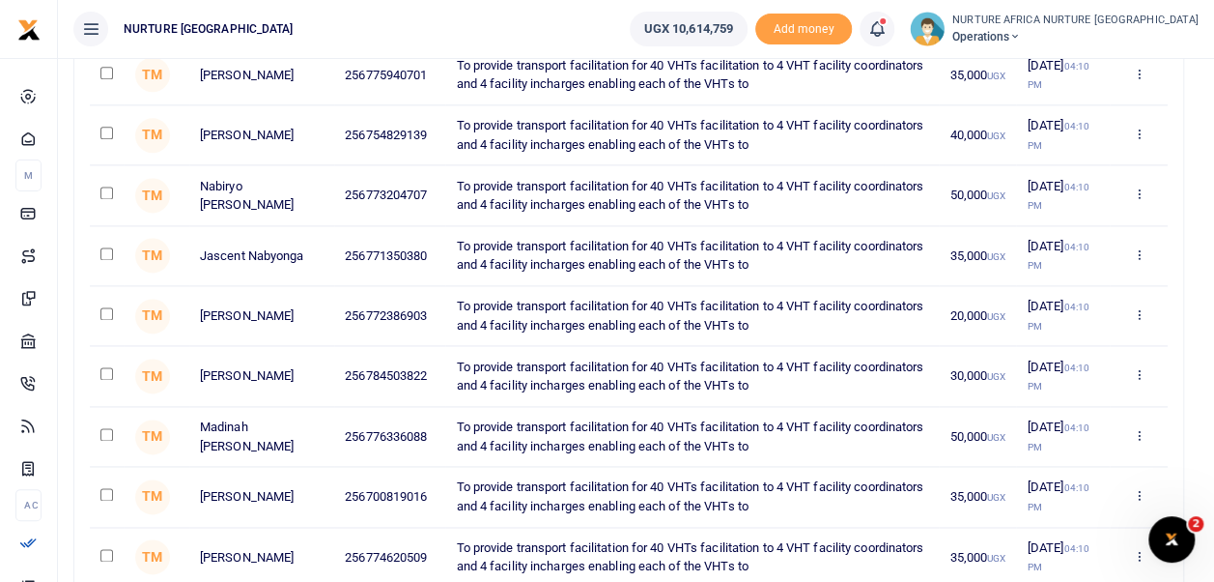
checkbox input "true"
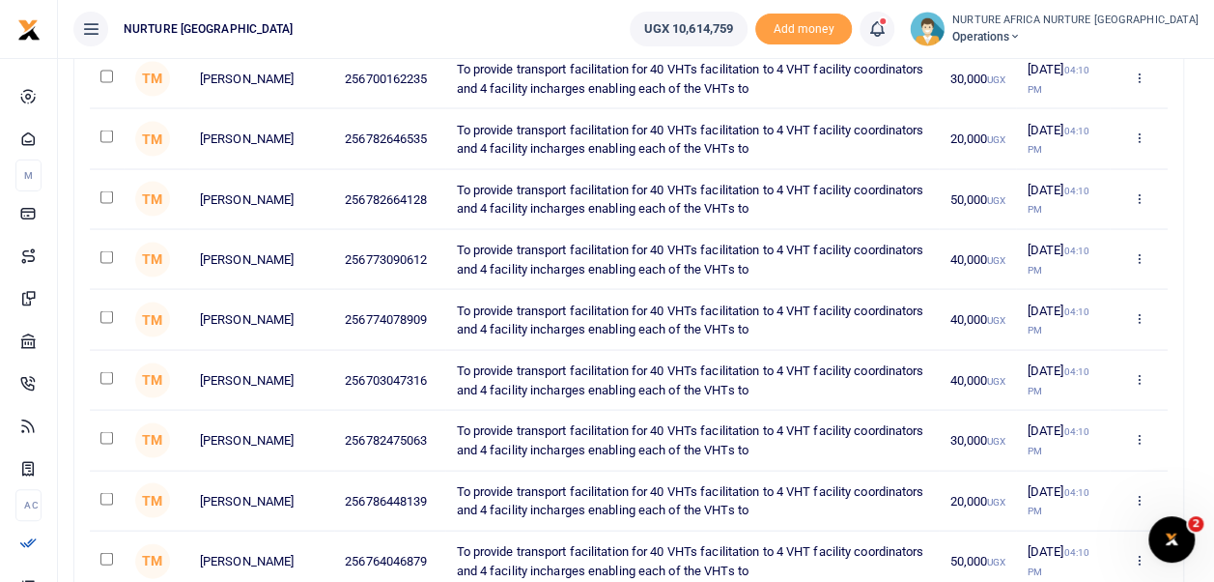
checkbox input "true"
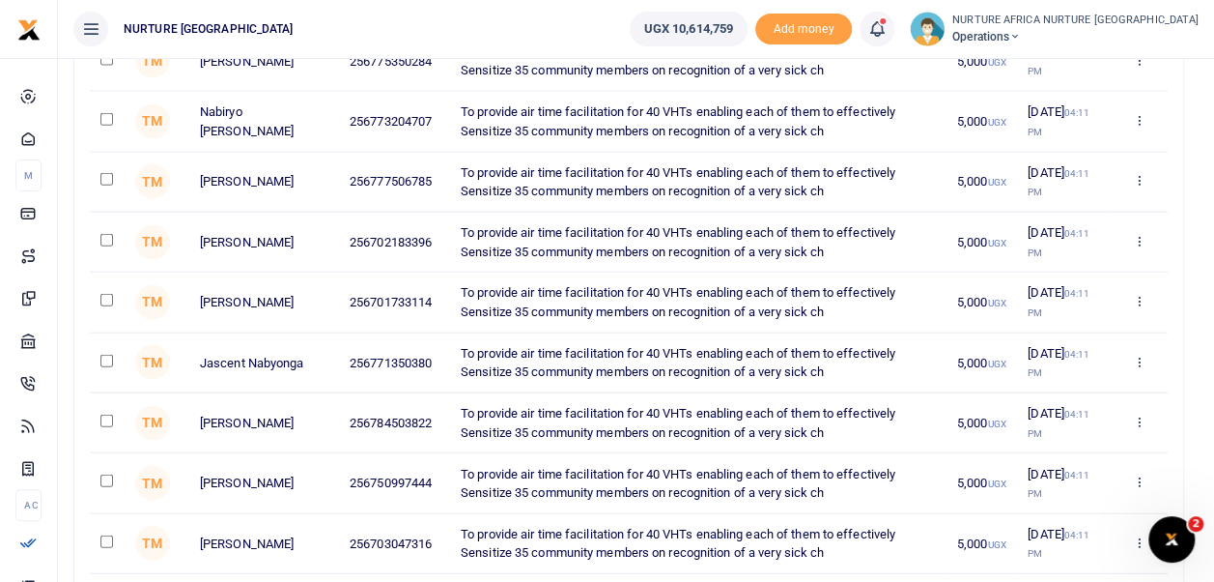
scroll to position [4312, 0]
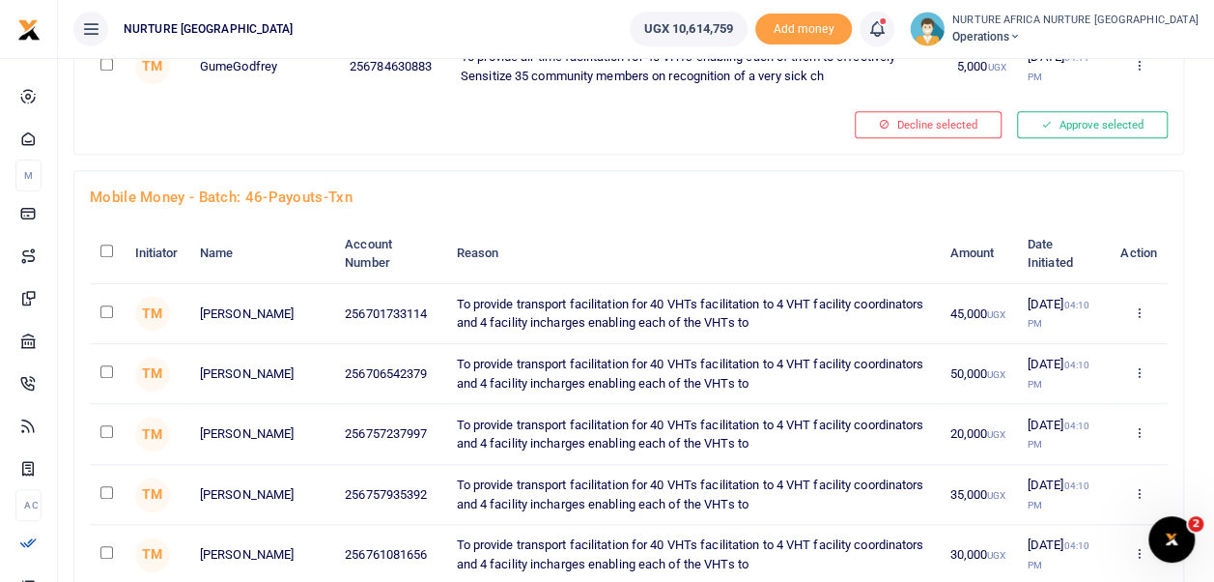
checkbox input "true"
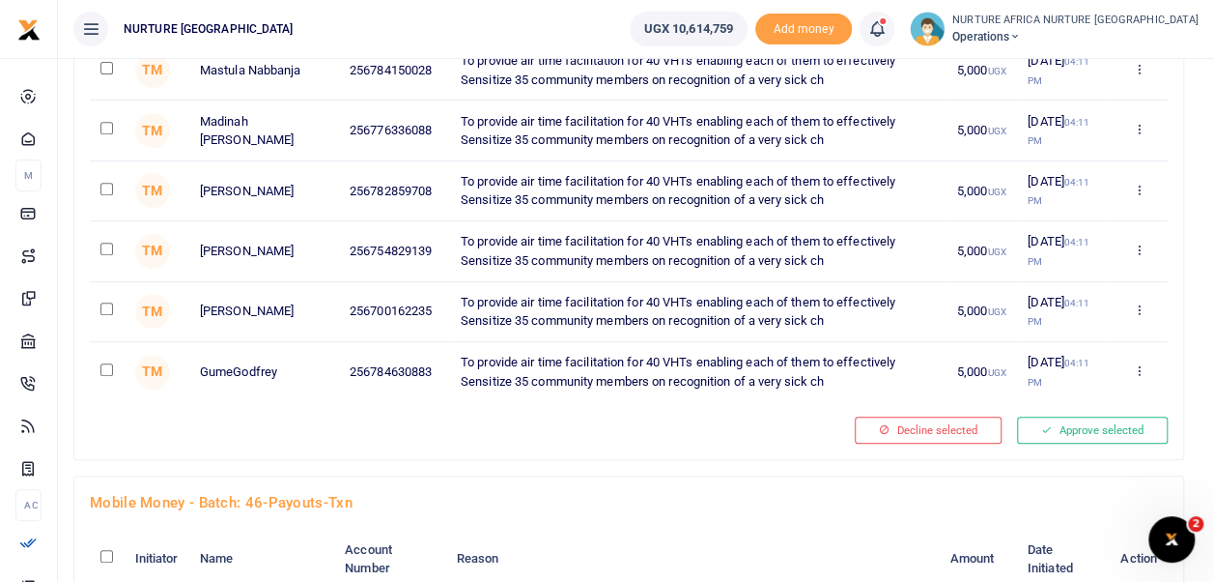
scroll to position [5151, 0]
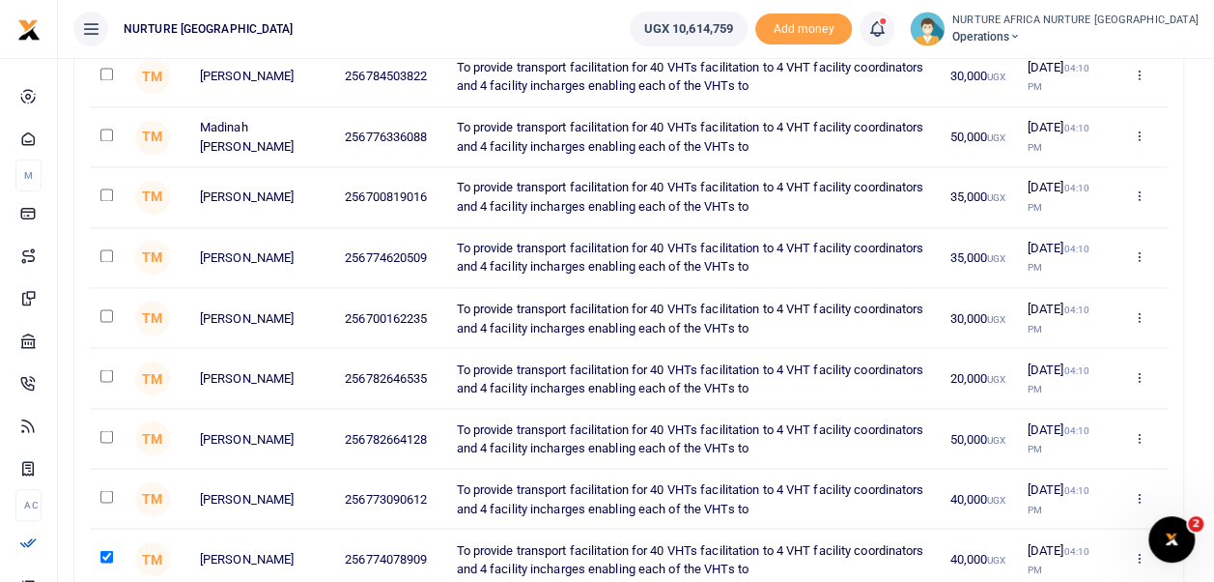
checkbox input "true"
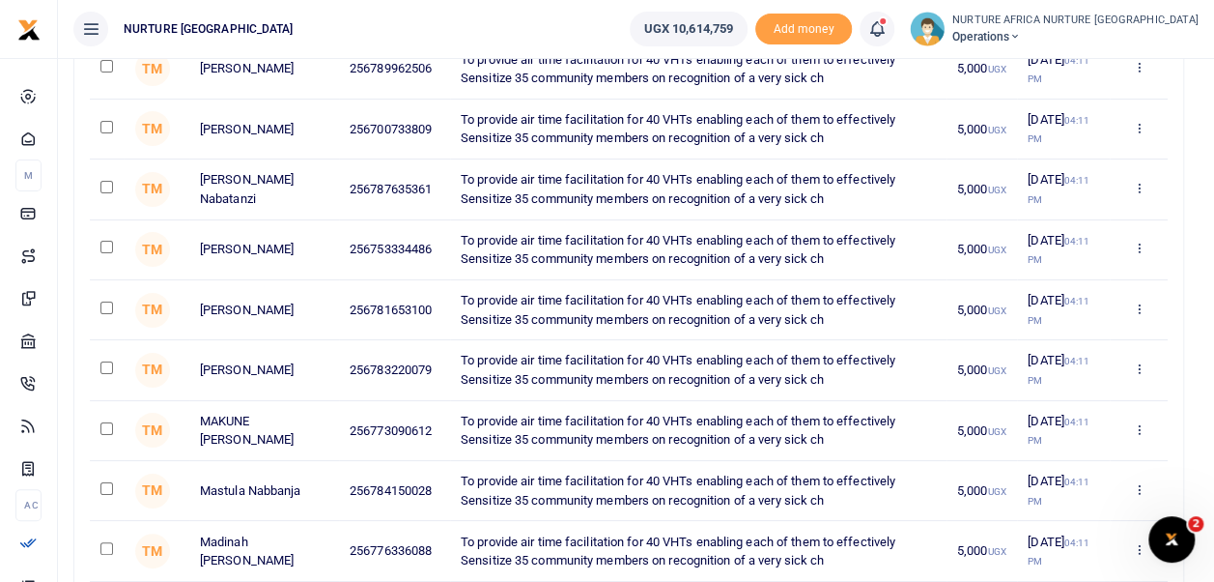
scroll to position [5451, 0]
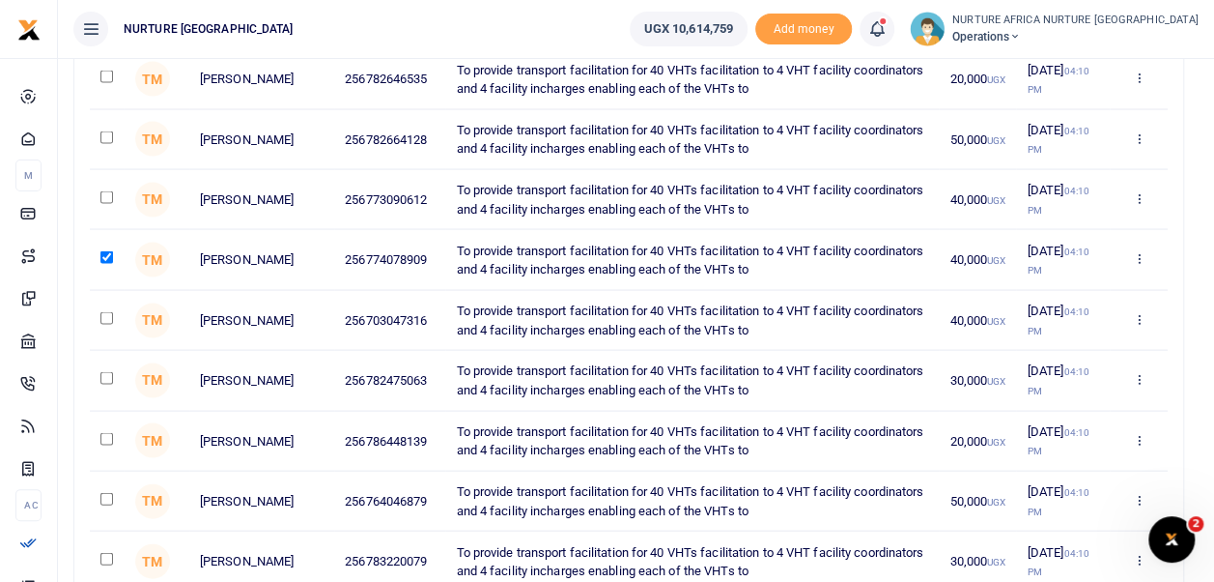
checkbox input "true"
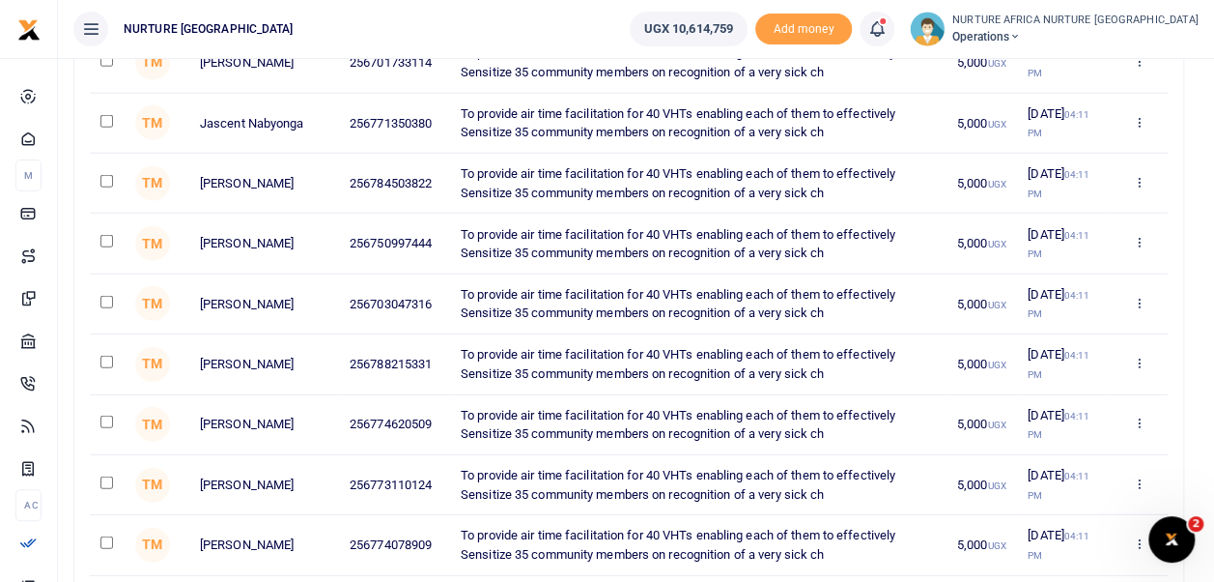
click at [110, 296] on input "checkbox" at bounding box center [106, 302] width 13 height 13
checkbox input "true"
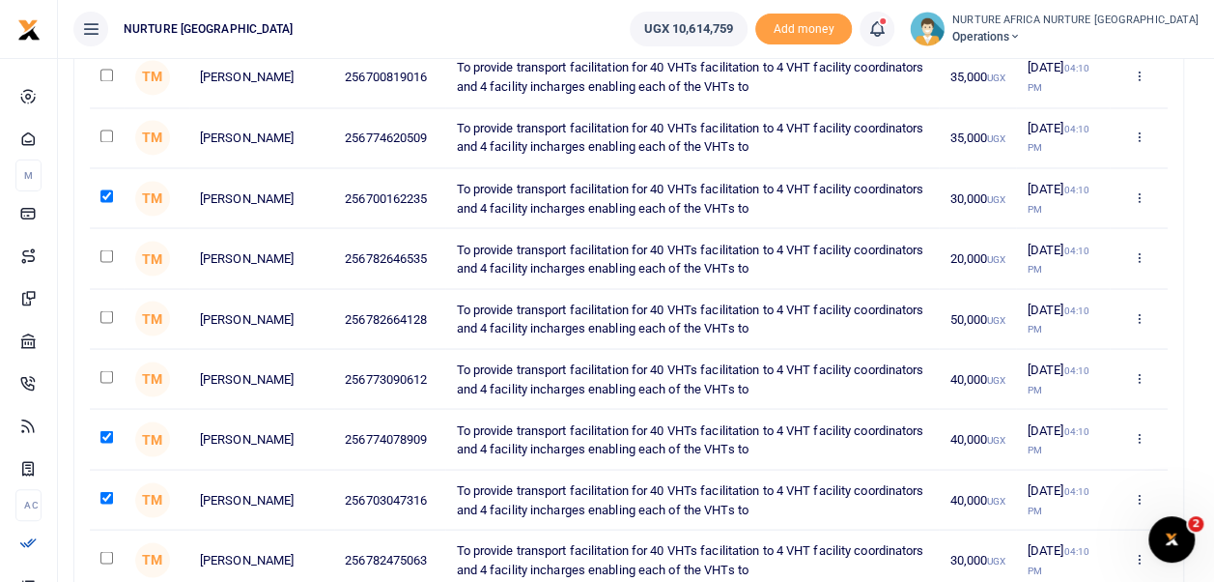
scroll to position [3107, 0]
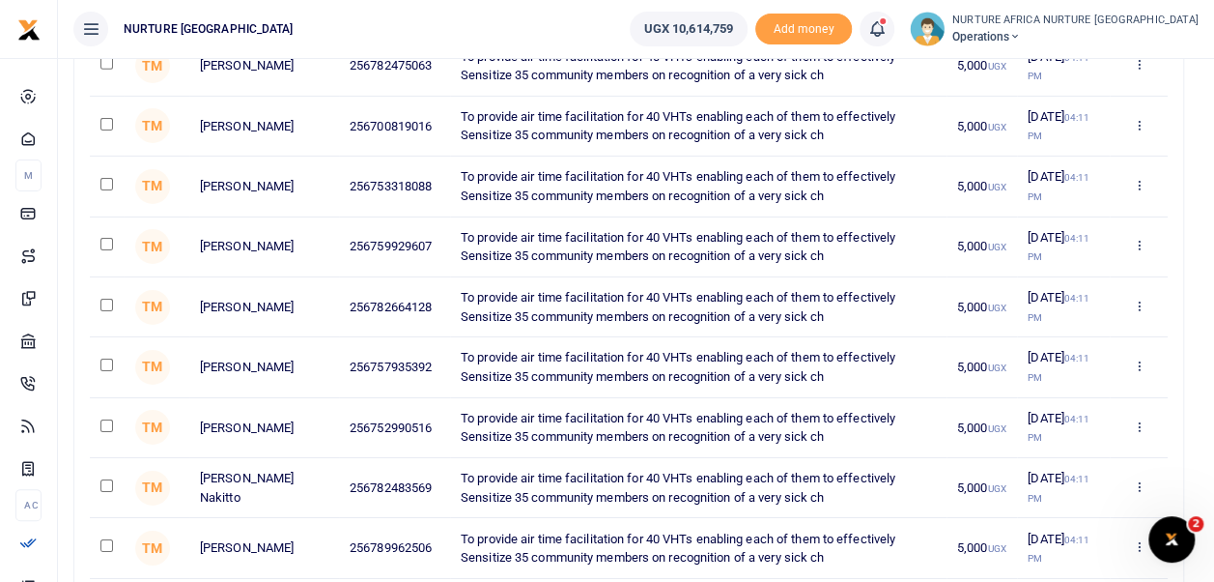
click at [109, 299] on input "checkbox" at bounding box center [106, 305] width 13 height 13
checkbox input "true"
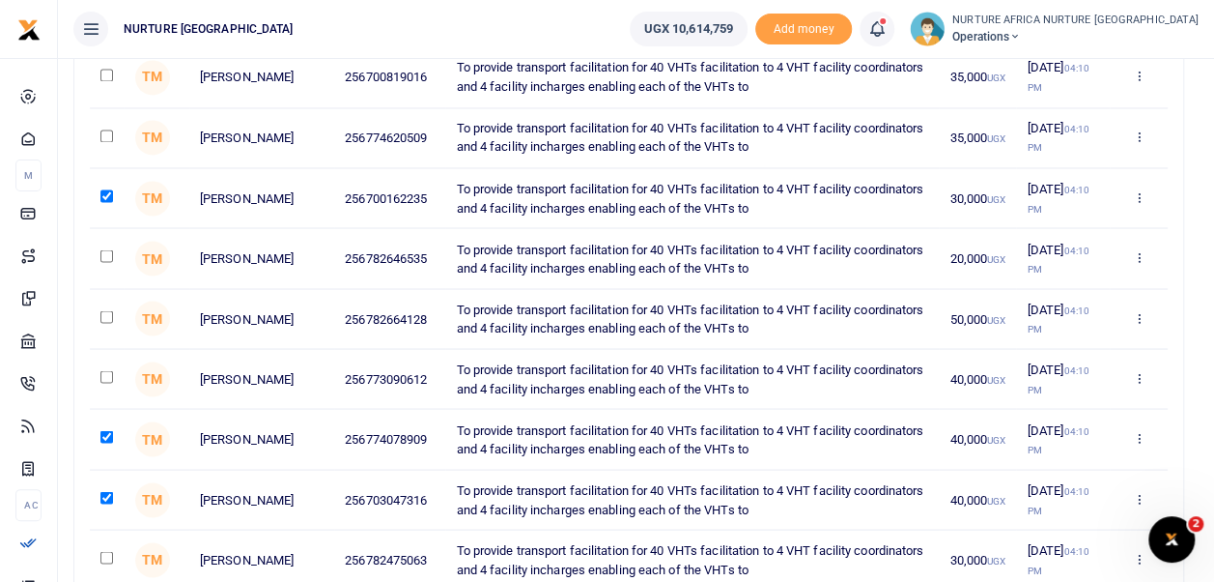
checkbox input "true"
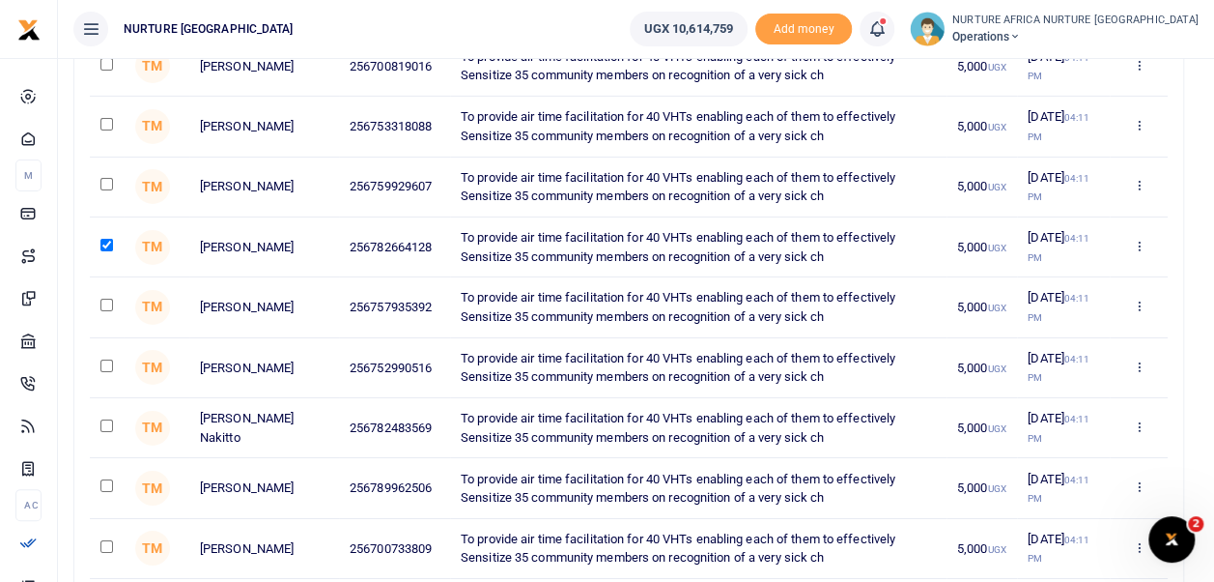
scroll to position [4491, 0]
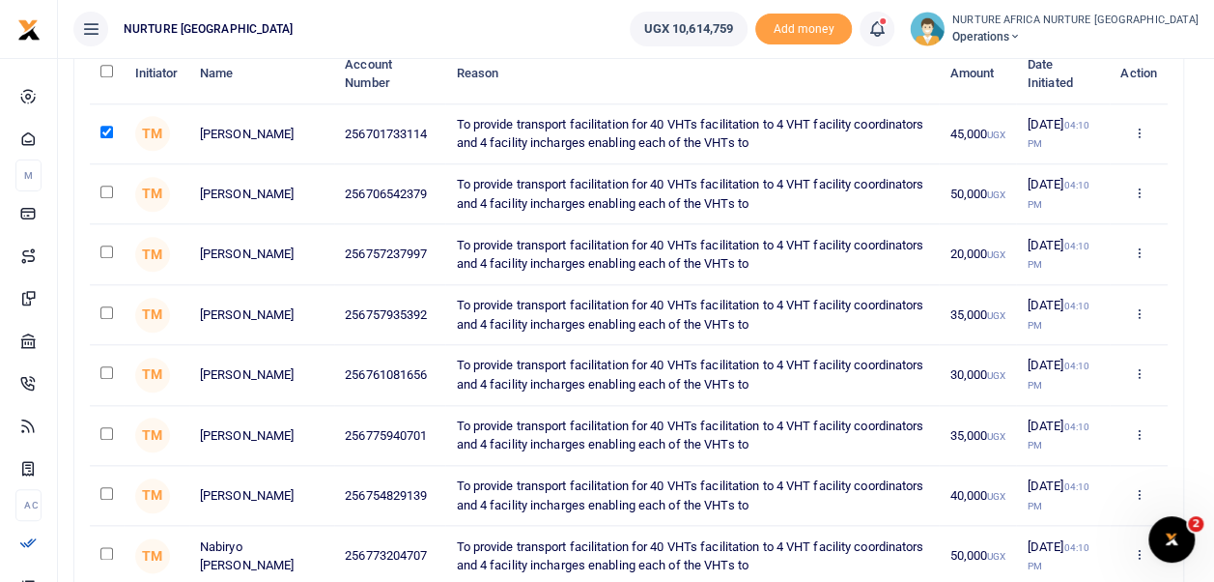
checkbox input "true"
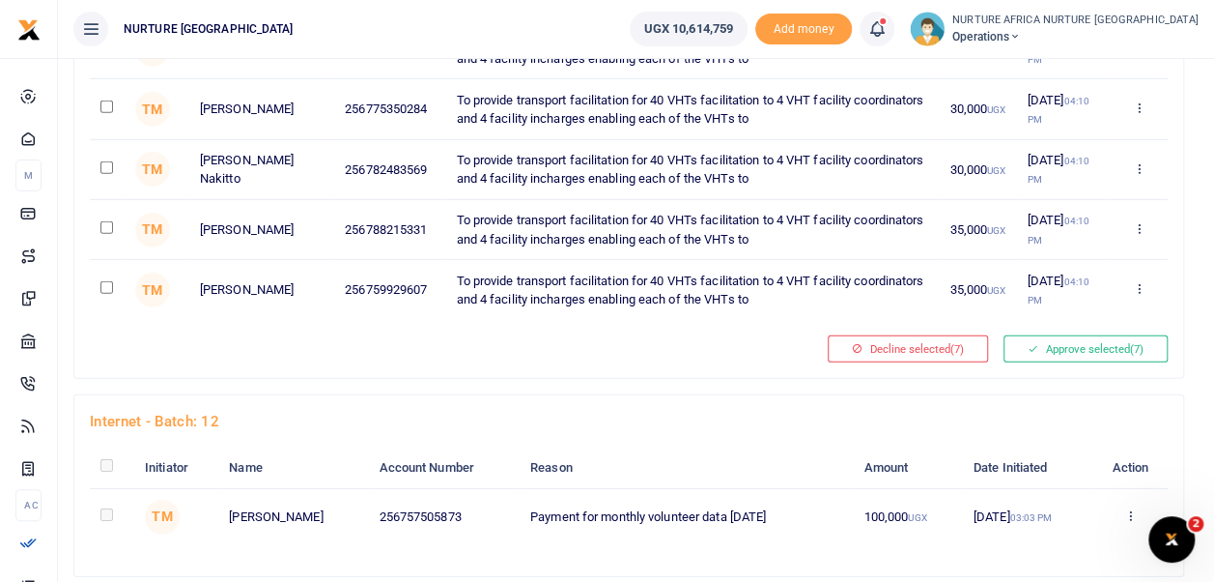
scroll to position [6388, 0]
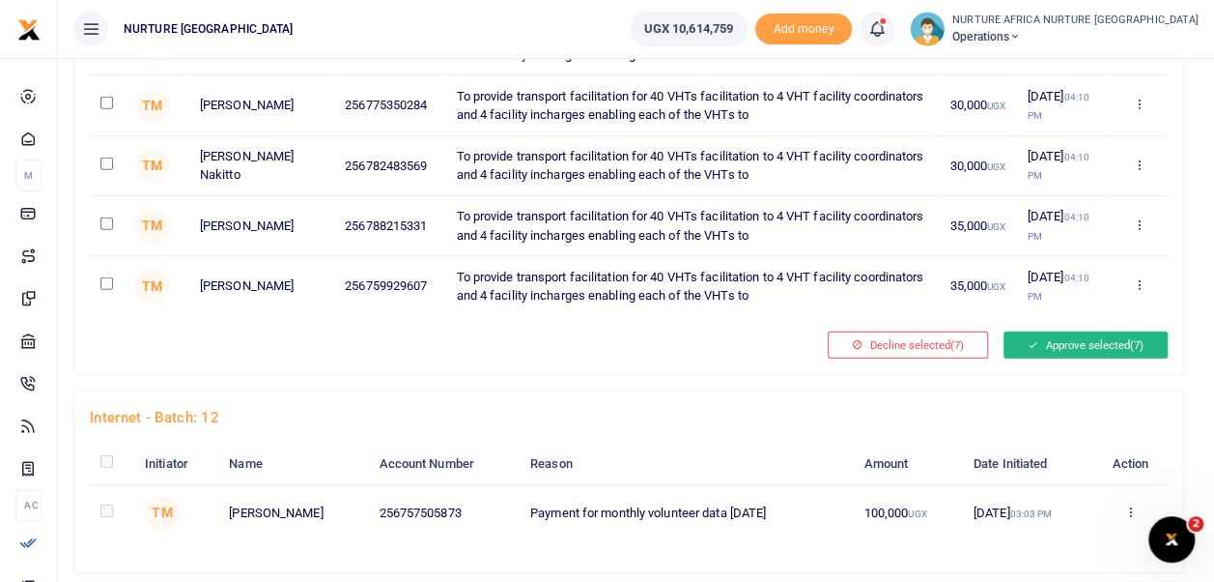
click at [1088, 331] on button "Approve selected (7)" at bounding box center [1086, 344] width 164 height 27
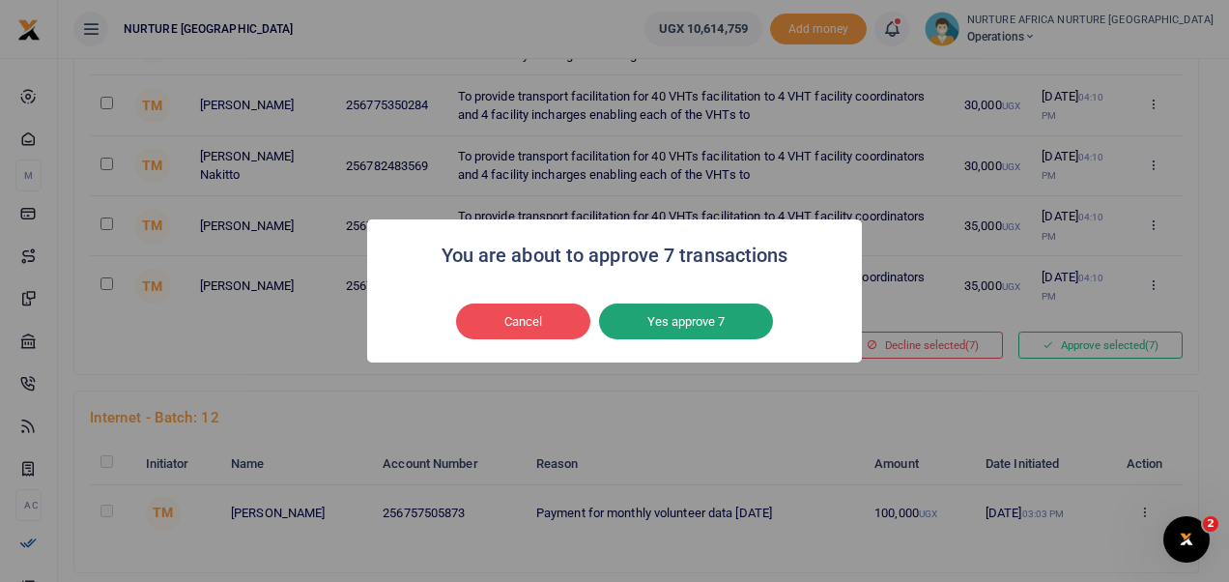
click at [722, 327] on button "Yes approve 7" at bounding box center [686, 321] width 174 height 37
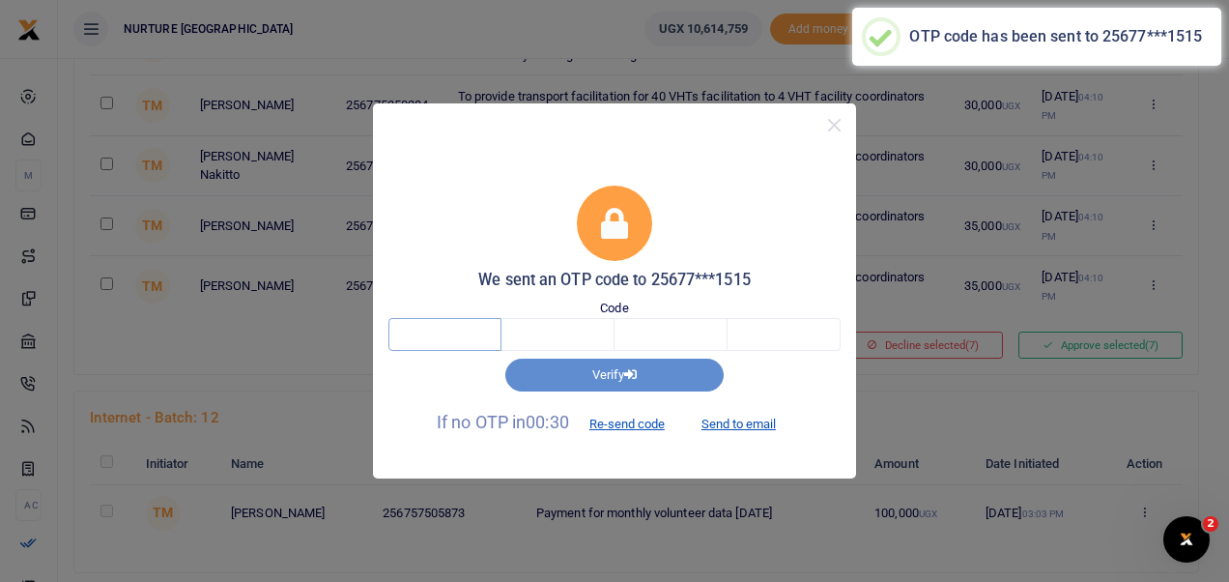
click at [462, 335] on input "text" at bounding box center [444, 334] width 113 height 33
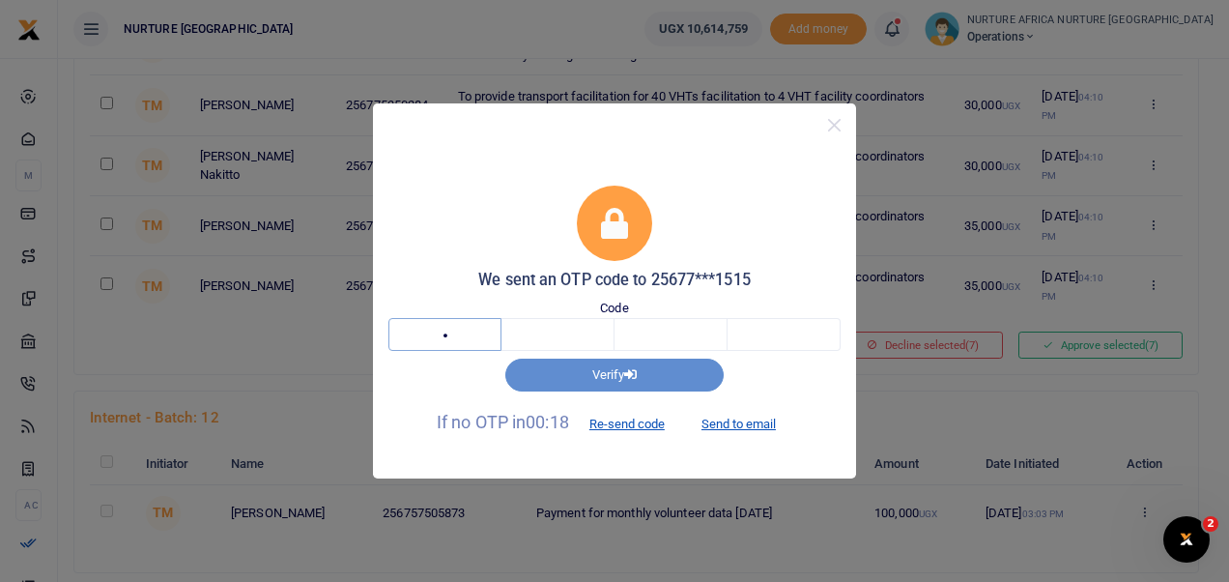
type input "7"
type input "9"
type input "2"
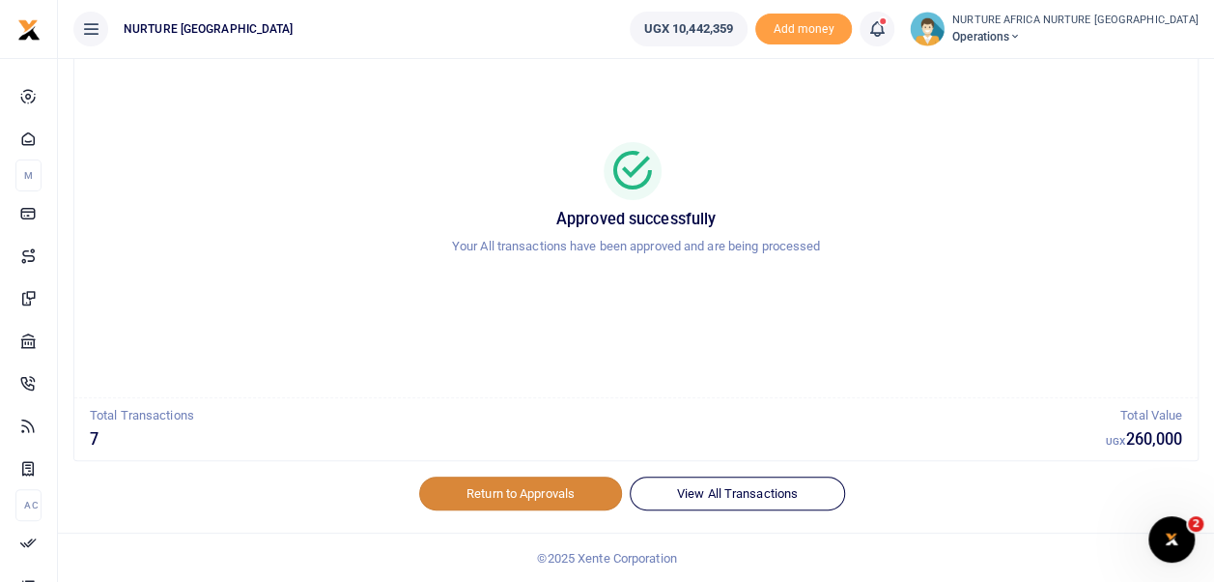
click at [540, 487] on link "Return to Approvals" at bounding box center [520, 492] width 203 height 33
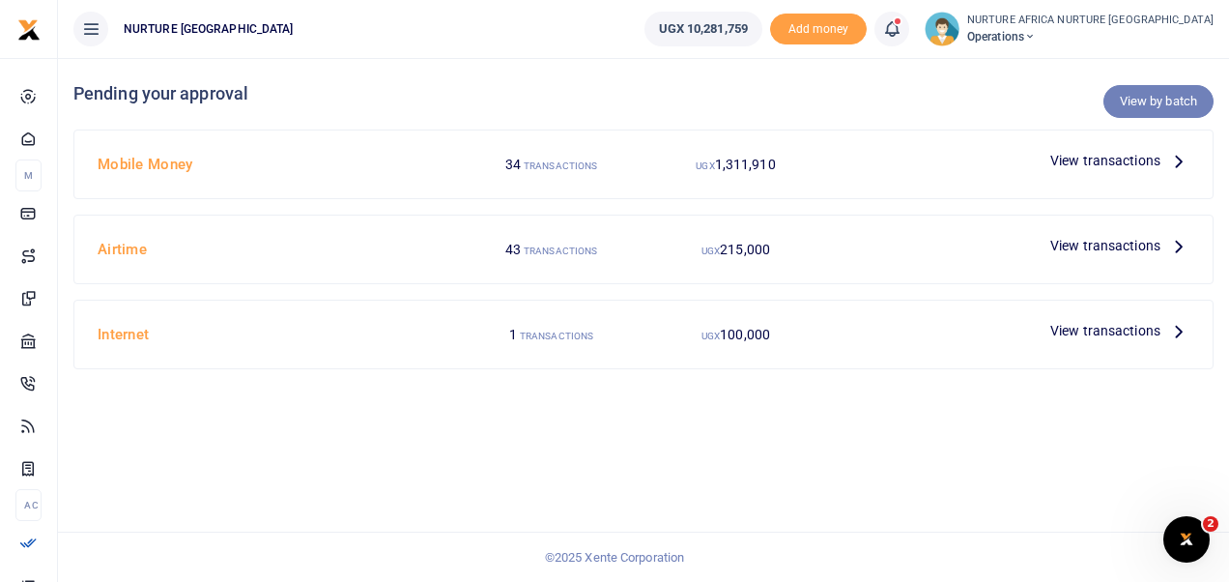
click at [1134, 100] on link "View by batch" at bounding box center [1158, 101] width 110 height 33
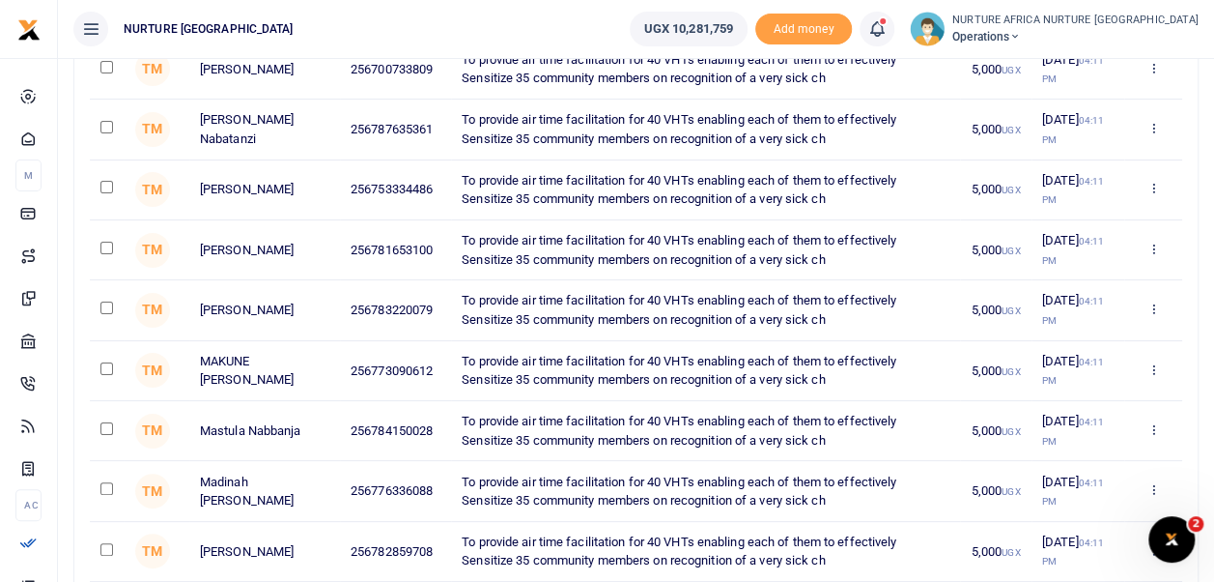
scroll to position [5271, 0]
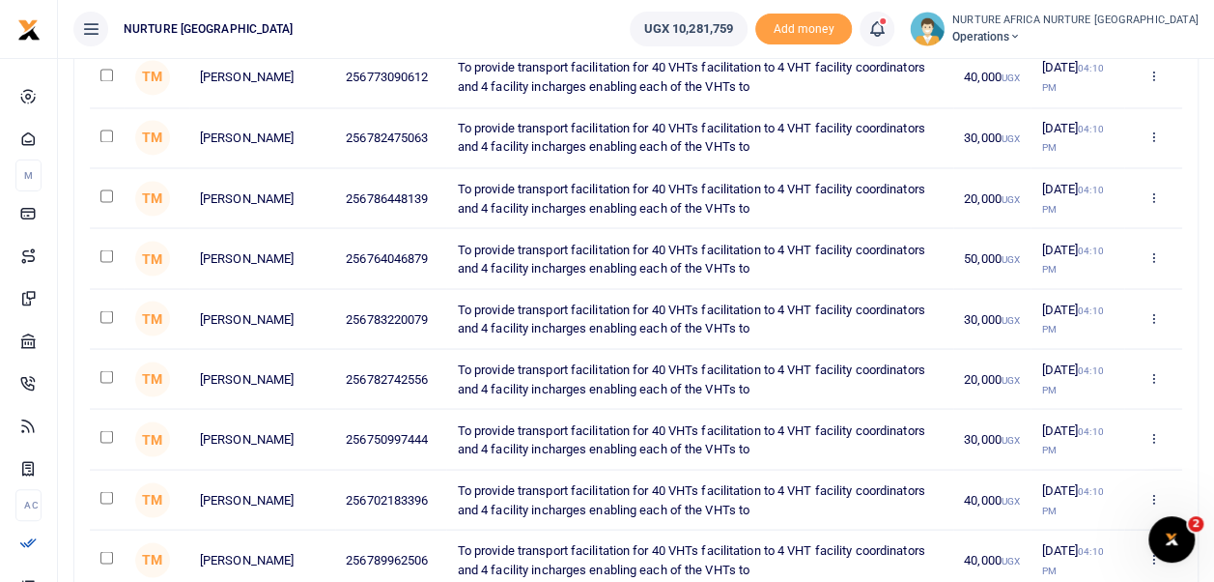
checkbox input "true"
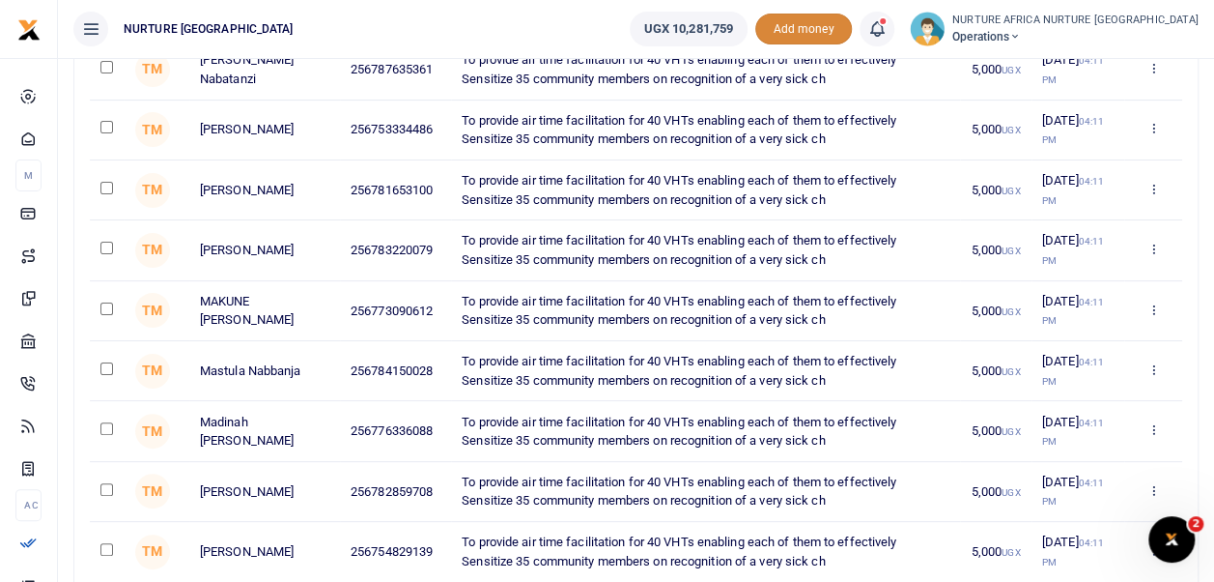
scroll to position [5031, 0]
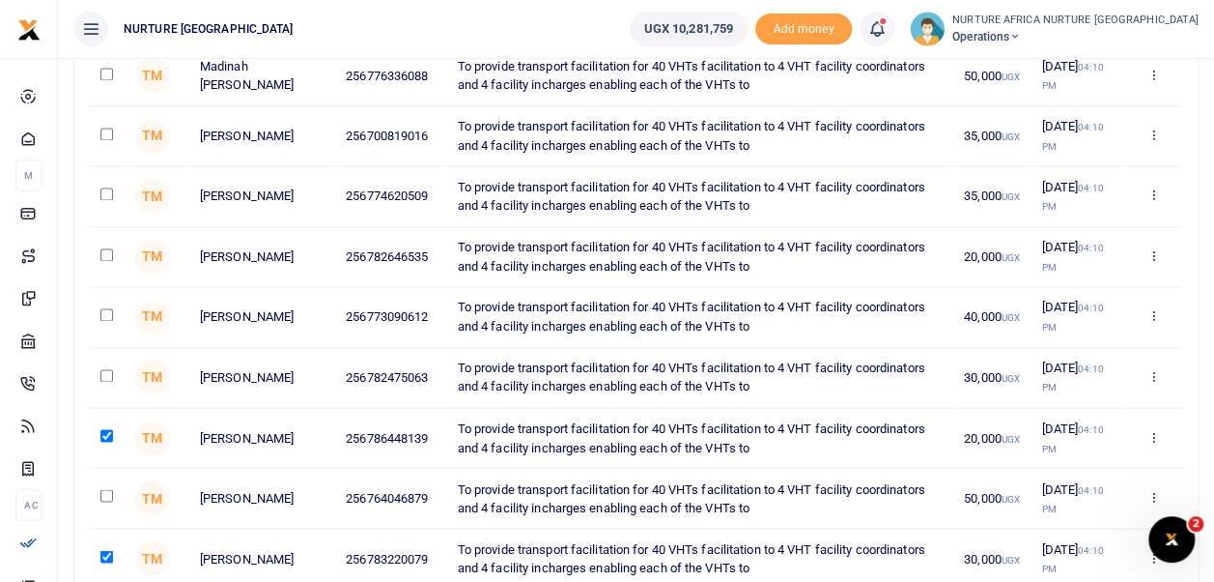
checkbox input "true"
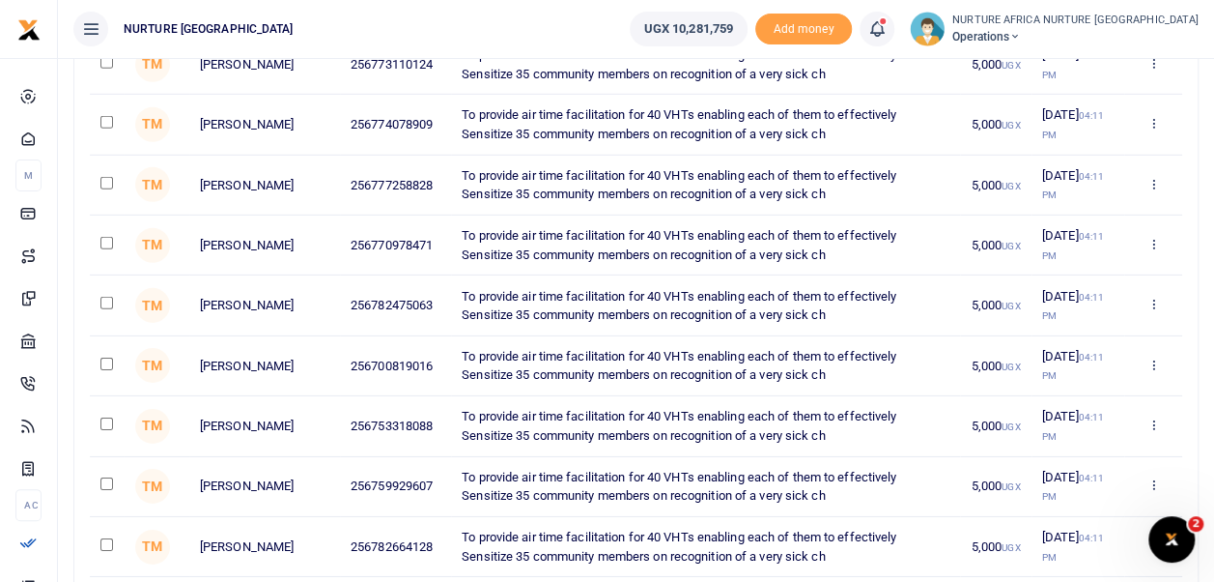
scroll to position [5091, 0]
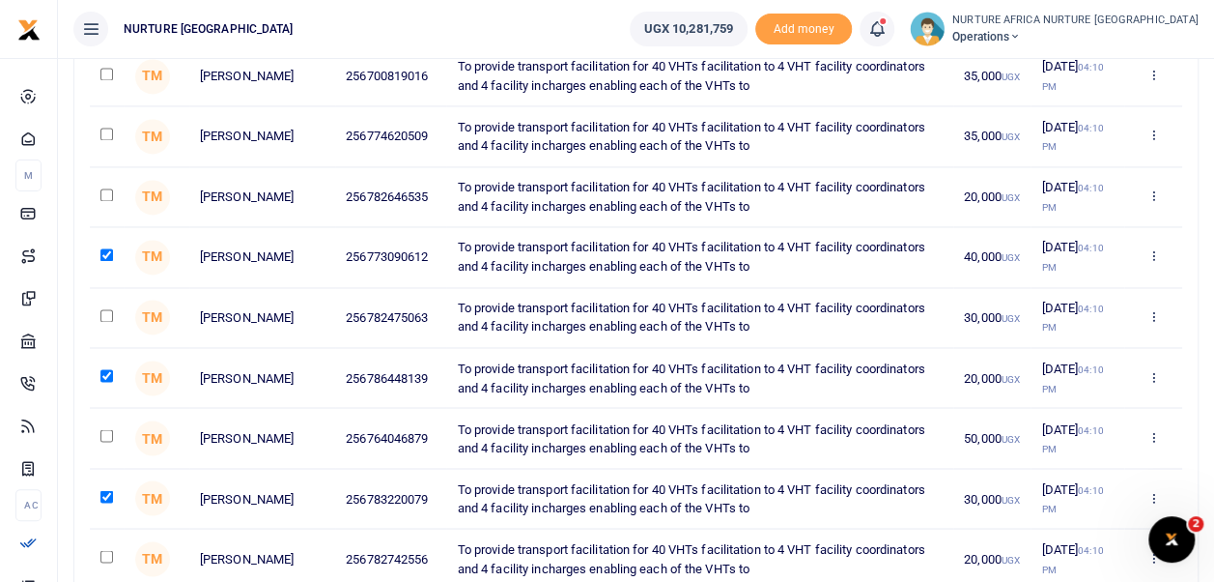
checkbox input "true"
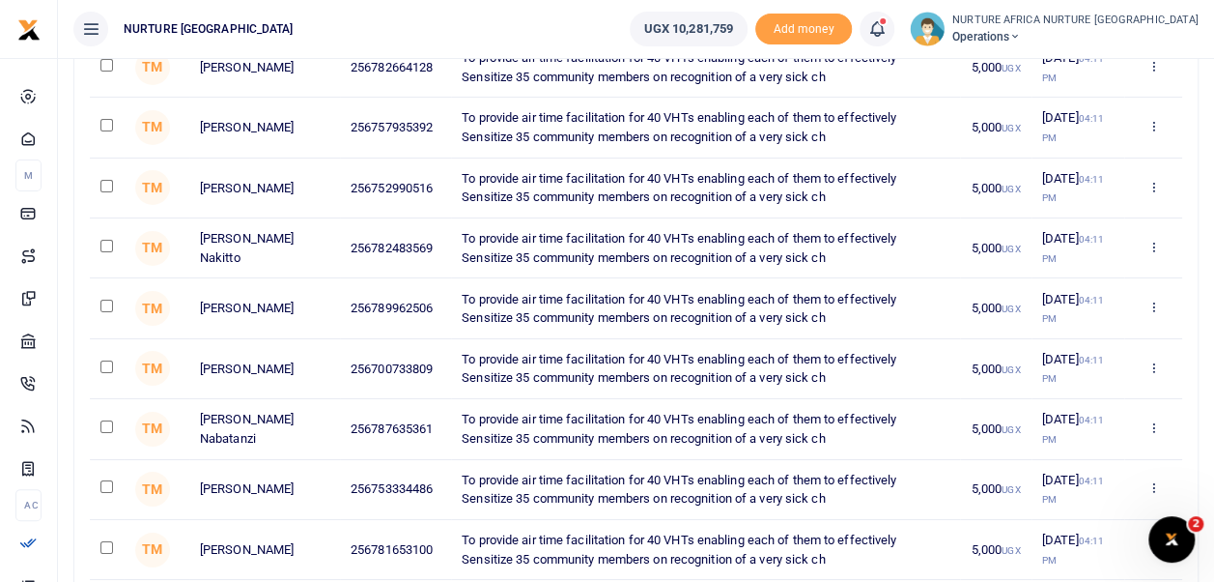
scroll to position [5510, 0]
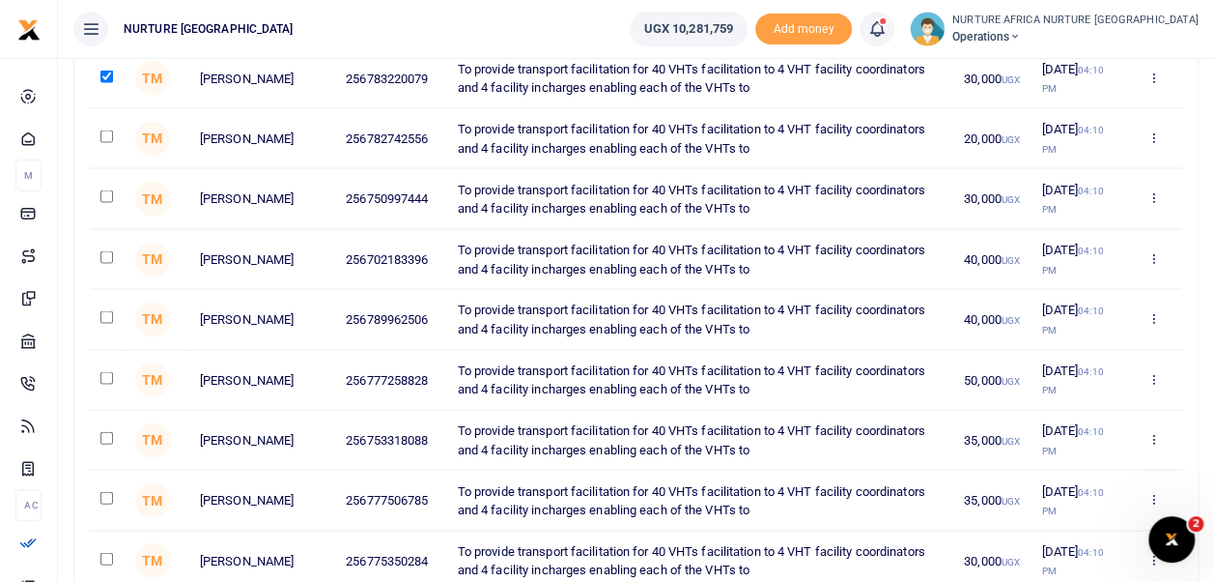
checkbox input "true"
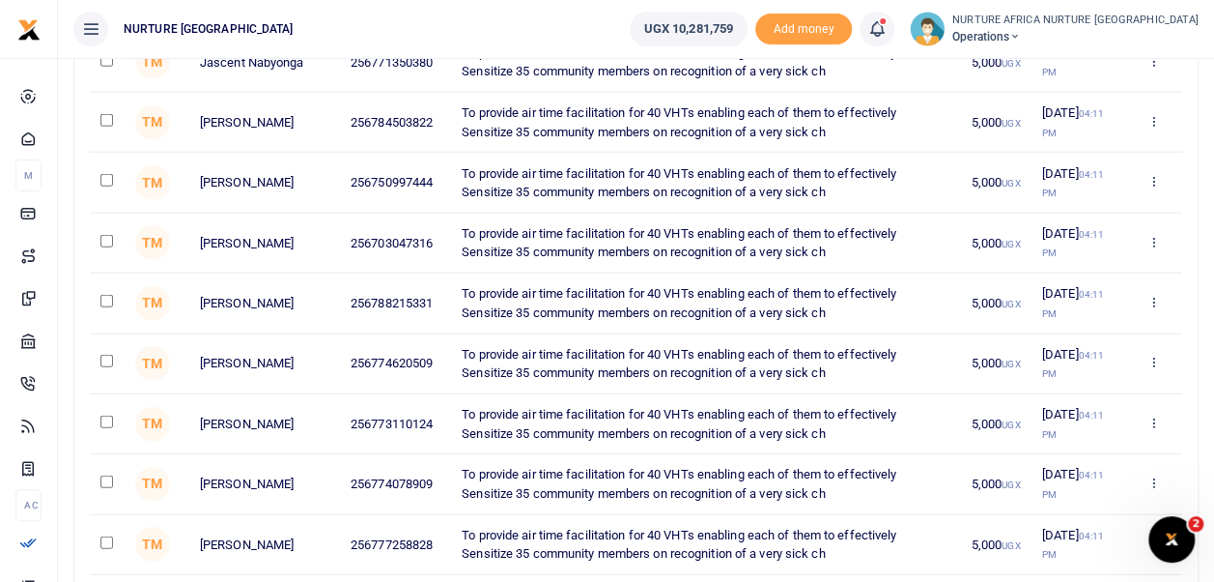
scroll to position [5870, 0]
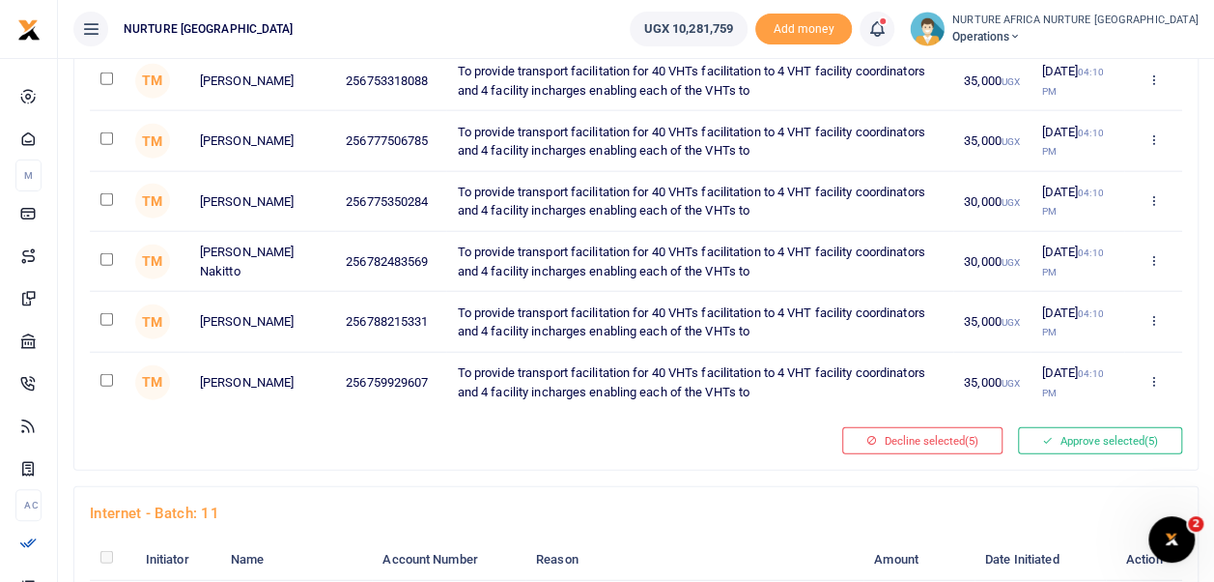
checkbox input "true"
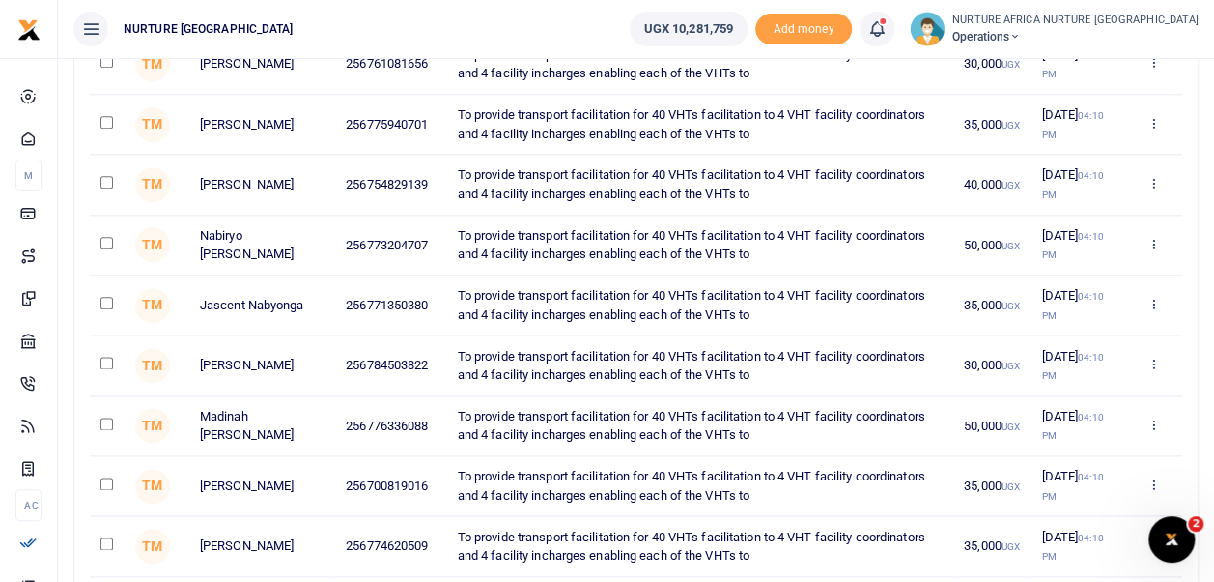
scroll to position [4670, 0]
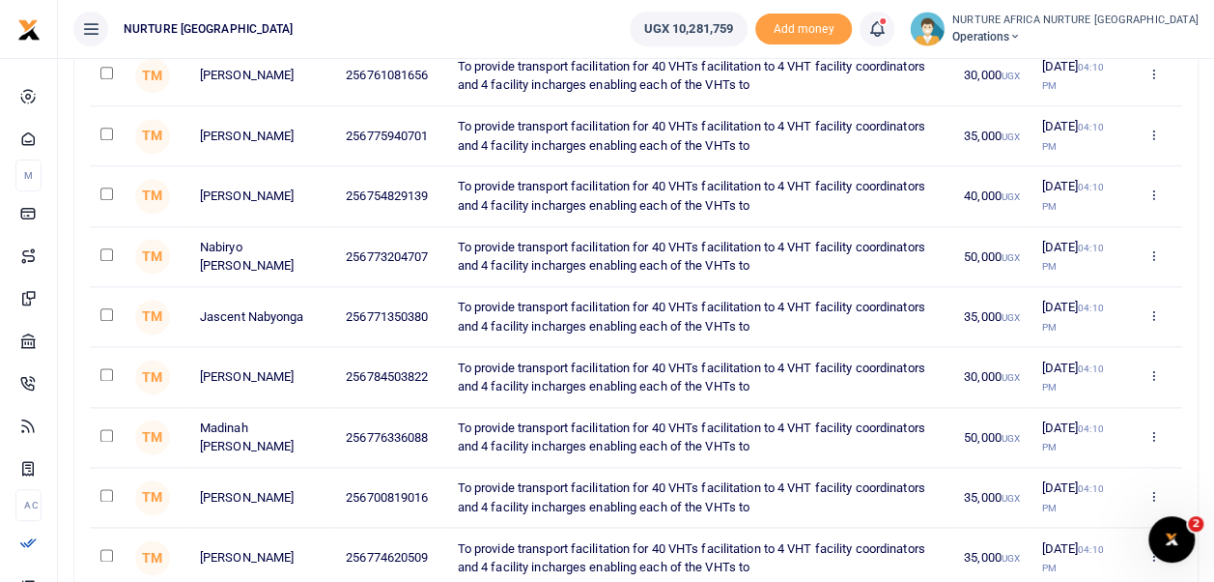
checkbox input "true"
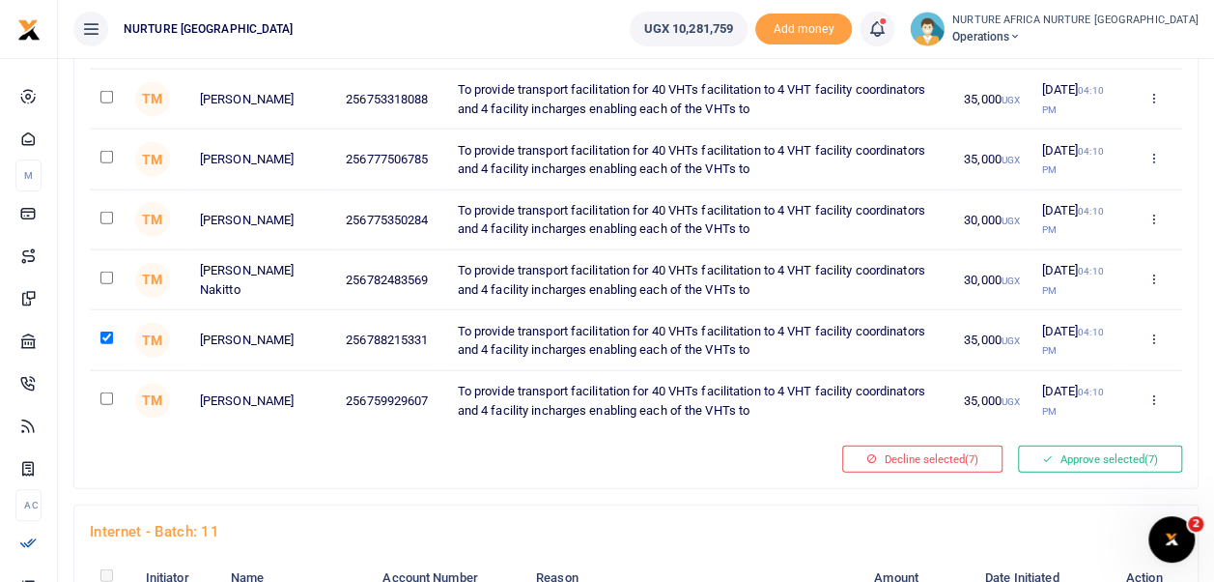
scroll to position [5852, 0]
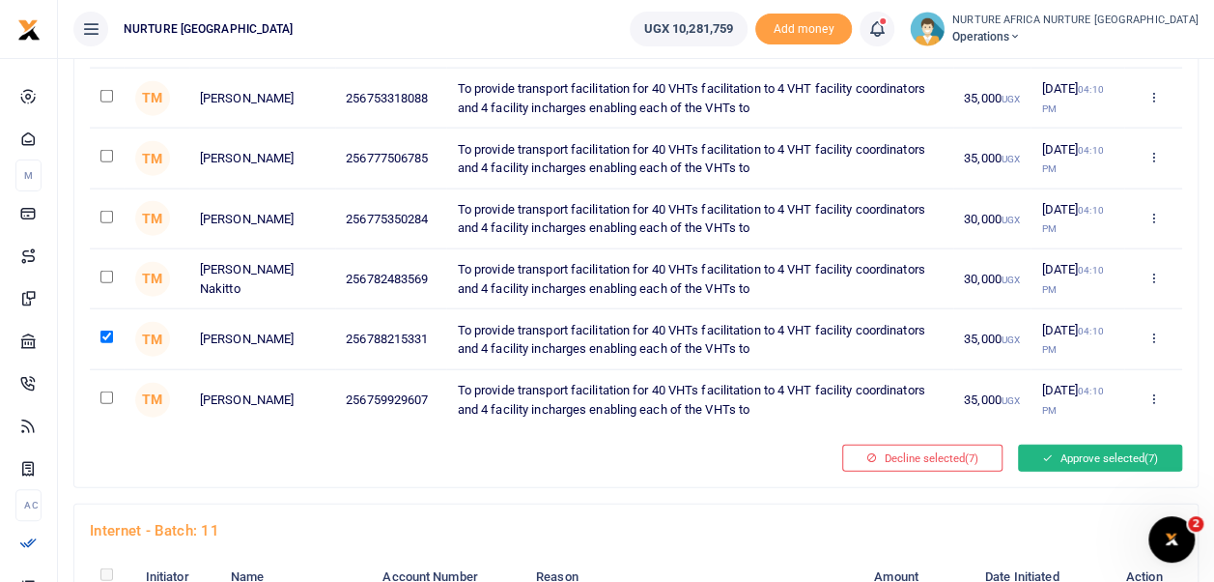
click at [1117, 444] on button "Approve selected (7)" at bounding box center [1100, 457] width 164 height 27
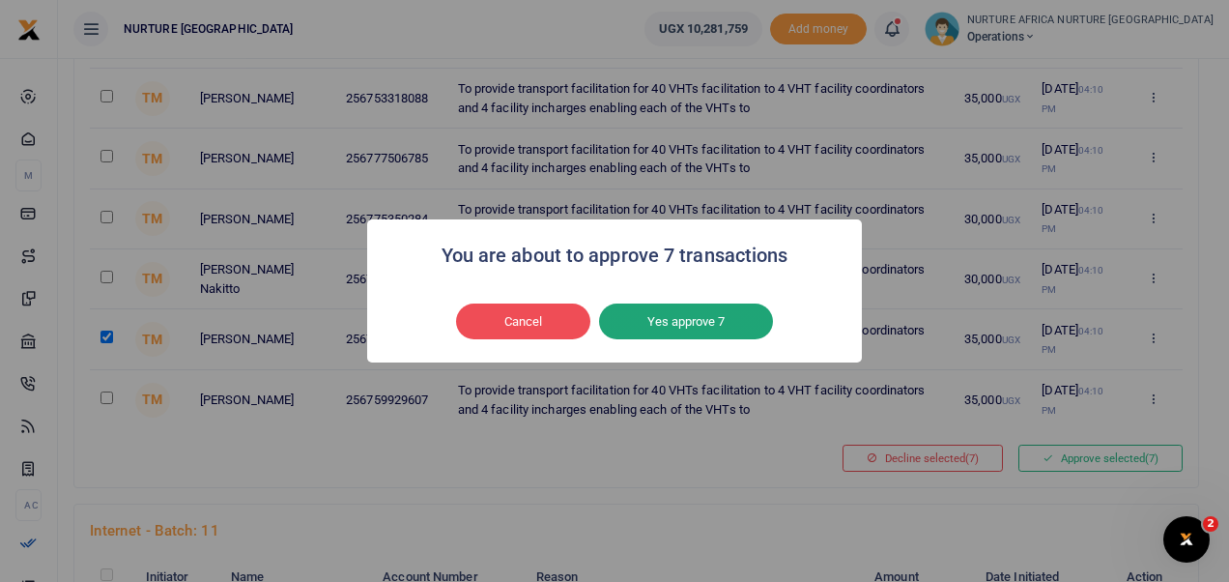
click at [732, 334] on button "Yes approve 7" at bounding box center [686, 321] width 174 height 37
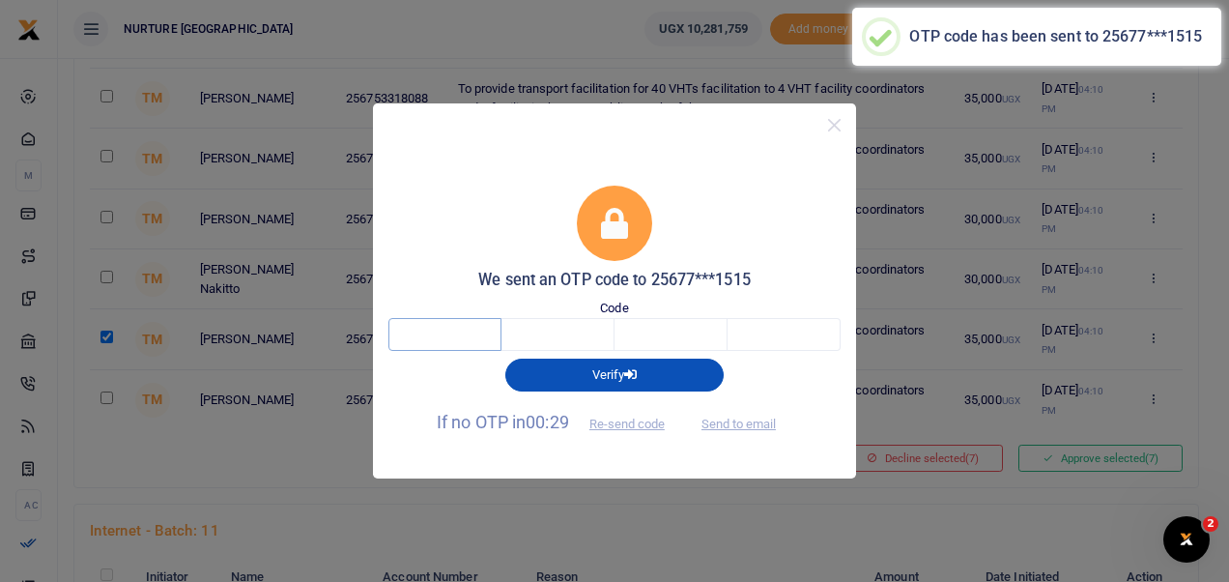
click at [479, 334] on input "text" at bounding box center [444, 334] width 113 height 33
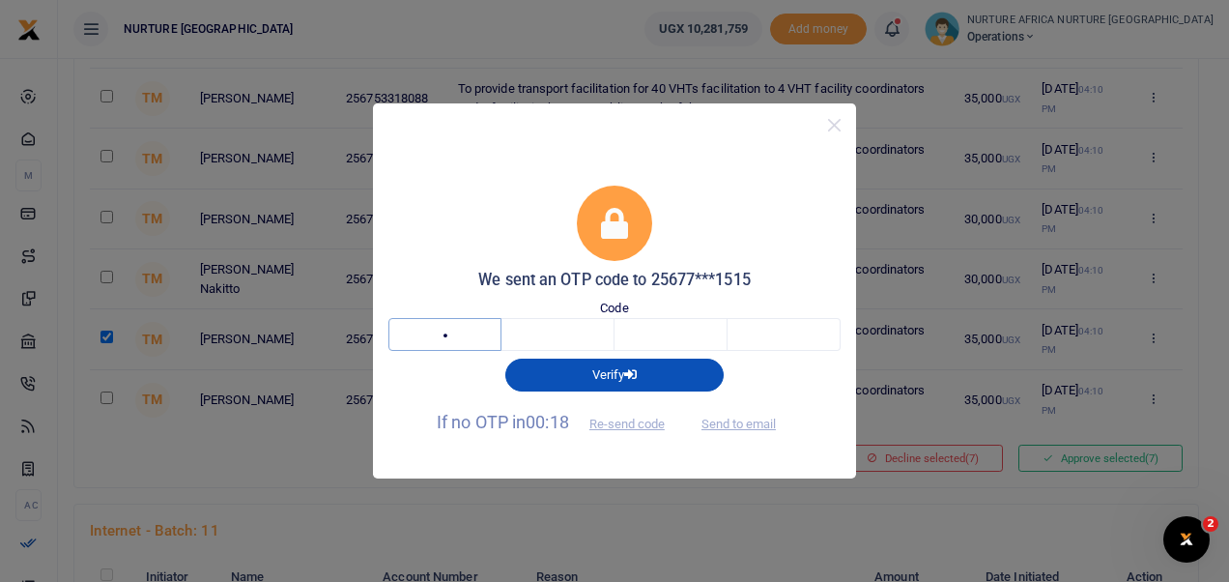
type input "2"
type input "0"
type input "8"
type input "0"
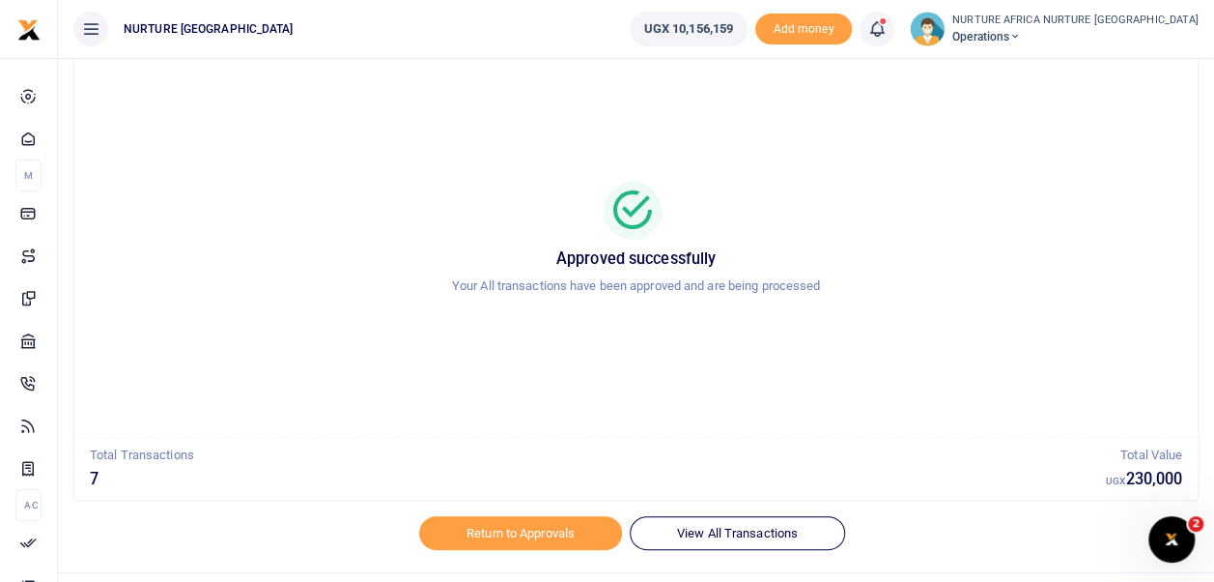
scroll to position [92, 0]
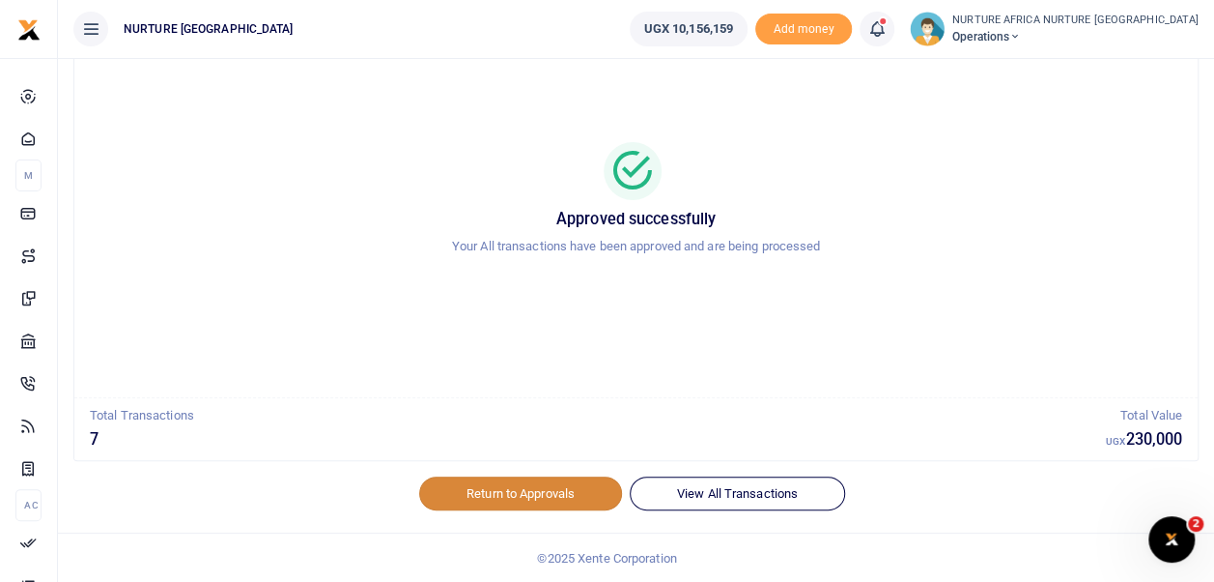
click at [522, 489] on link "Return to Approvals" at bounding box center [520, 492] width 203 height 33
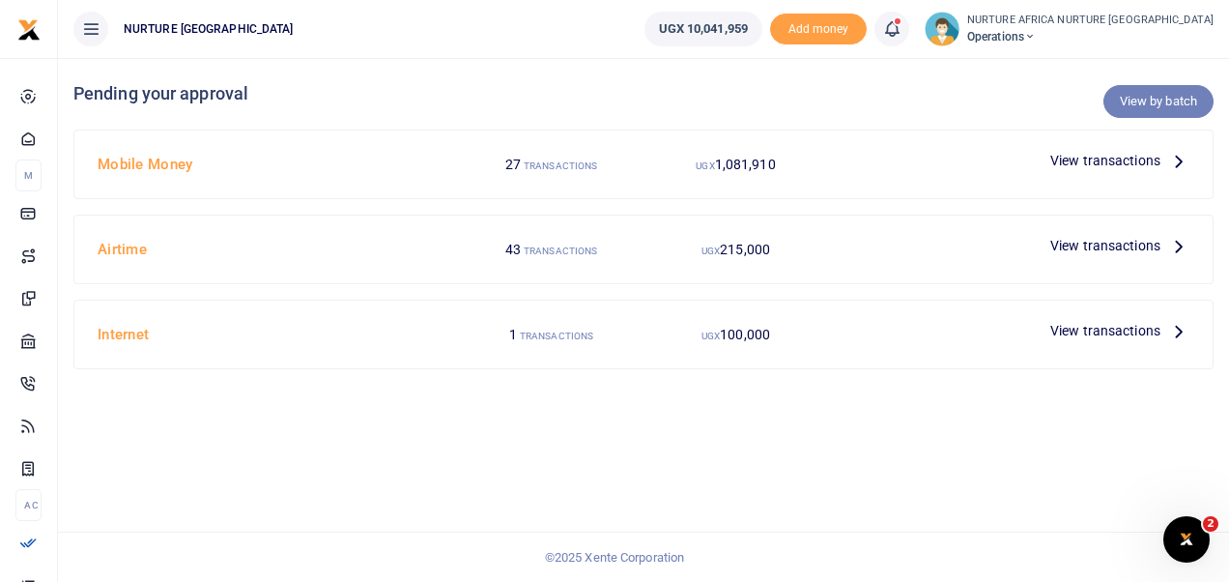
click at [1140, 106] on link "View by batch" at bounding box center [1158, 101] width 110 height 33
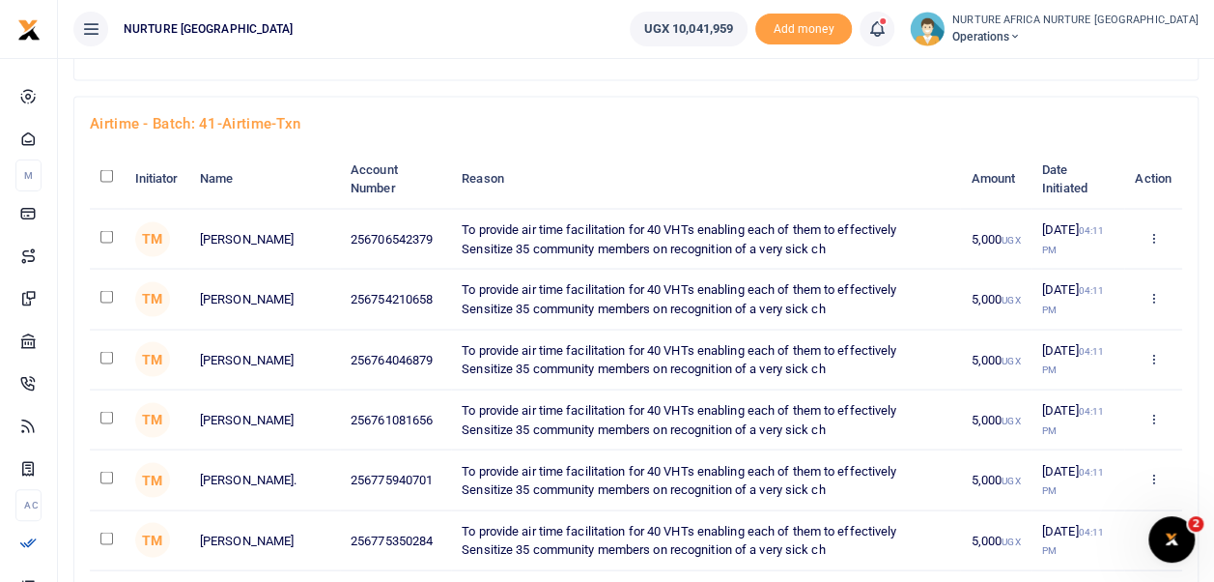
scroll to position [1732, 0]
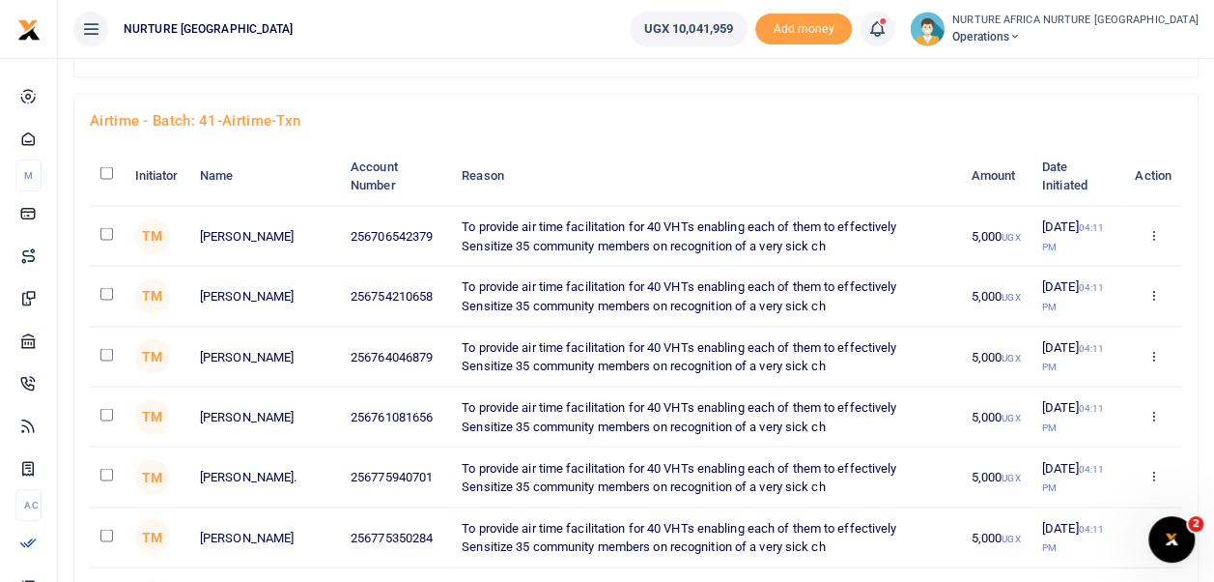
click at [103, 168] on input "checkbox" at bounding box center [106, 172] width 13 height 13
checkbox input "true"
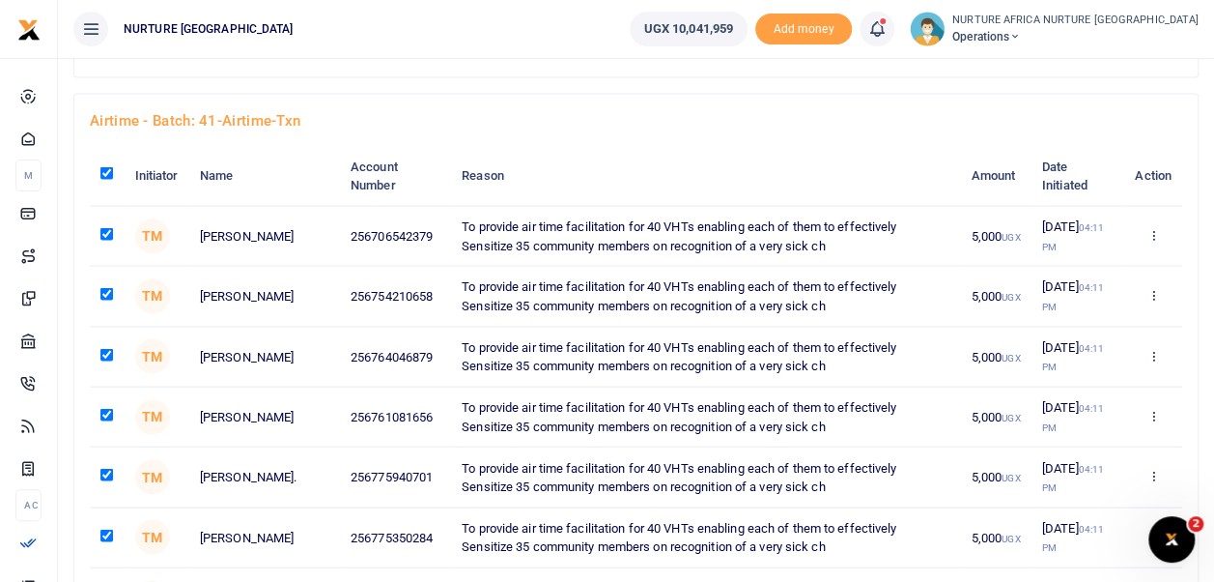
checkbox input "true"
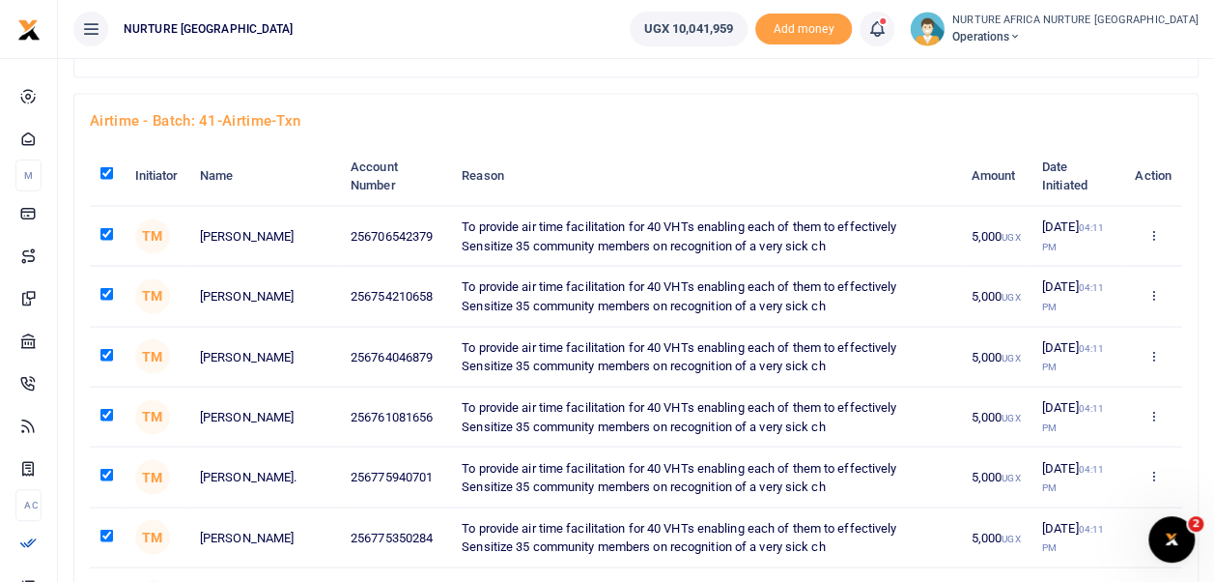
checkbox input "true"
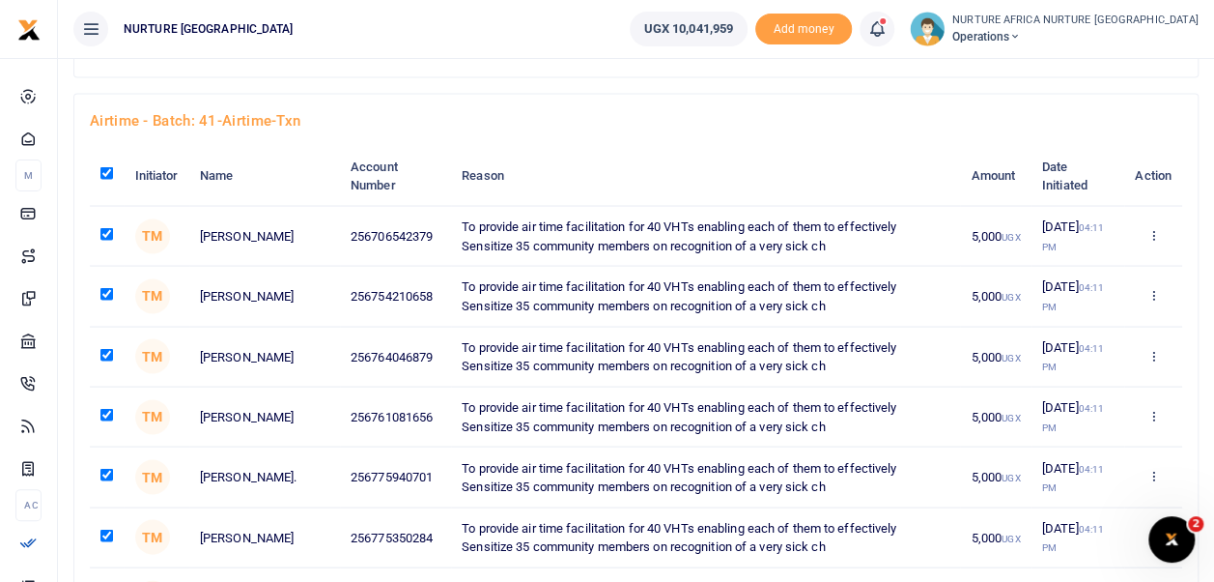
checkbox input "true"
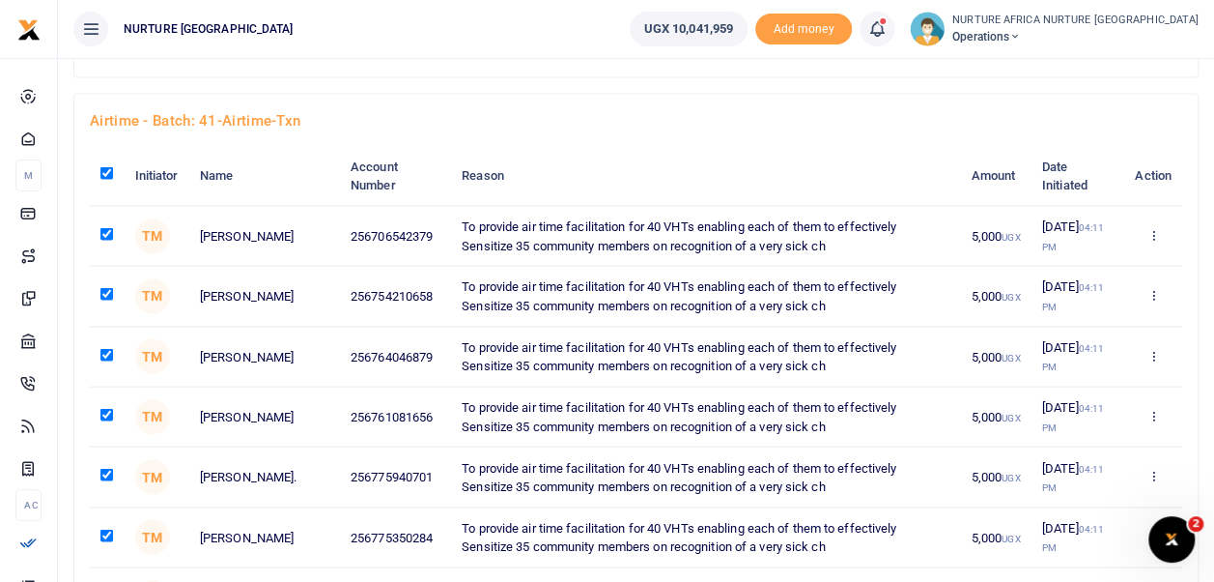
checkbox input "true"
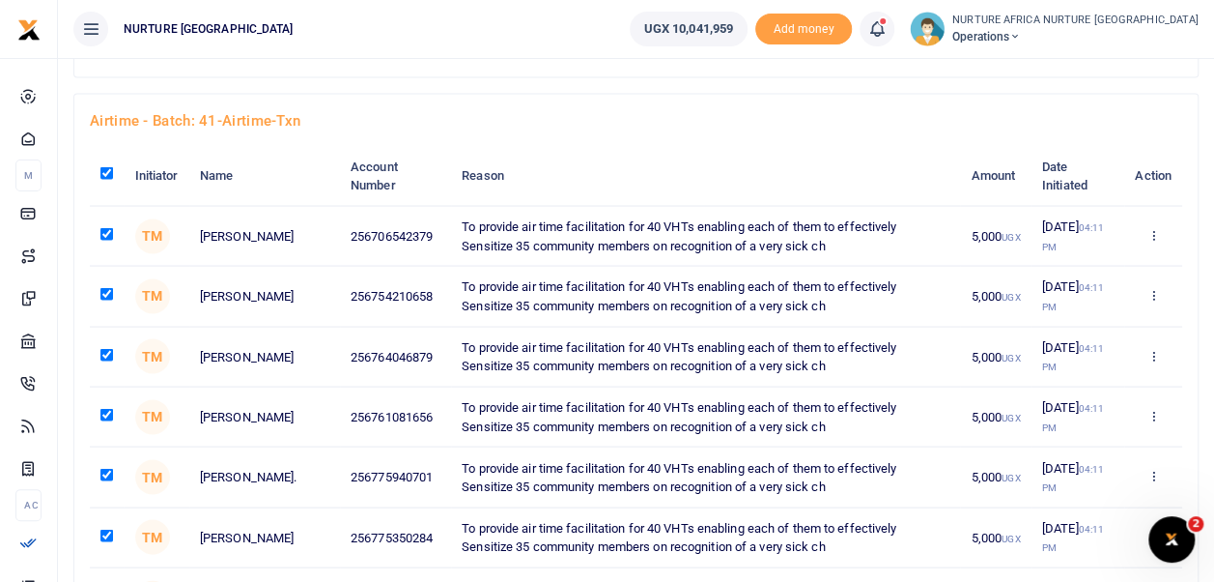
checkbox input "true"
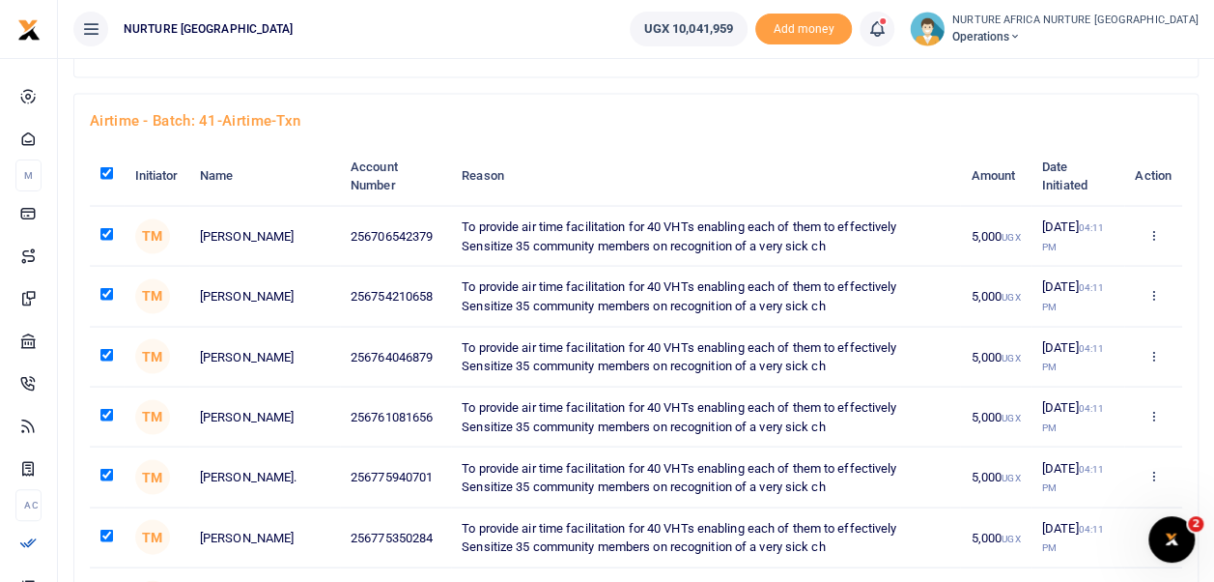
checkbox input "true"
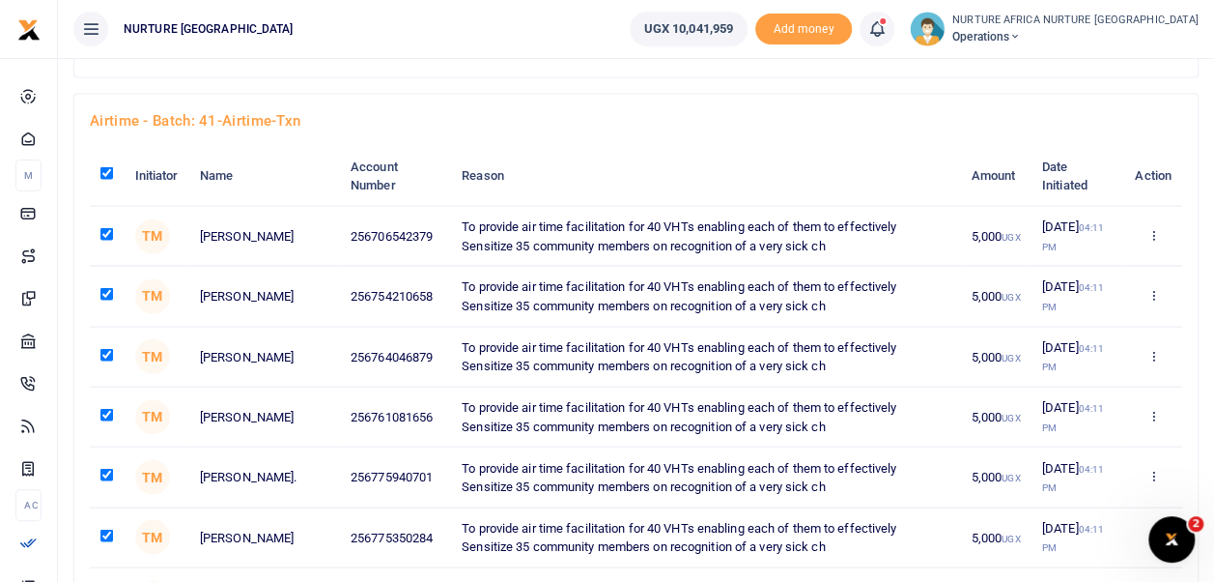
checkbox input "true"
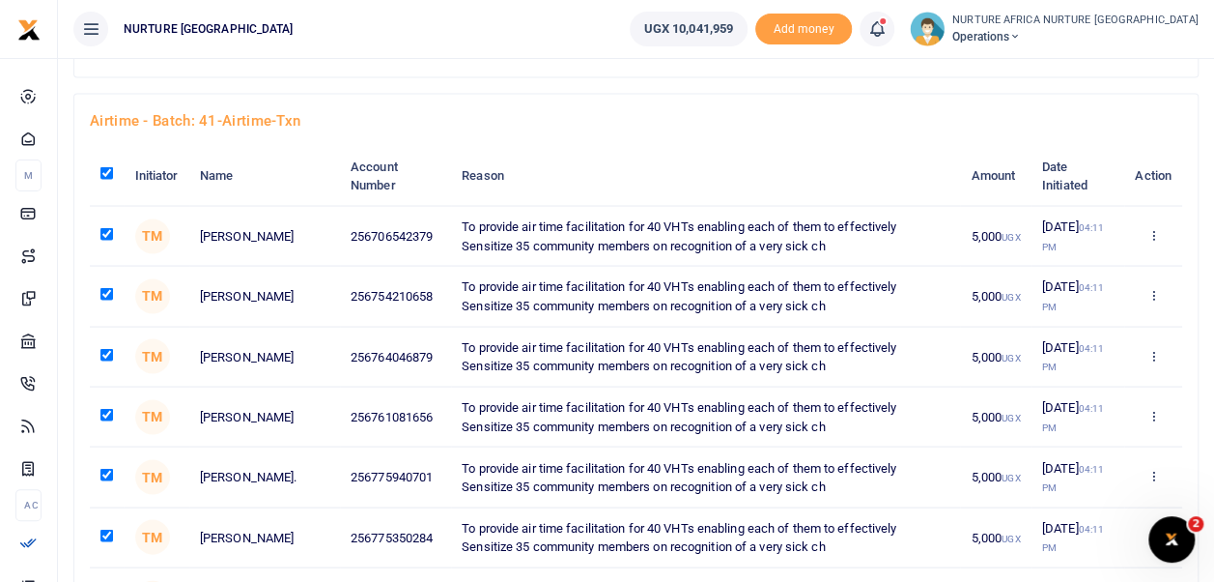
checkbox input "true"
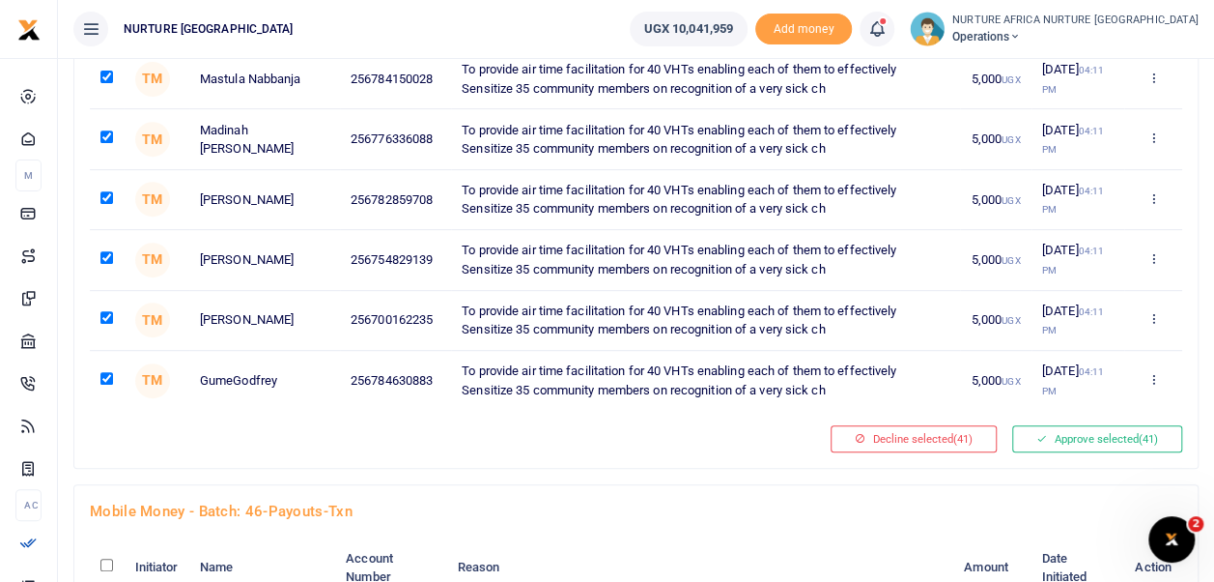
scroll to position [4017, 0]
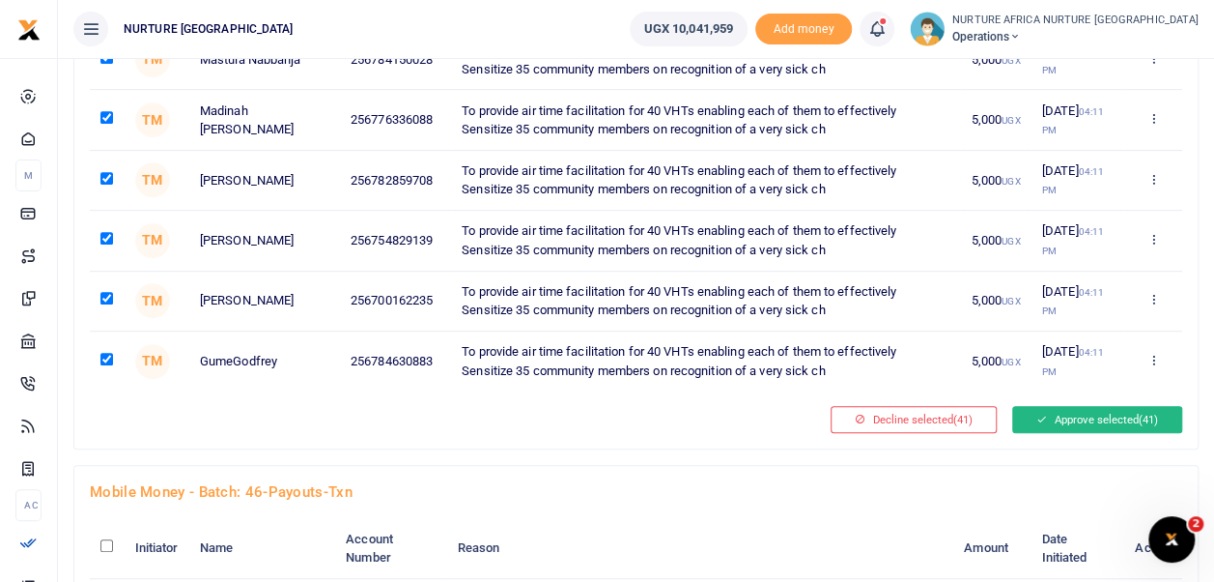
click at [1093, 406] on button "Approve selected (41)" at bounding box center [1097, 419] width 170 height 27
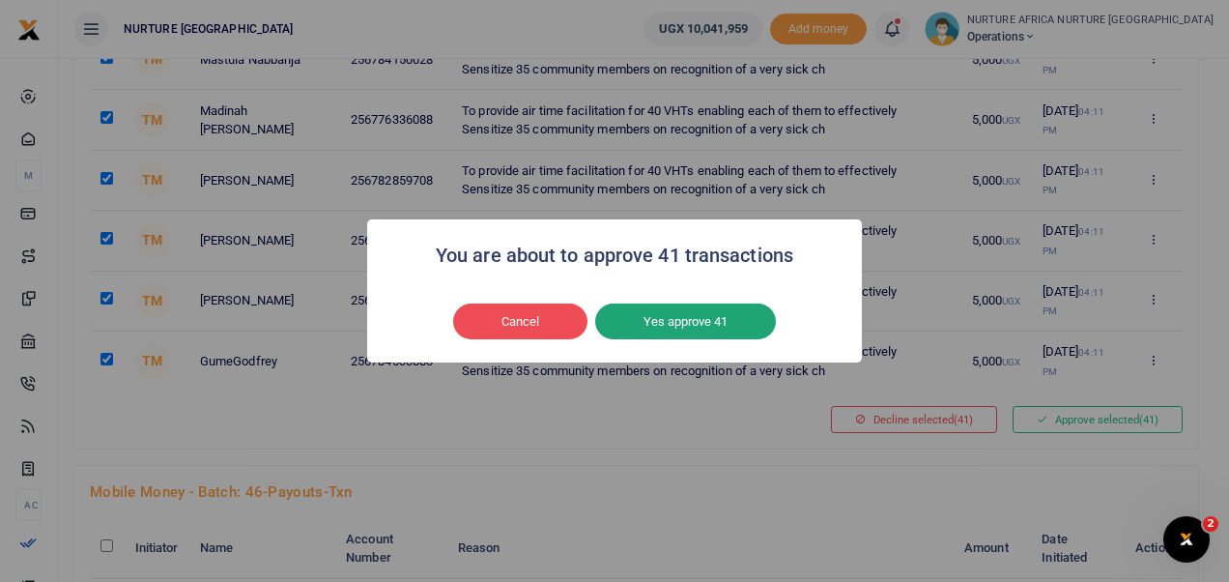
click at [734, 331] on button "Yes approve 41" at bounding box center [685, 321] width 181 height 37
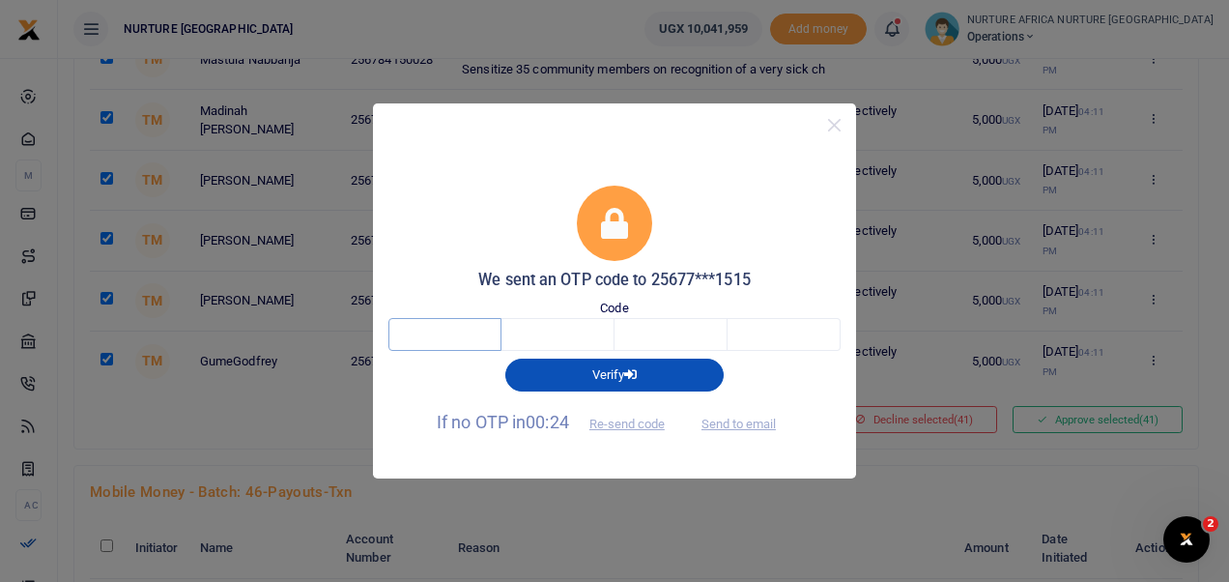
click at [465, 326] on input "text" at bounding box center [444, 334] width 113 height 33
type input "3"
type input "9"
type input "8"
type input "2"
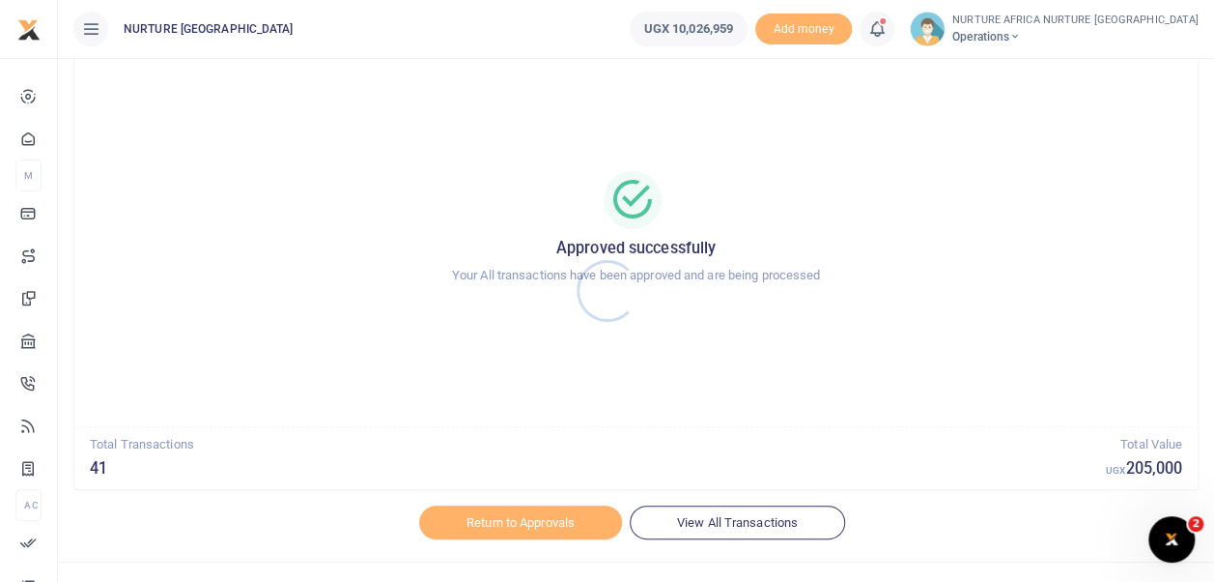
scroll to position [92, 0]
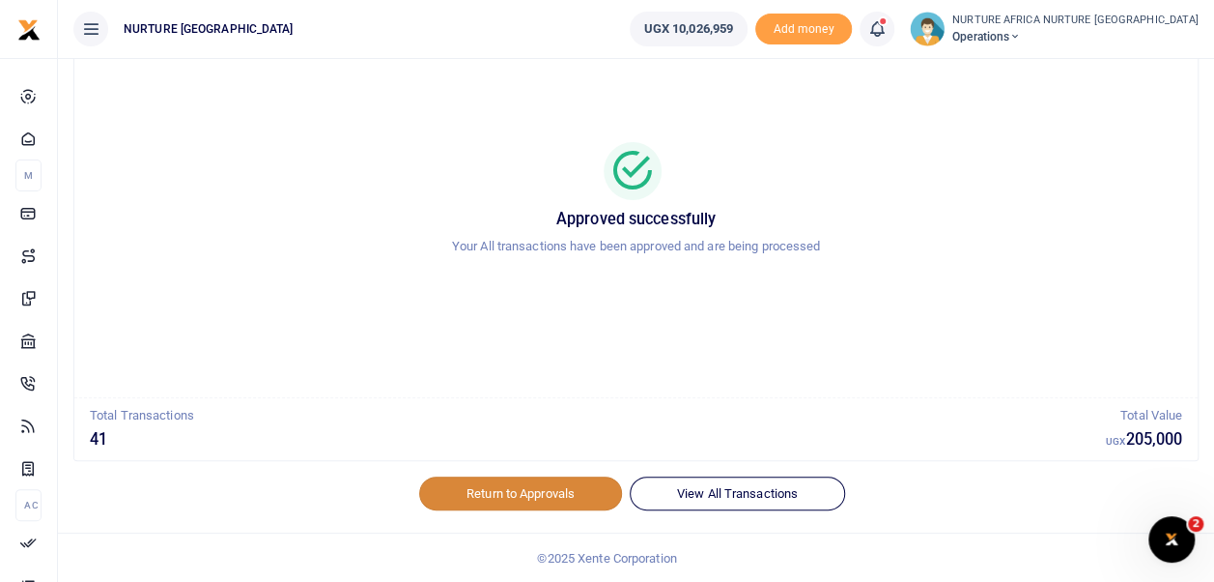
click at [549, 492] on link "Return to Approvals" at bounding box center [520, 492] width 203 height 33
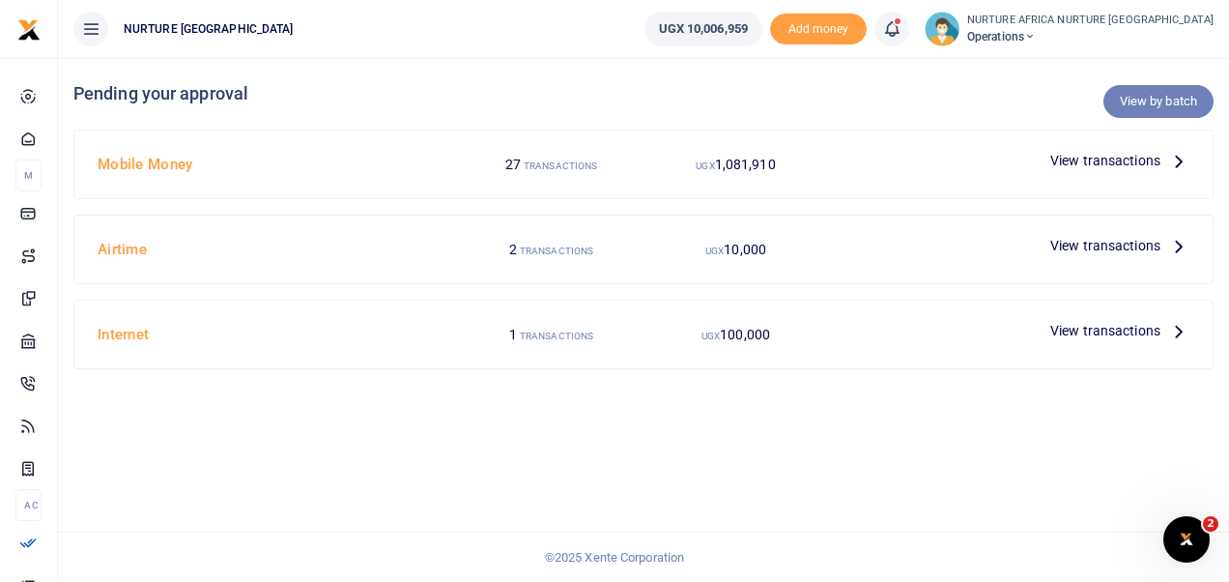
click at [1146, 97] on link "View by batch" at bounding box center [1158, 101] width 110 height 33
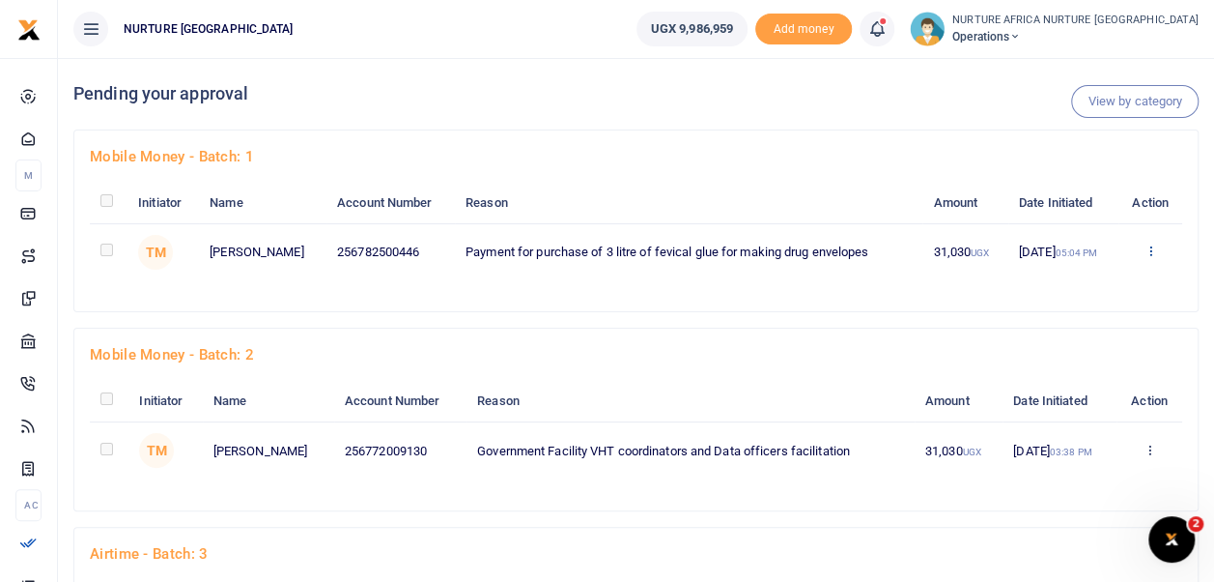
click at [1152, 249] on icon at bounding box center [1150, 250] width 13 height 14
click at [1094, 285] on link "Approve" at bounding box center [1081, 283] width 153 height 27
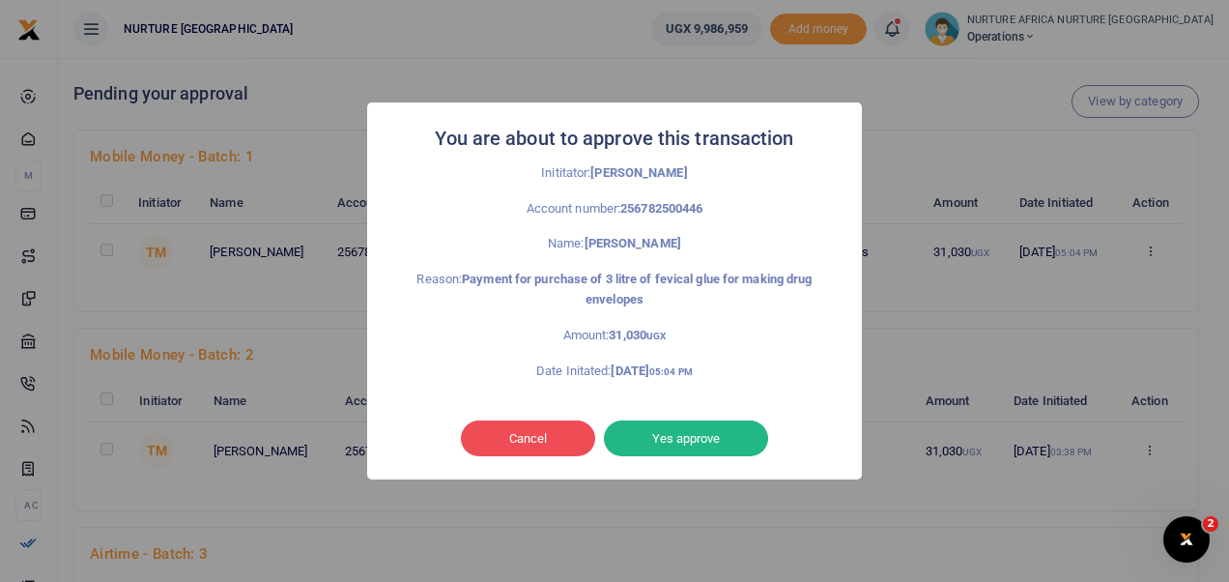
click at [719, 436] on button "Yes approve" at bounding box center [686, 438] width 164 height 37
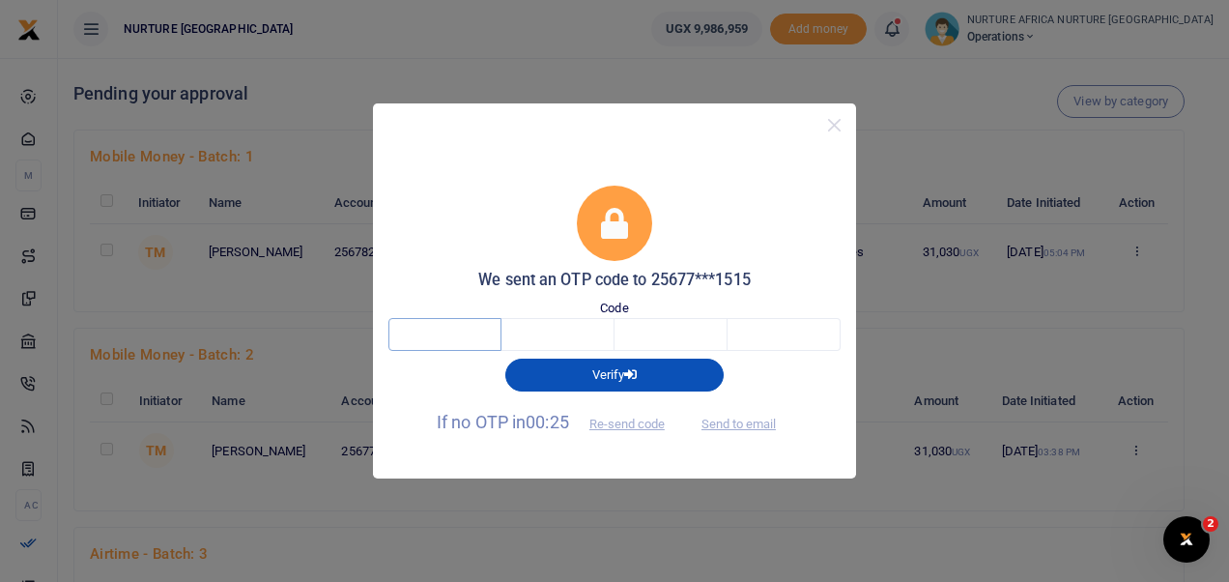
click at [451, 340] on input "text" at bounding box center [444, 334] width 113 height 33
type input "7"
type input "0"
type input "5"
type input "4"
